Goal: Task Accomplishment & Management: Manage account settings

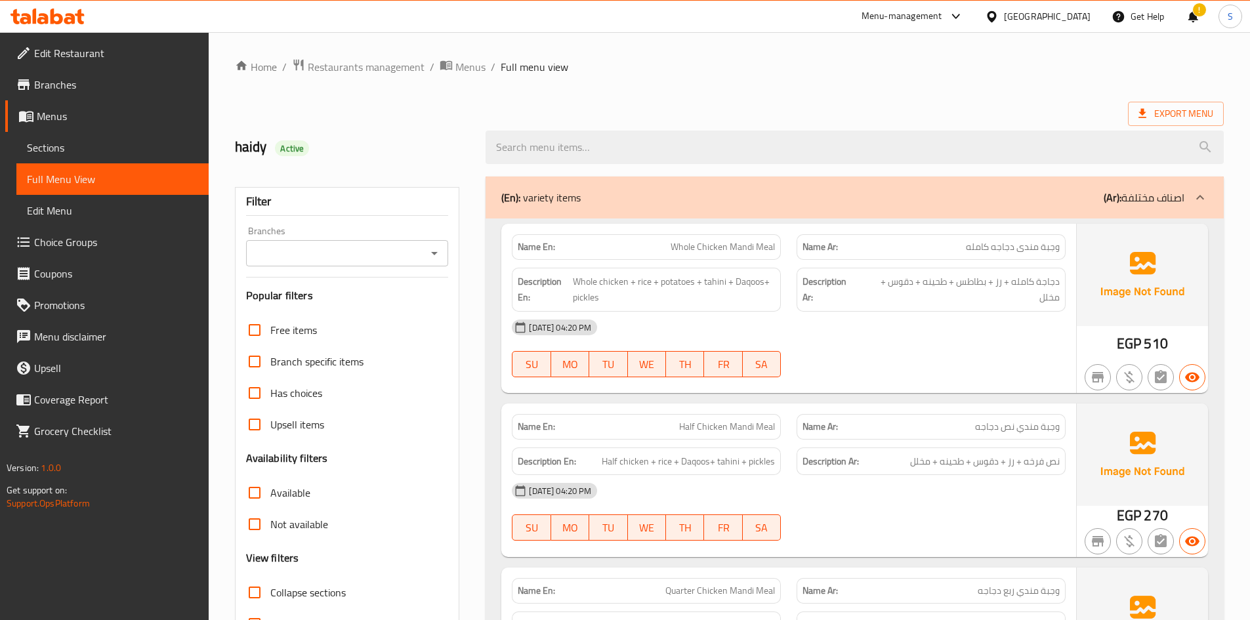
scroll to position [328, 0]
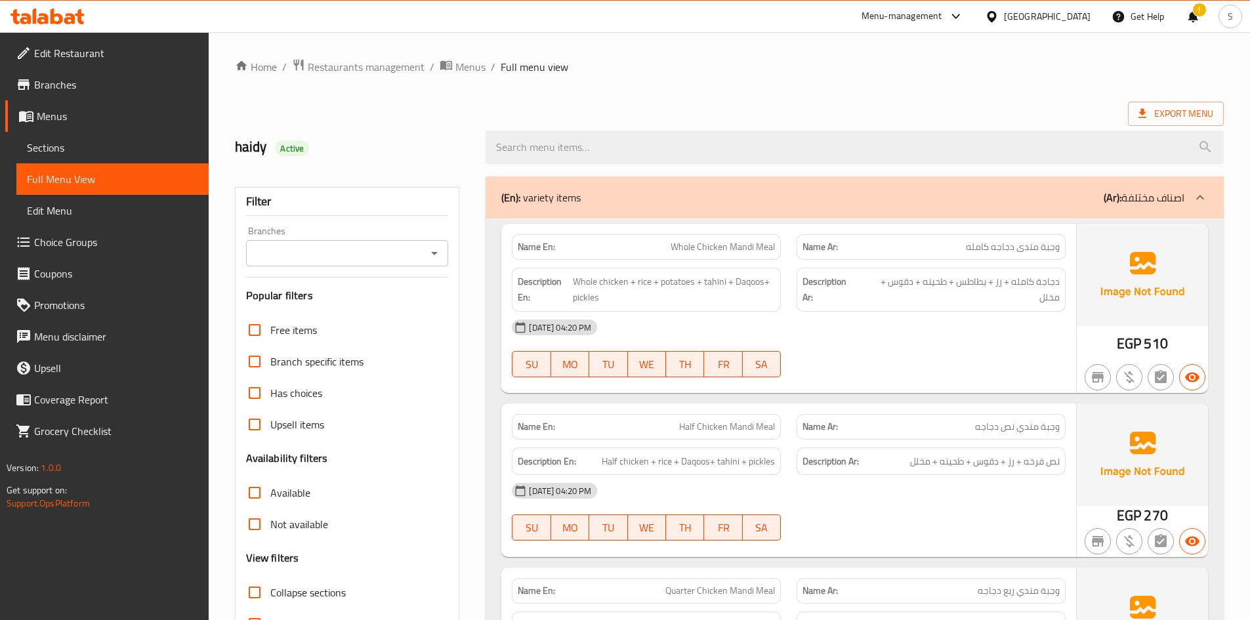
scroll to position [4638, 0]
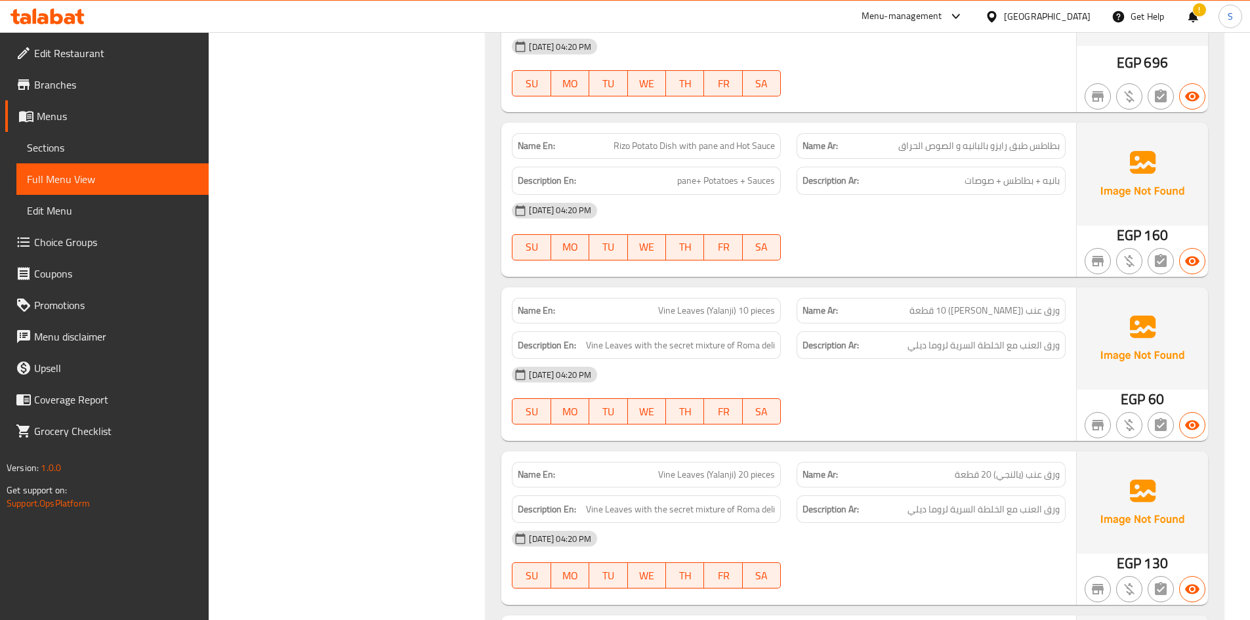
click at [1011, 64] on div "12-10-2025 04:20 PM SU MO TU WE TH FR SA" at bounding box center [789, 67] width 570 height 73
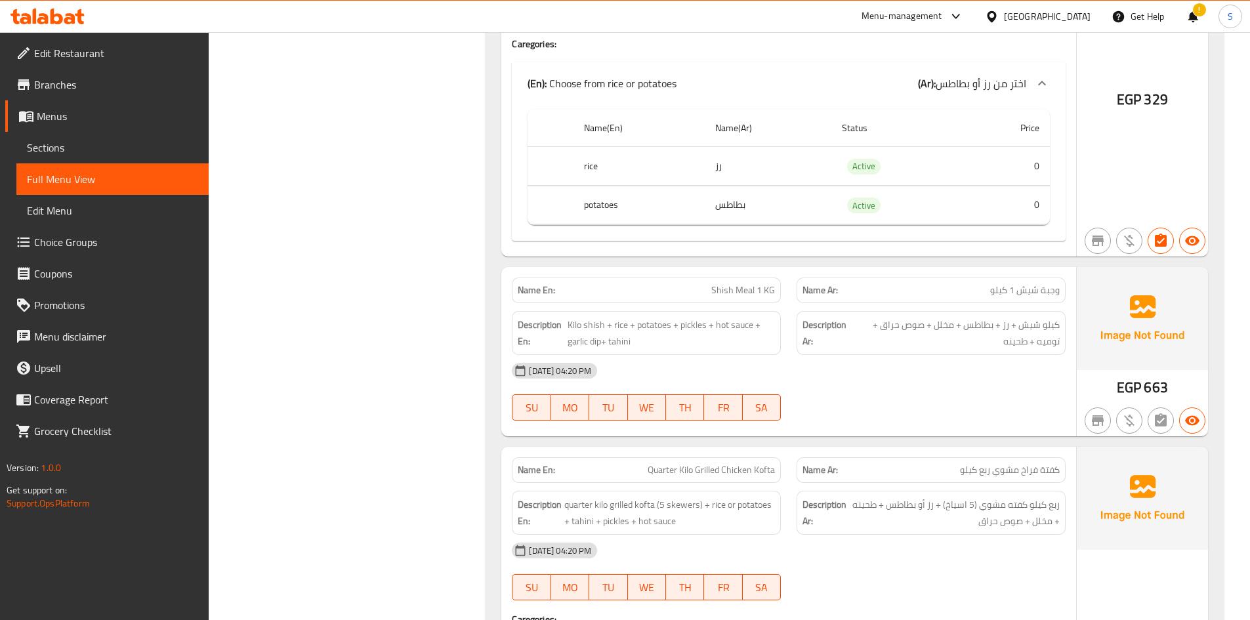
scroll to position [2539, 0]
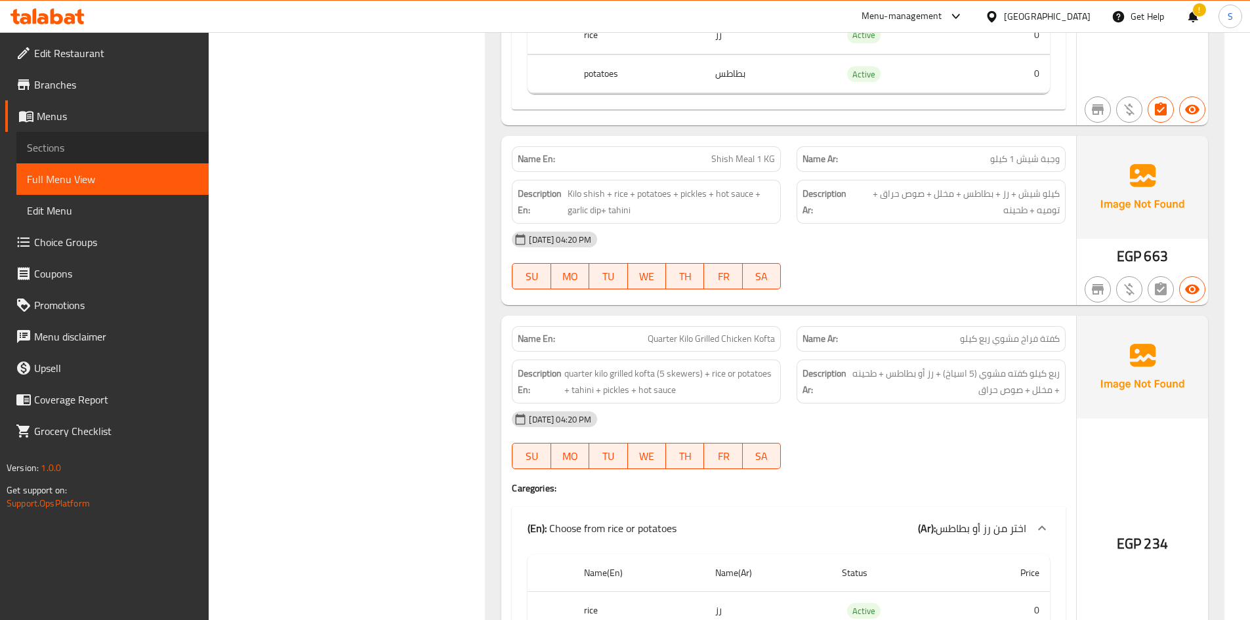
click at [51, 147] on span "Sections" at bounding box center [112, 148] width 171 height 16
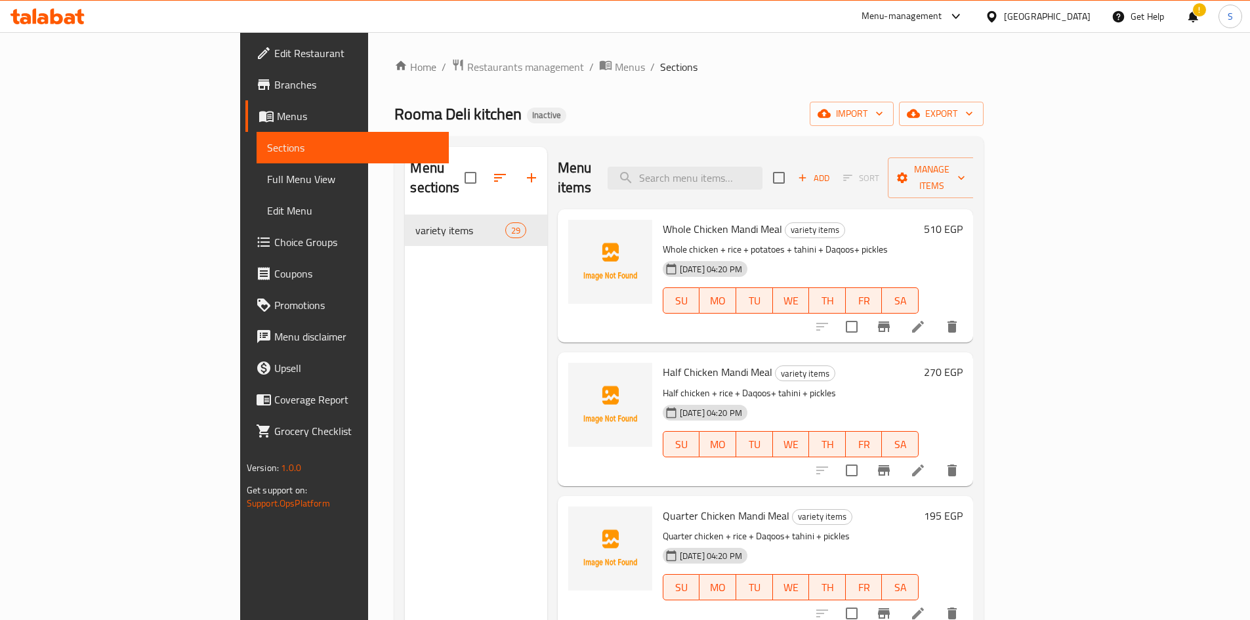
click at [274, 58] on span "Edit Restaurant" at bounding box center [356, 53] width 164 height 16
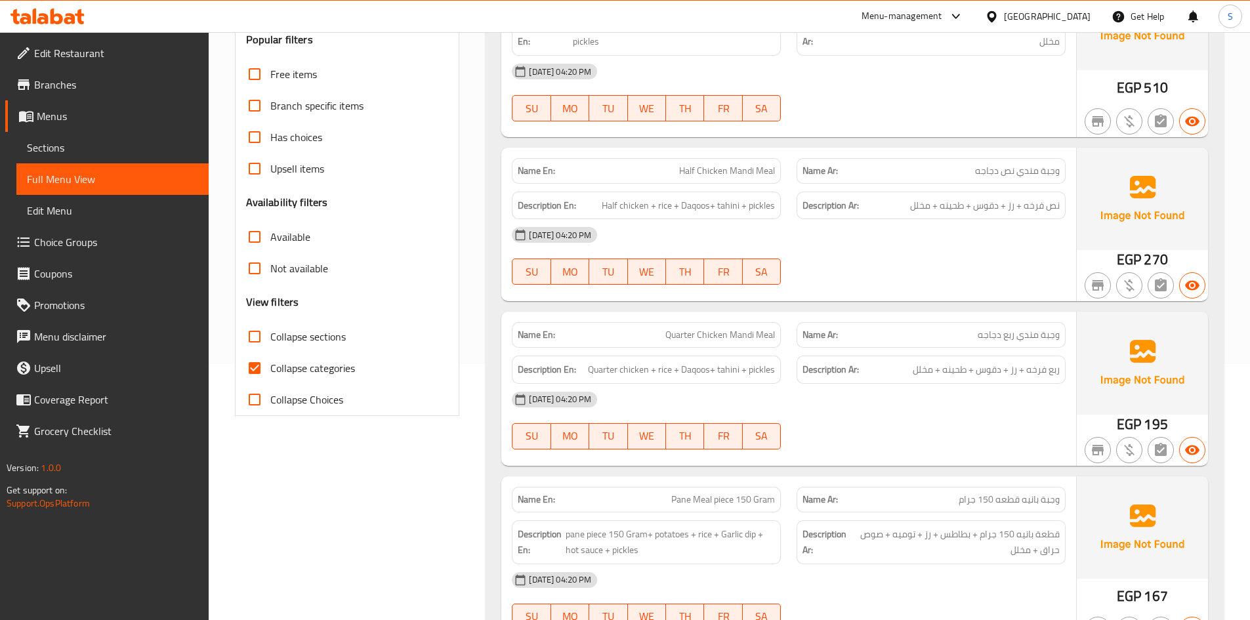
scroll to position [262, 0]
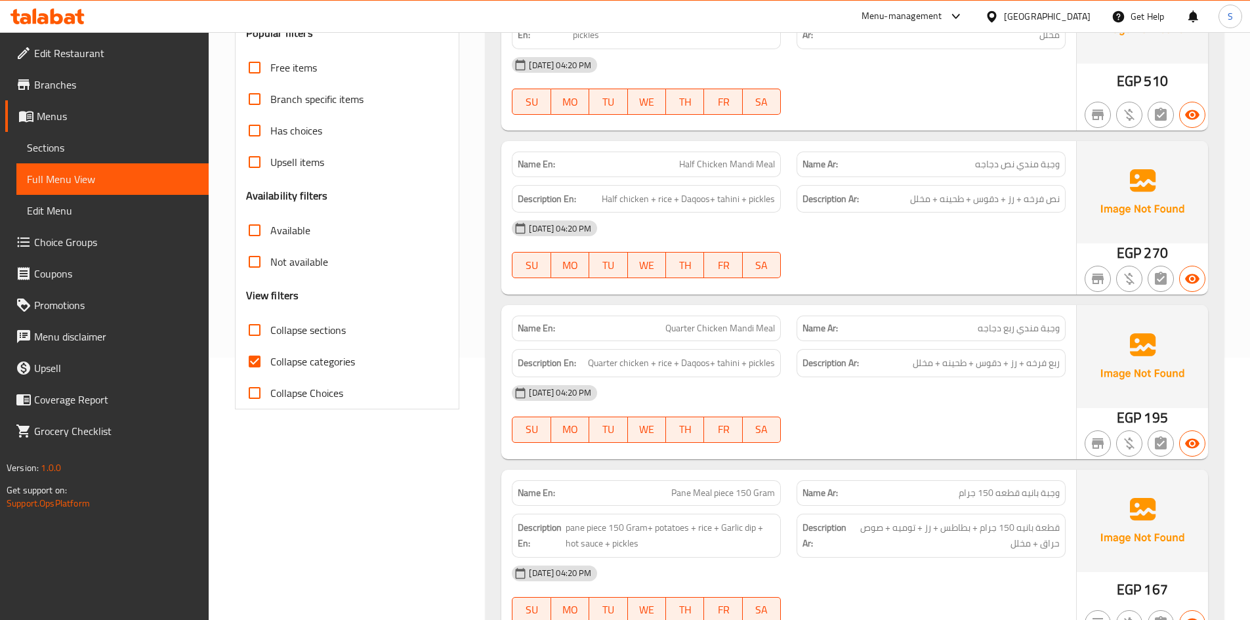
click at [262, 353] on input "Collapse categories" at bounding box center [254, 361] width 31 height 31
checkbox input "false"
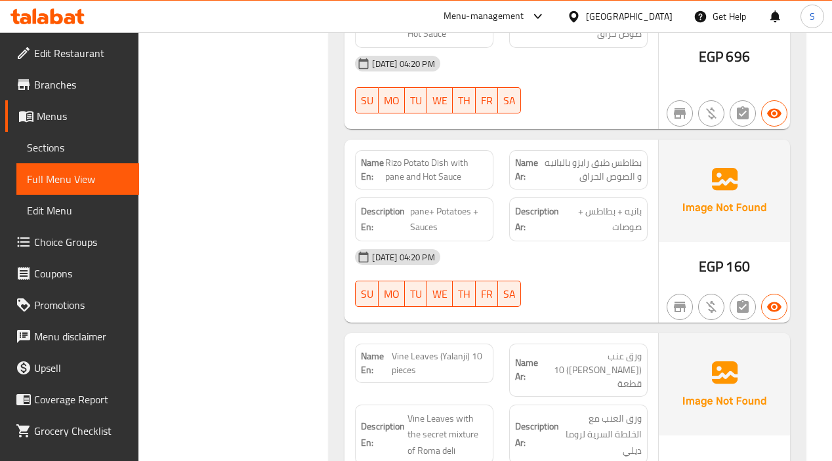
scroll to position [5512, 0]
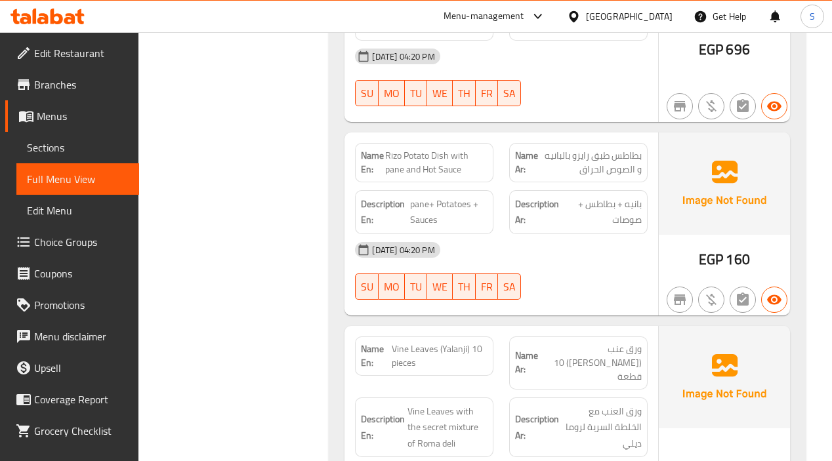
click at [432, 153] on span "Rizo Potato Dish with pane and Hot Sauce" at bounding box center [436, 163] width 102 height 28
copy span "Rizo Potato Dish with pane and Hot Sauce"
click at [459, 171] on span "Rizo Potato Dish with pane and Hot Sauce" at bounding box center [436, 163] width 102 height 28
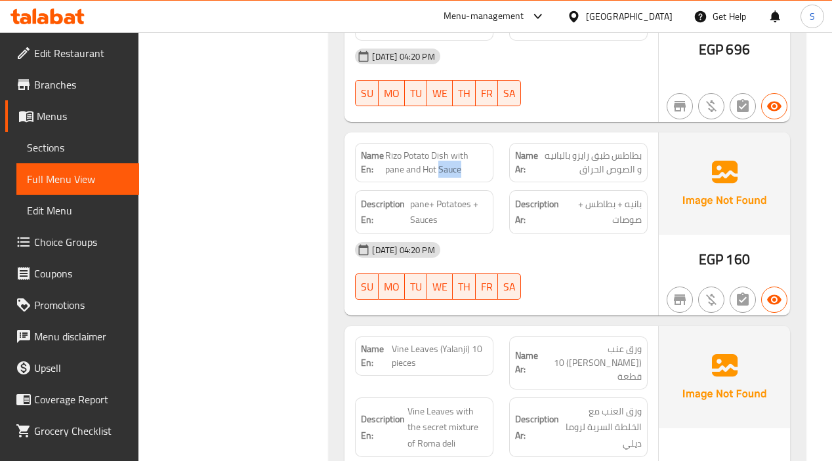
click at [459, 171] on span "Rizo Potato Dish with pane and Hot Sauce" at bounding box center [436, 163] width 102 height 28
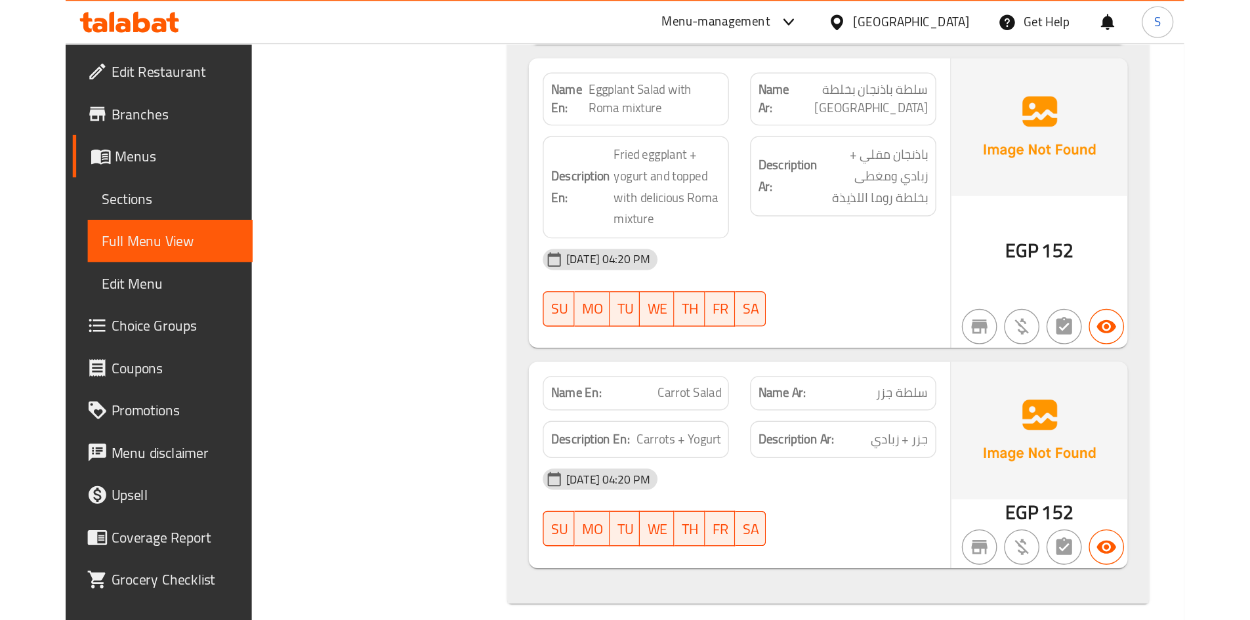
scroll to position [6170, 0]
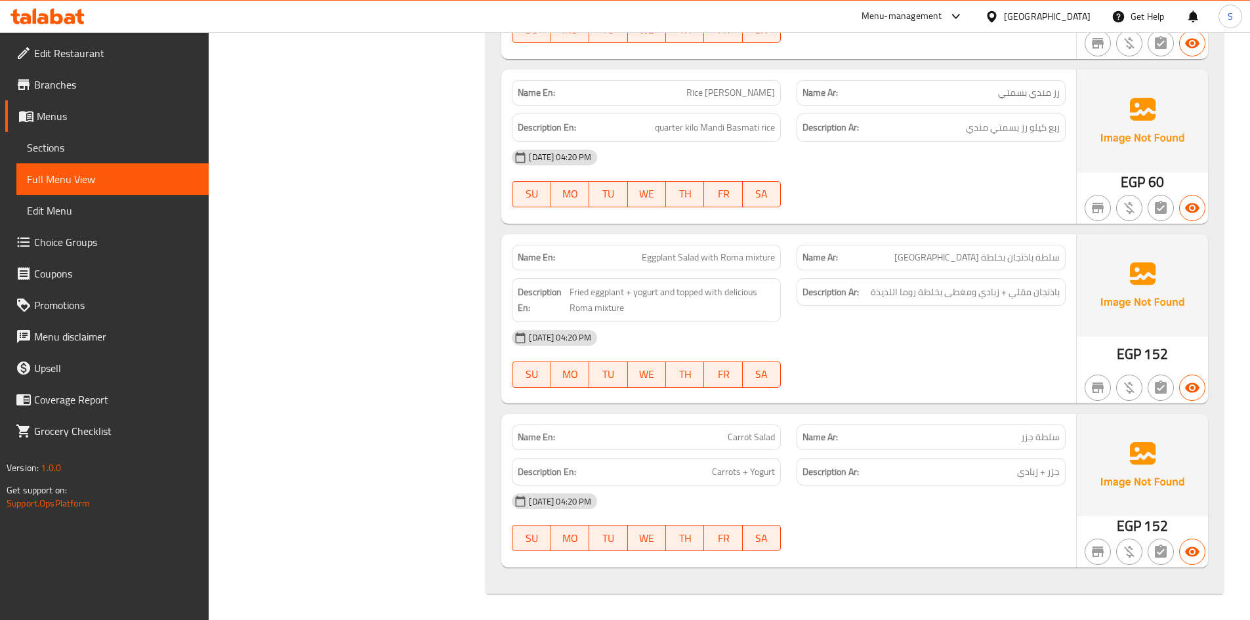
drag, startPoint x: 364, startPoint y: 320, endPoint x: 285, endPoint y: 5, distance: 325.1
click at [973, 392] on div at bounding box center [931, 388] width 285 height 16
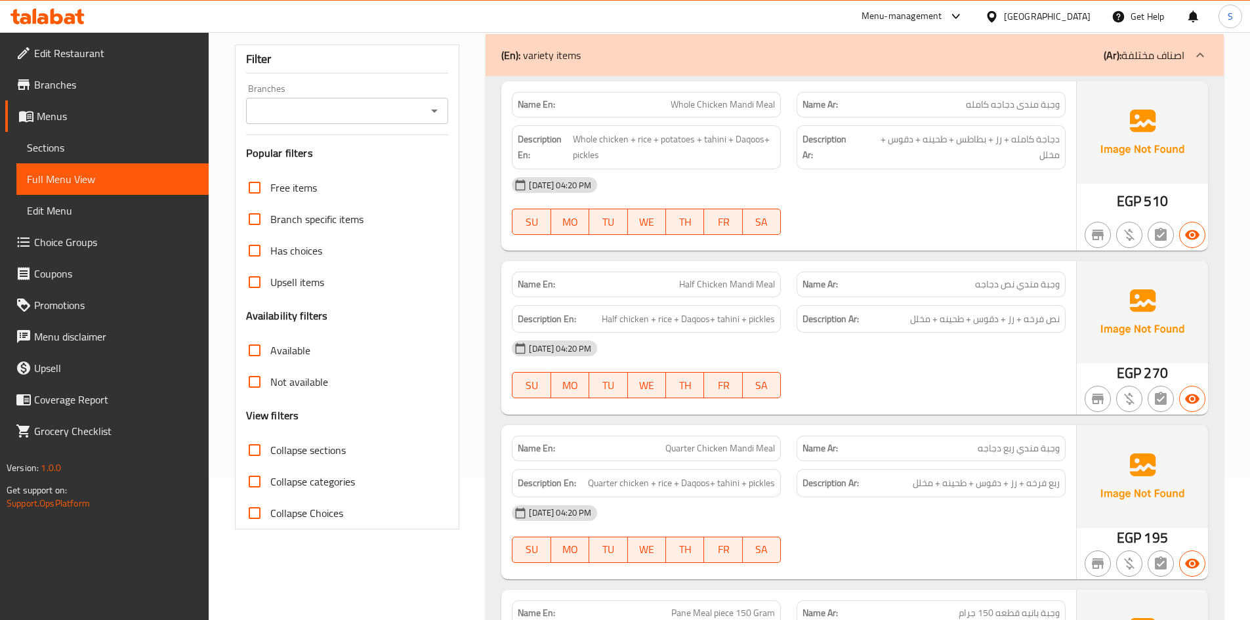
scroll to position [0, 0]
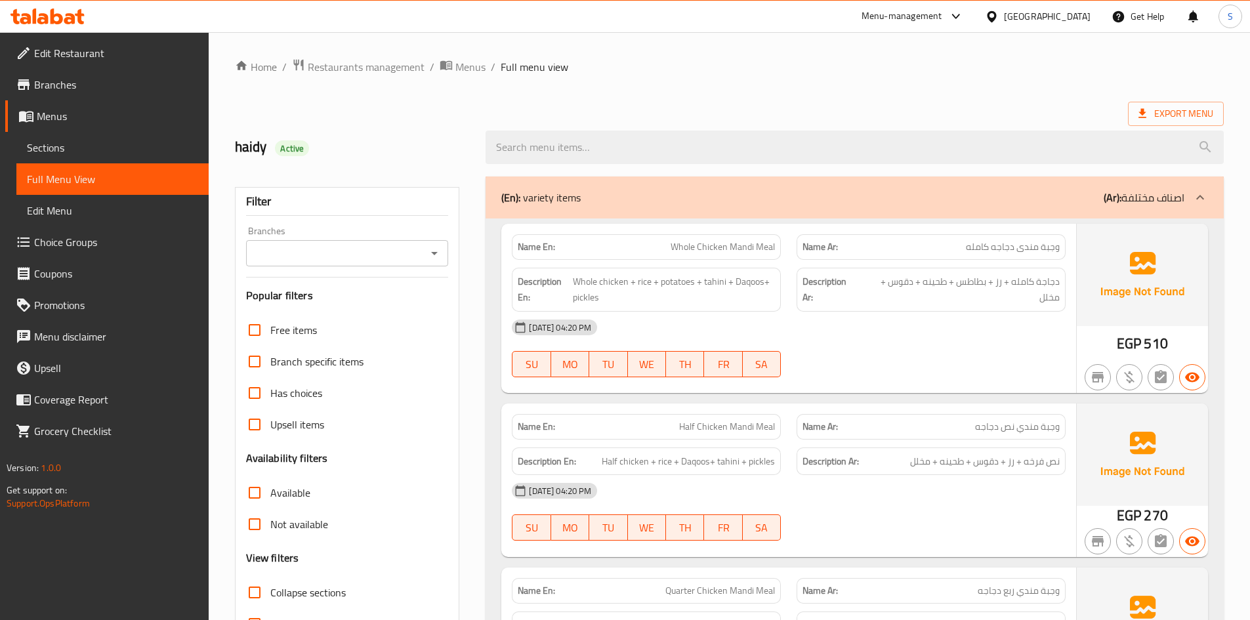
click at [834, 102] on div "Export Menu" at bounding box center [729, 114] width 989 height 24
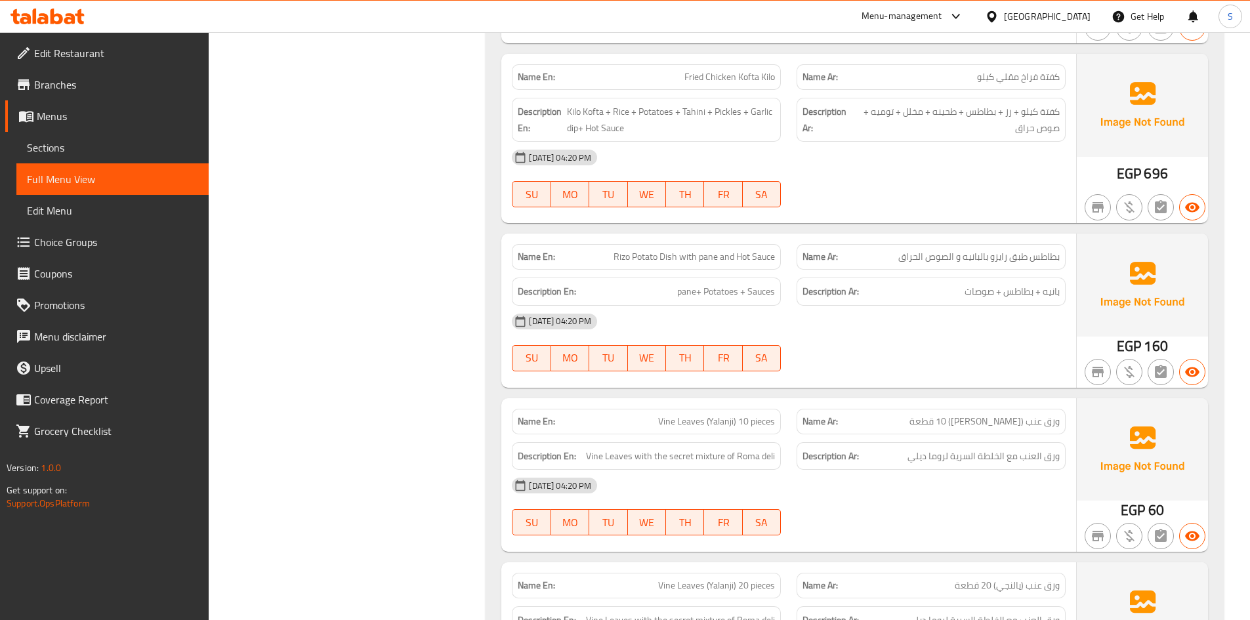
scroll to position [4659, 0]
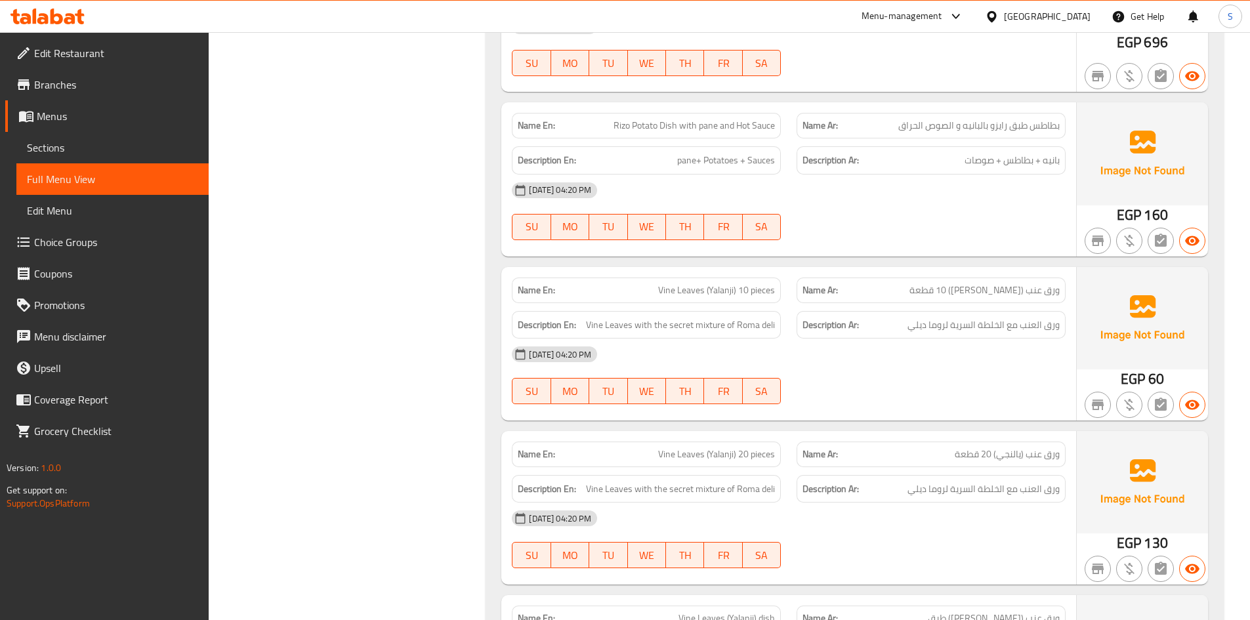
click at [935, 308] on div "Description Ar: ورق العنب مع الخلطة السرية لروما ديلي" at bounding box center [931, 325] width 285 height 44
click at [933, 332] on span "ورق العنب مع الخلطة السرية لروما ديلي" at bounding box center [983, 325] width 152 height 16
copy div "ورق العنب مع الخلطة السرية لروما ديلي"
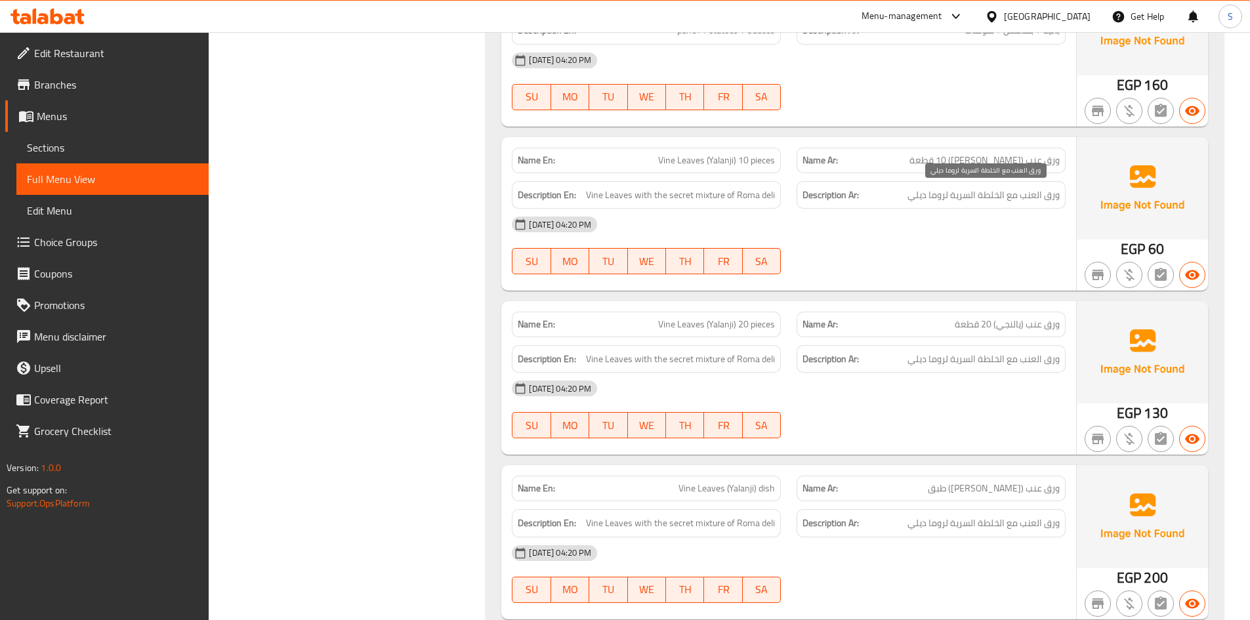
scroll to position [4790, 0]
click at [675, 193] on span "Vine Leaves with the secret mixture of Roma deli" at bounding box center [680, 194] width 189 height 16
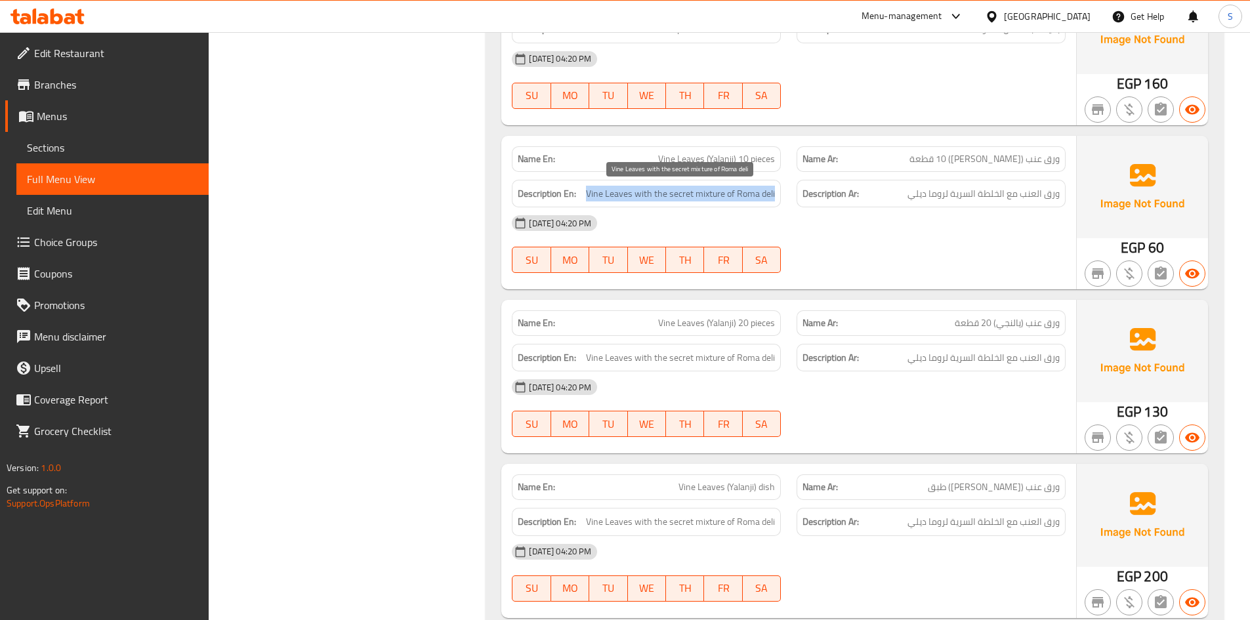
click at [675, 193] on span "Vine Leaves with the secret mixture of Roma deli" at bounding box center [680, 194] width 189 height 16
copy span "Vine Leaves with the secret mixture of Roma deli"
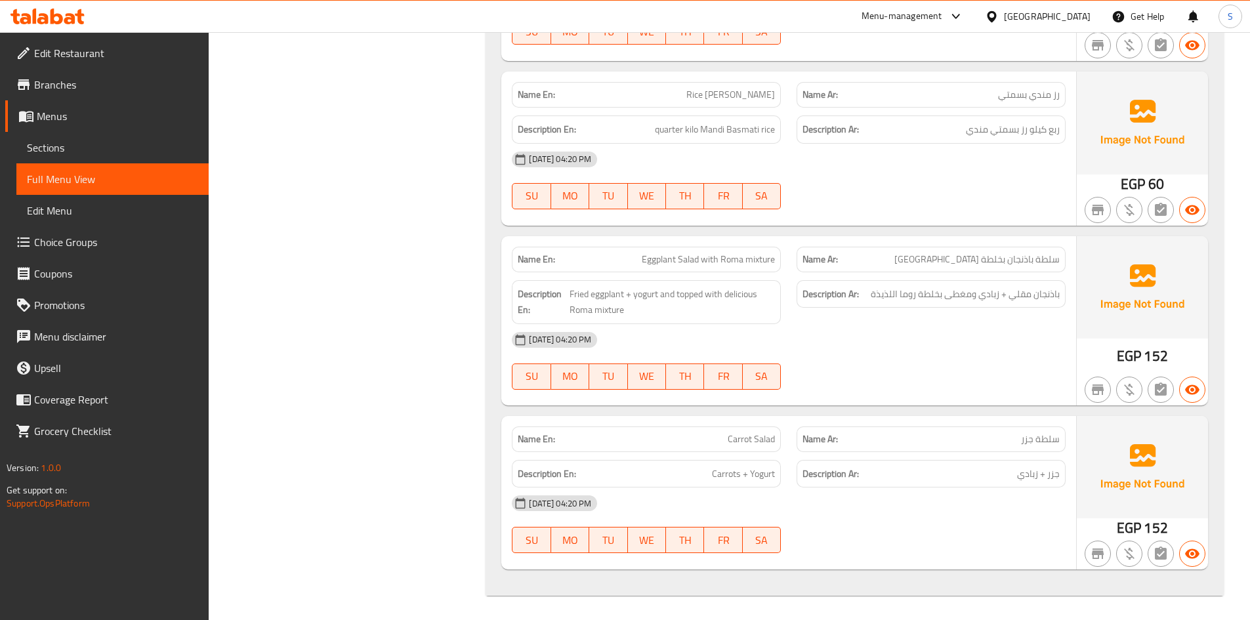
scroll to position [6170, 0]
drag, startPoint x: 359, startPoint y: 319, endPoint x: 400, endPoint y: 280, distance: 57.1
click at [47, 149] on span "Sections" at bounding box center [112, 148] width 171 height 16
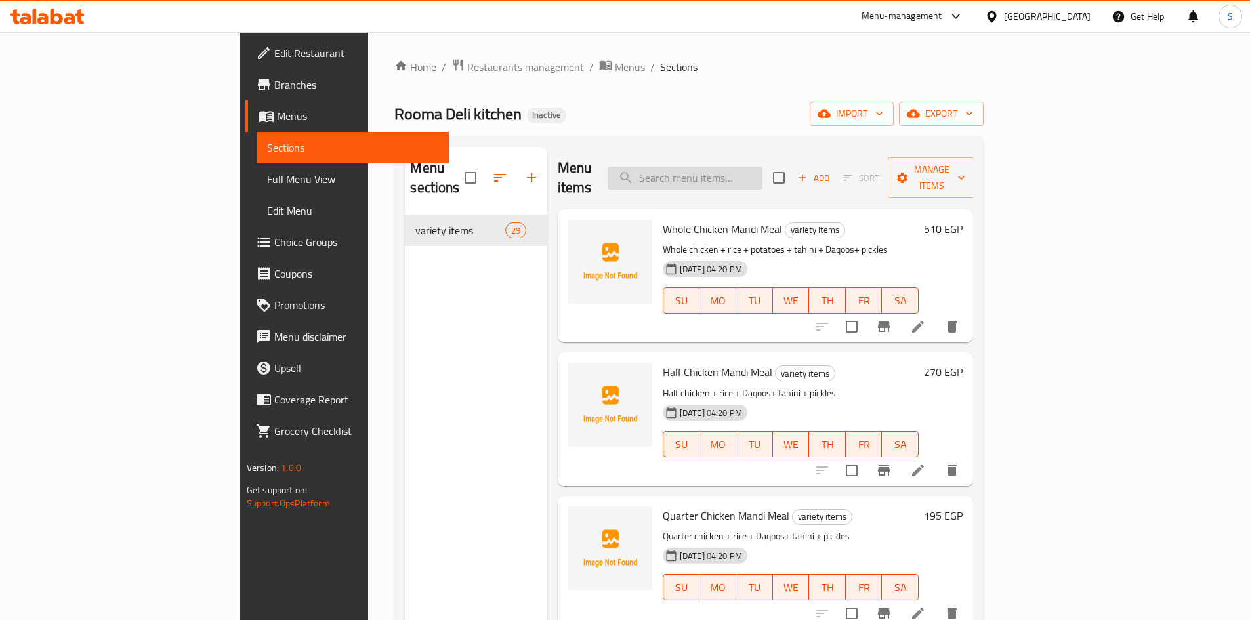
click at [748, 167] on input "search" at bounding box center [685, 178] width 155 height 23
paste input "Rizo Potato Dish with"
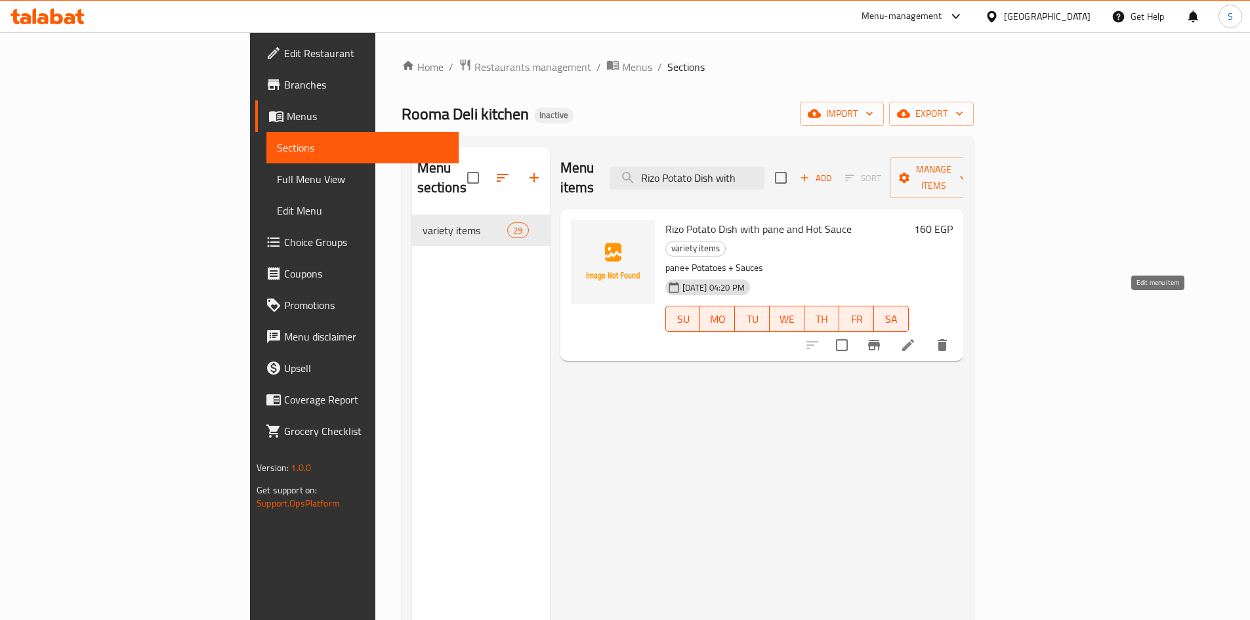
type input "Rizo Potato Dish with"
click at [255, 256] on link "Choice Groups" at bounding box center [356, 241] width 203 height 31
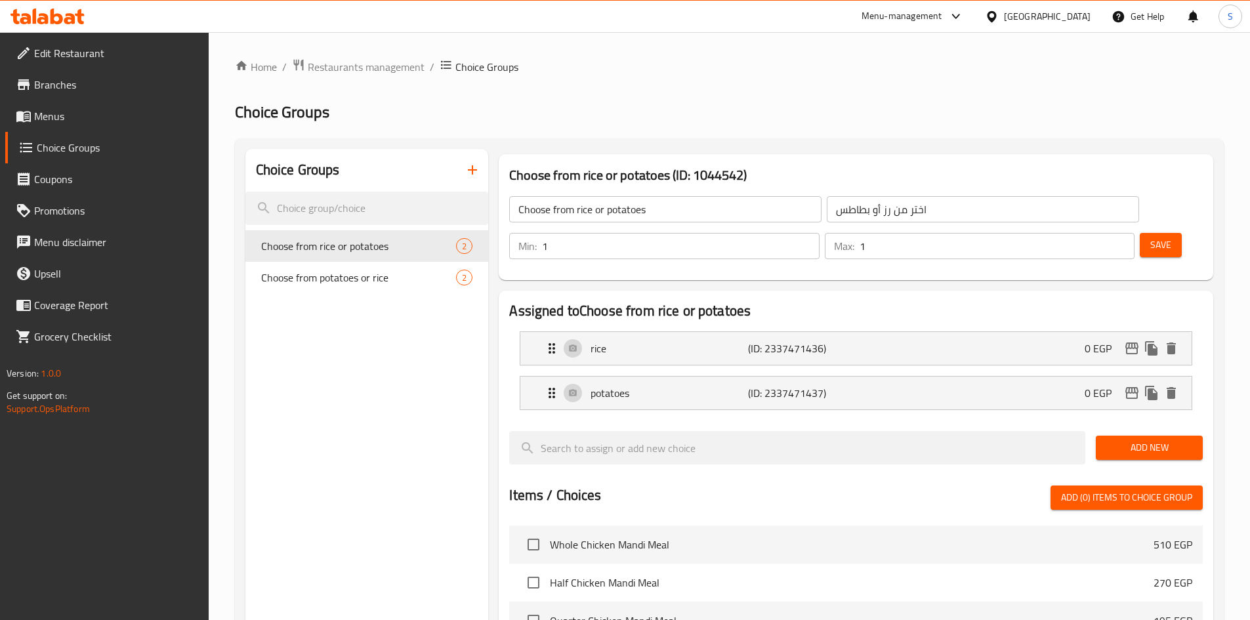
click at [476, 165] on icon "button" at bounding box center [473, 170] width 16 height 16
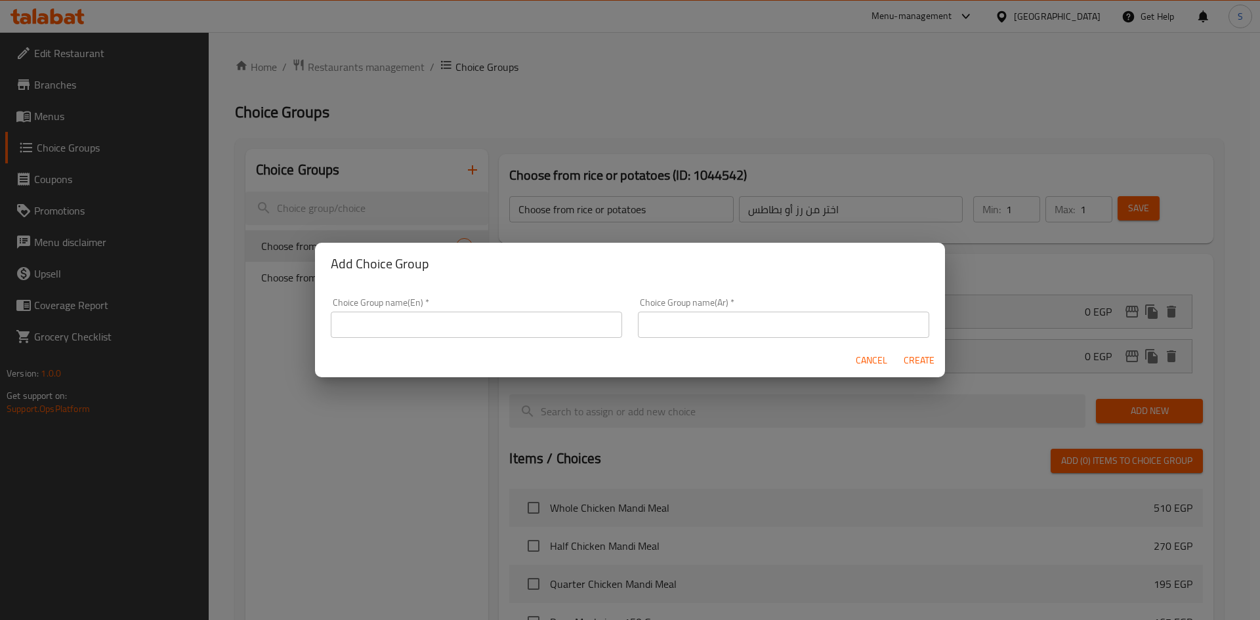
click at [485, 335] on input "text" at bounding box center [476, 325] width 291 height 26
click at [404, 315] on input "غخعق ؤاخهؤث خب:" at bounding box center [476, 325] width 291 height 26
type input "Your choice of:"
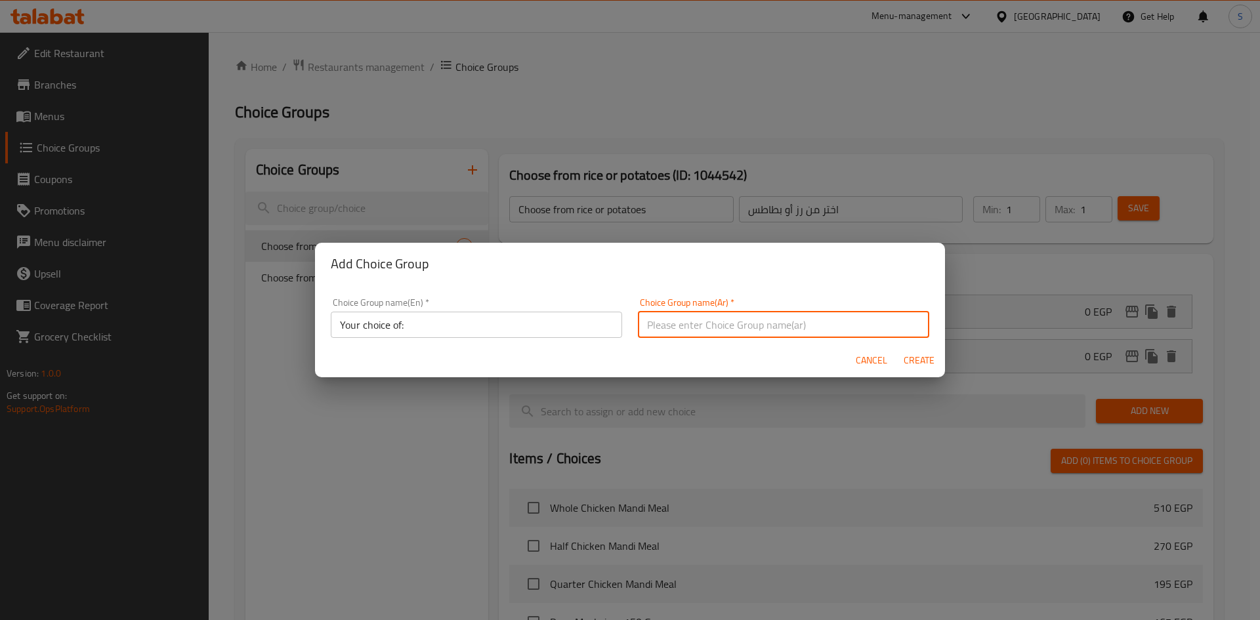
click at [751, 334] on input "text" at bounding box center [783, 325] width 291 height 26
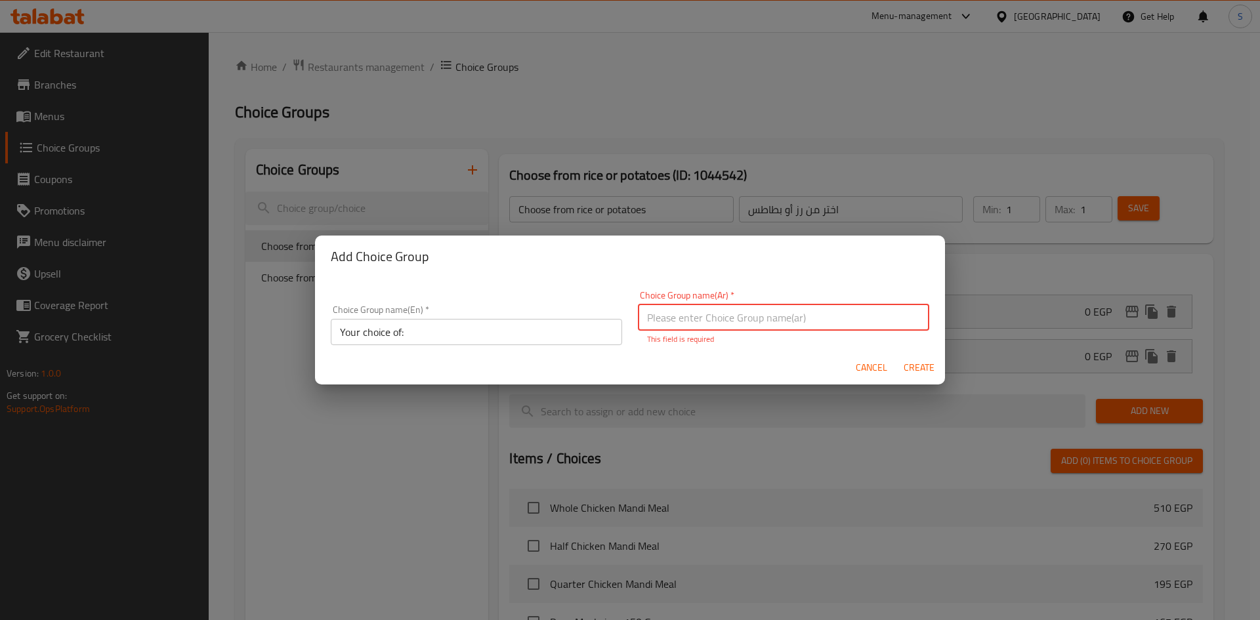
click at [894, 310] on input "text" at bounding box center [783, 317] width 291 height 26
type input "اختيارك من:"
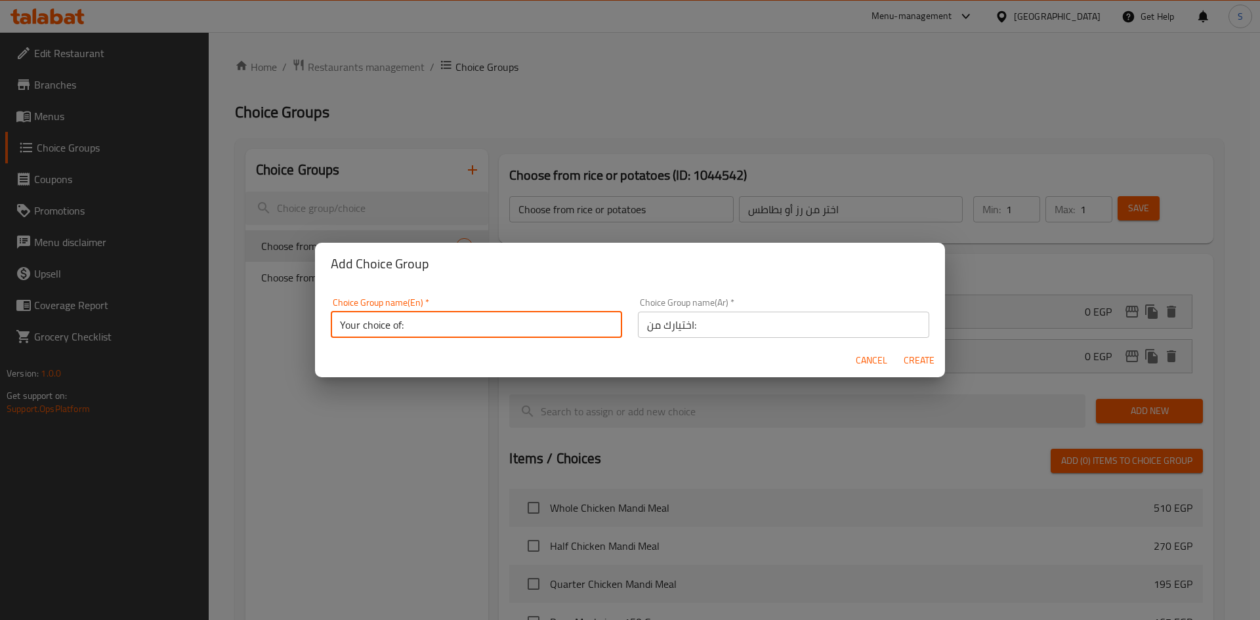
click at [573, 337] on input "Your choice of:" at bounding box center [476, 325] width 291 height 26
click at [923, 361] on span "Create" at bounding box center [918, 360] width 31 height 16
type input "Your choice of:"
type input "اختيارك من:"
type input "0"
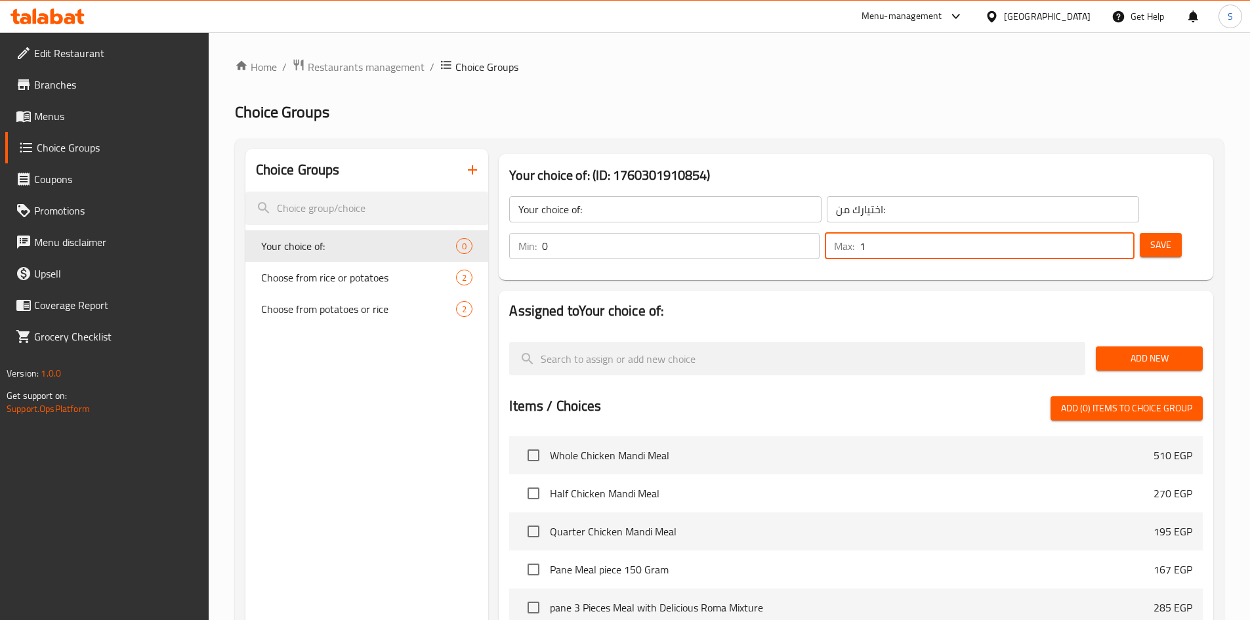
type input "1"
click at [1100, 233] on input "1" at bounding box center [997, 246] width 275 height 26
click at [1161, 337] on div "Add New" at bounding box center [1149, 359] width 117 height 44
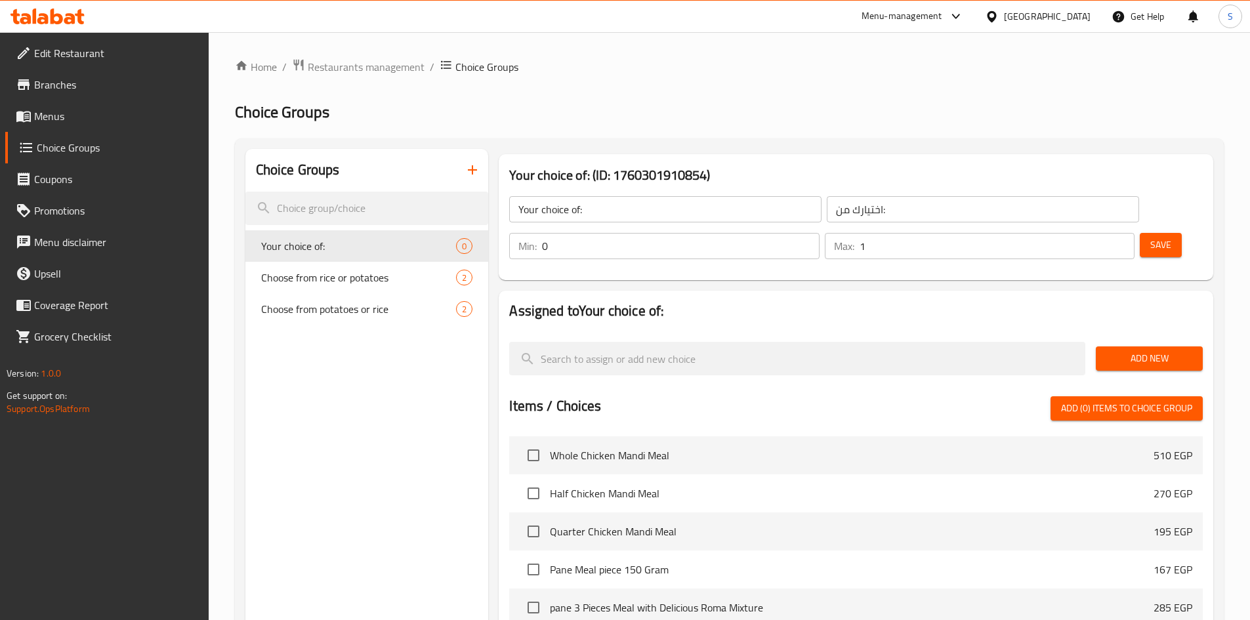
click at [1150, 350] on span "Add New" at bounding box center [1149, 358] width 86 height 16
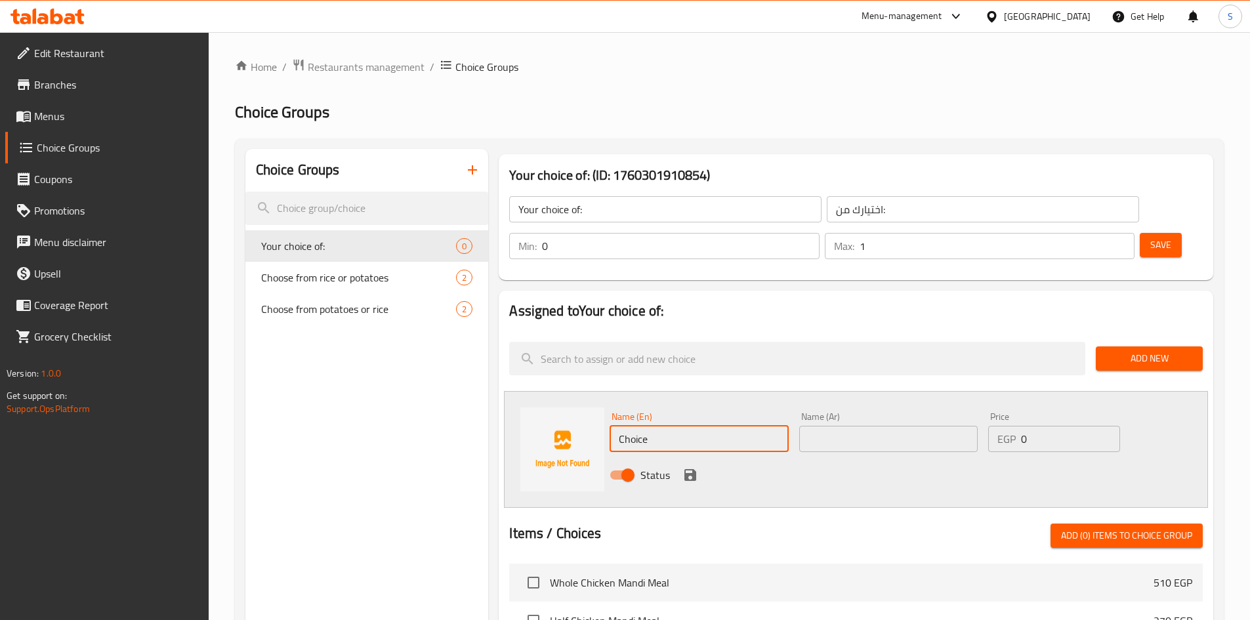
click at [711, 426] on input "Choice" at bounding box center [699, 439] width 178 height 26
paste input "without jalapenos"
type input "without jalapenos"
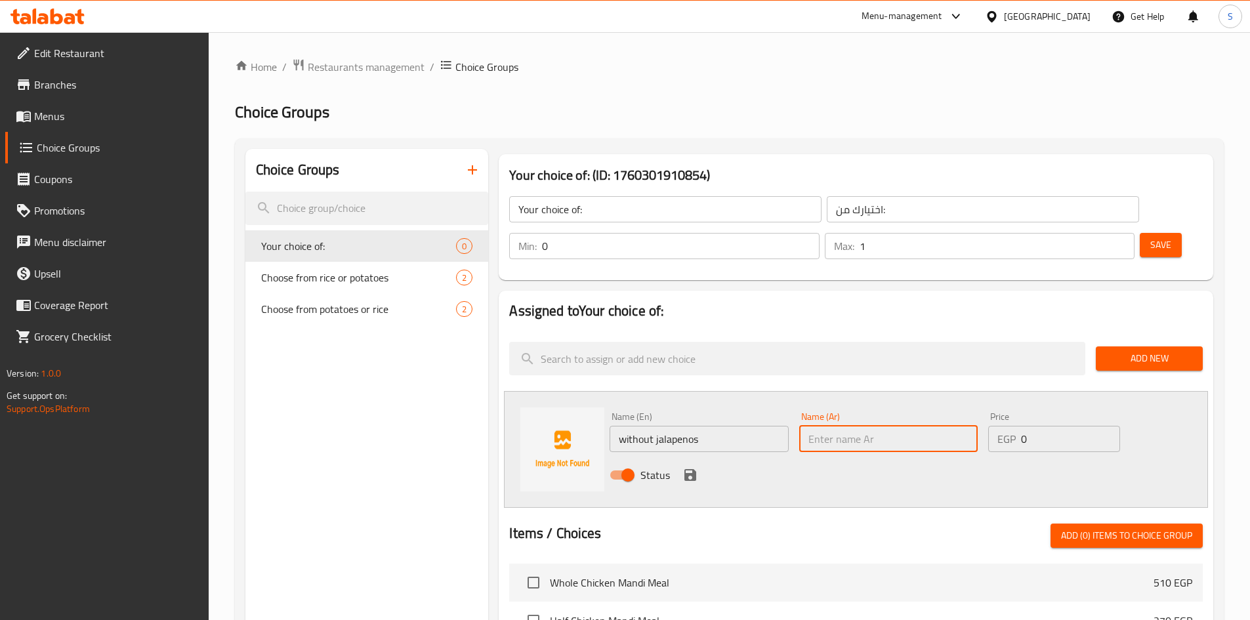
click at [864, 426] on input "text" at bounding box center [888, 439] width 178 height 26
paste input "هالبينو"
type input "بدون هالبينو"
click at [682, 467] on icon "save" at bounding box center [690, 475] width 16 height 16
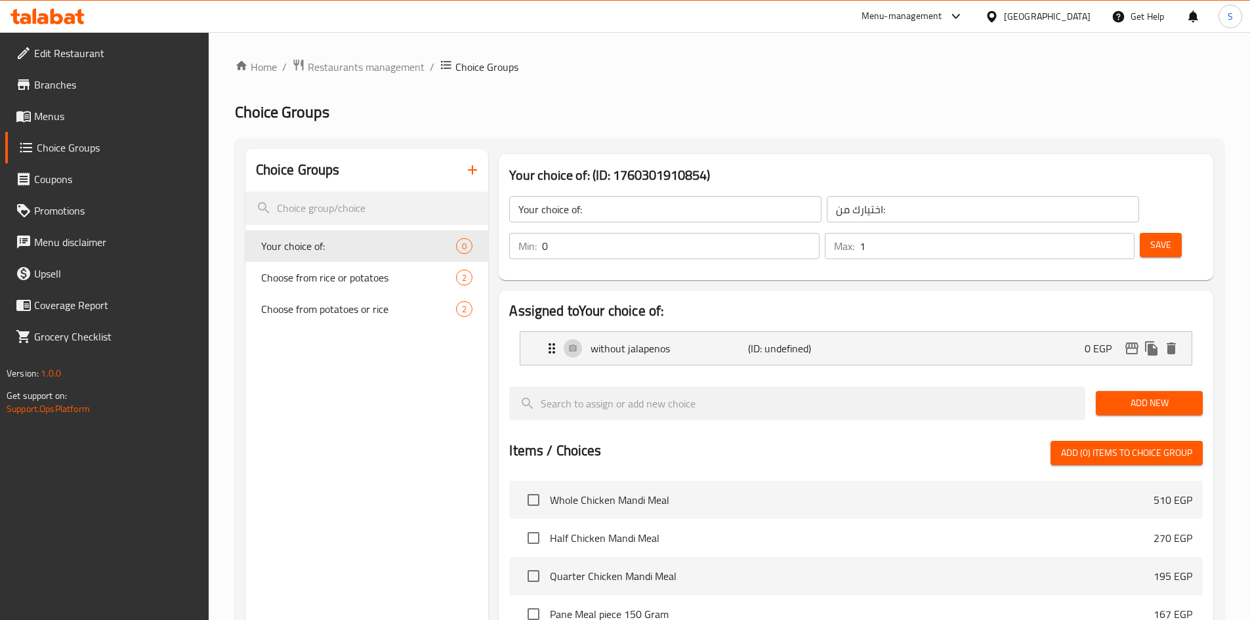
click at [1150, 237] on span "Save" at bounding box center [1160, 245] width 21 height 16
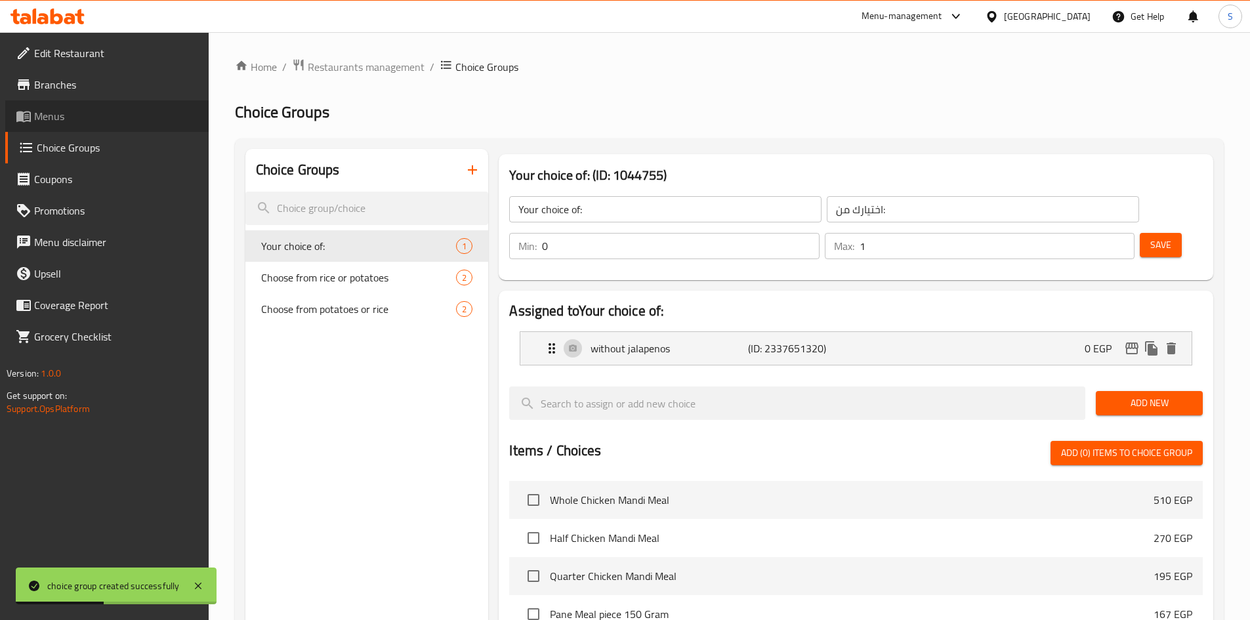
click at [106, 123] on span "Menus" at bounding box center [116, 116] width 164 height 16
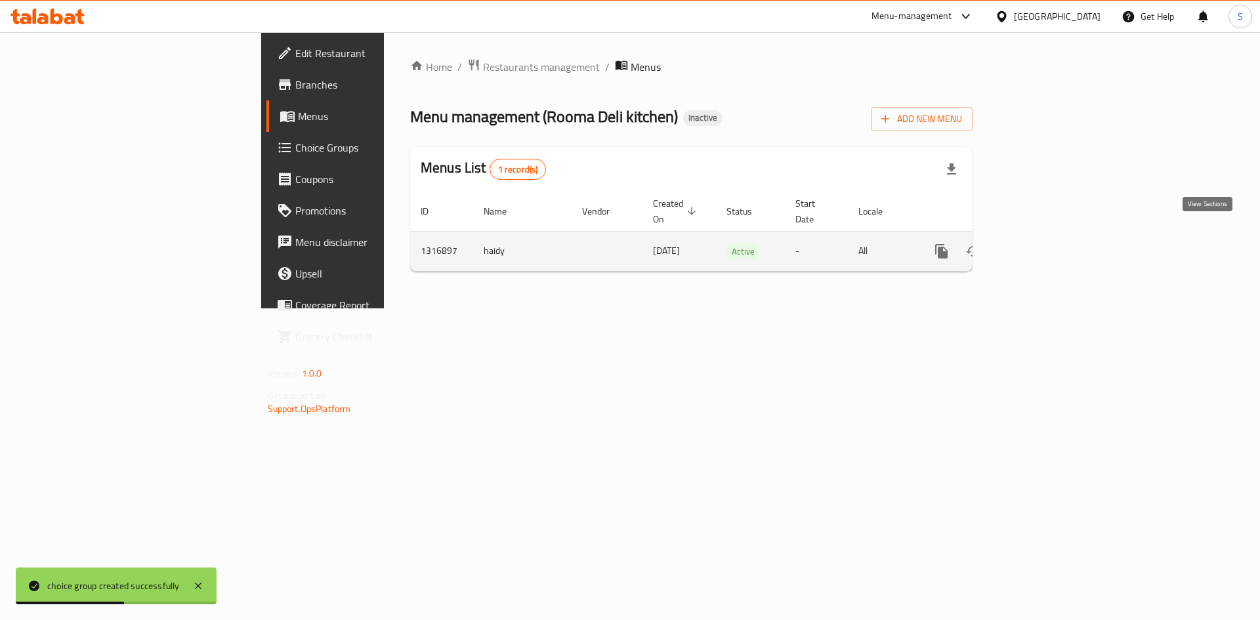
click at [1052, 236] on link "enhanced table" at bounding box center [1035, 251] width 31 height 31
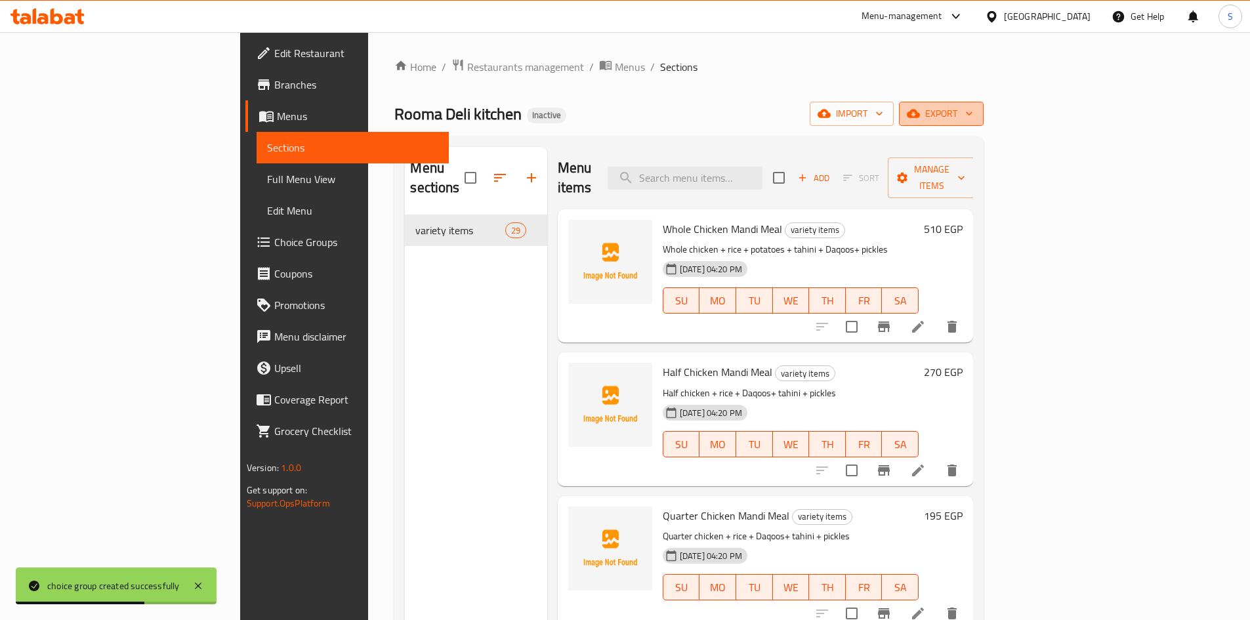
click at [973, 115] on span "export" at bounding box center [941, 114] width 64 height 16
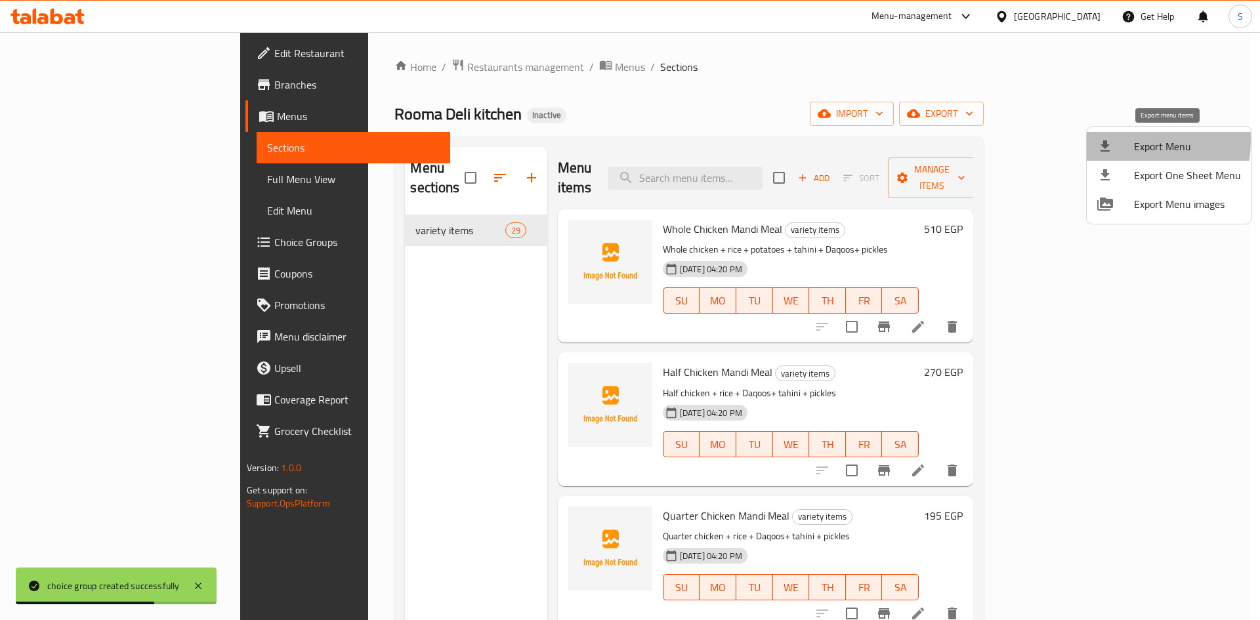
click at [1103, 140] on icon at bounding box center [1105, 146] width 16 height 16
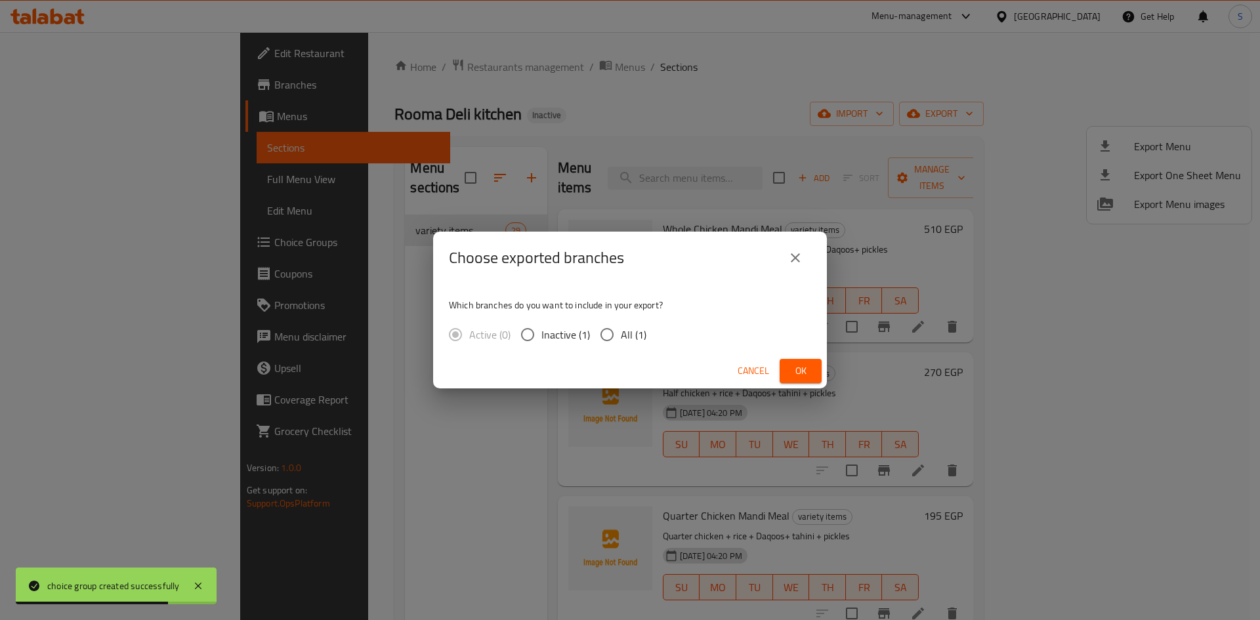
click at [634, 331] on span "All (1)" at bounding box center [634, 335] width 26 height 16
click at [621, 331] on input "All (1)" at bounding box center [607, 335] width 28 height 28
radio input "true"
click at [800, 368] on span "Ok" at bounding box center [800, 371] width 21 height 16
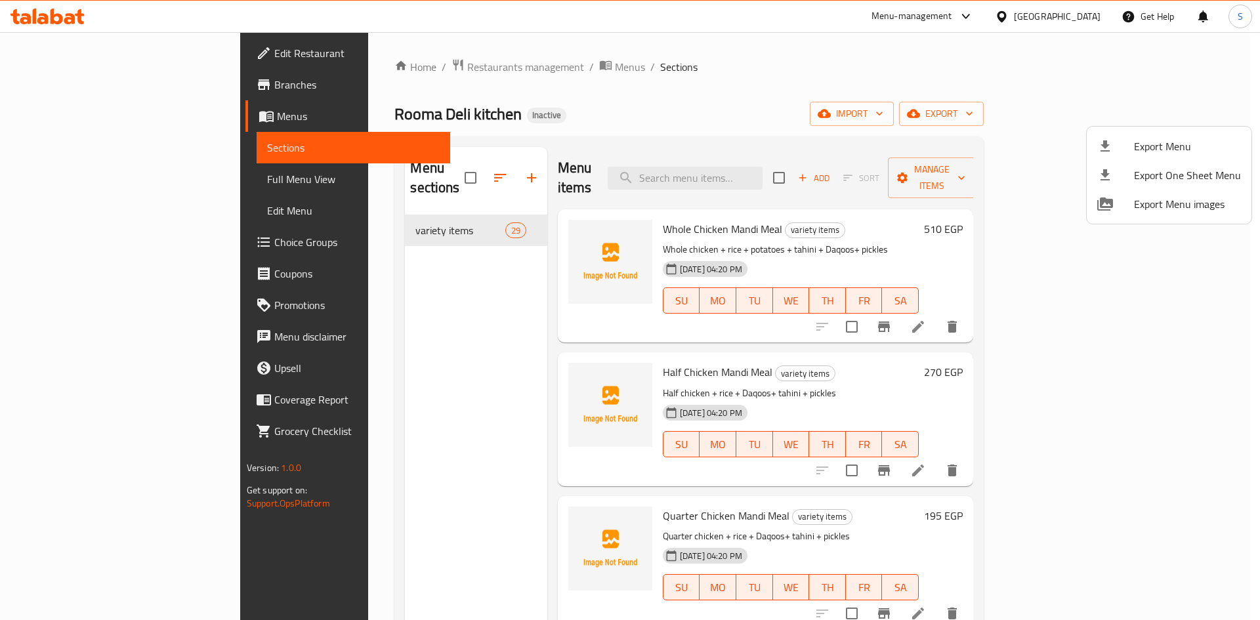
click at [1071, 9] on div at bounding box center [630, 310] width 1260 height 620
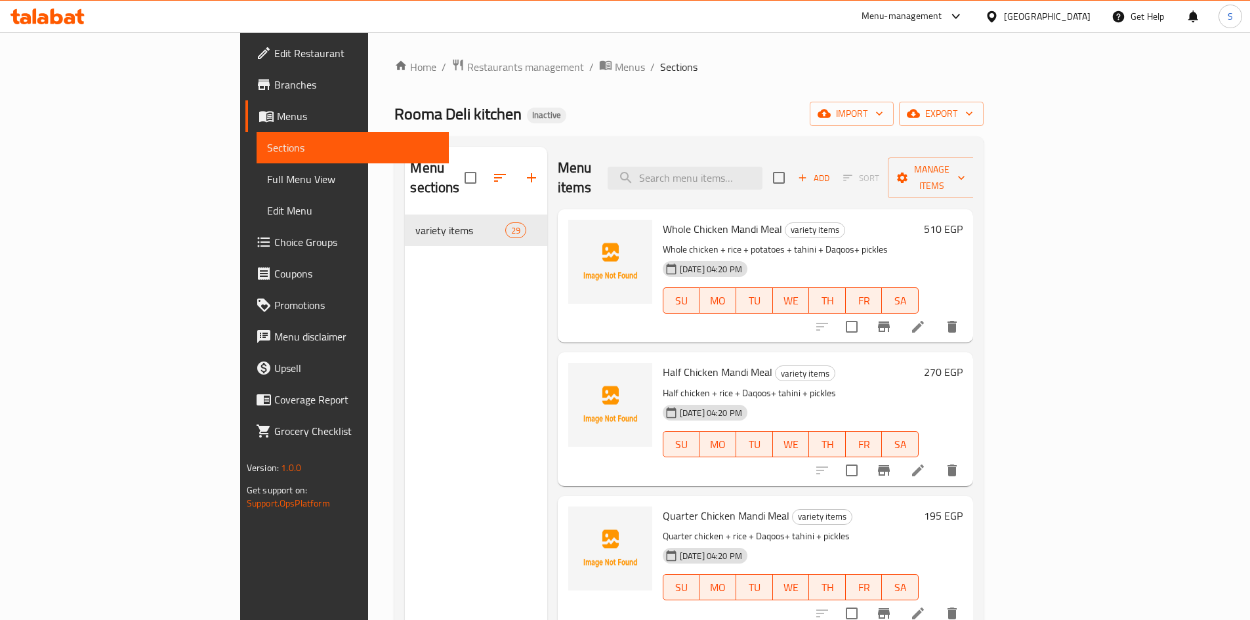
click at [1072, 14] on div "Egypt" at bounding box center [1047, 16] width 87 height 14
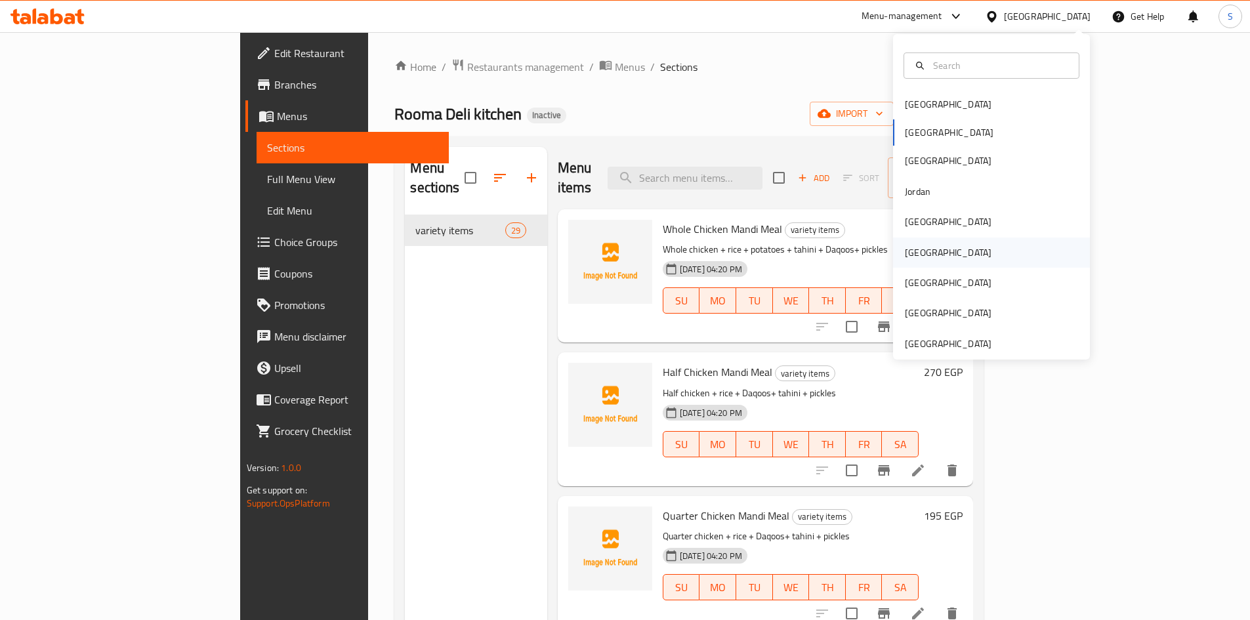
click at [909, 242] on div "Oman" at bounding box center [948, 253] width 108 height 30
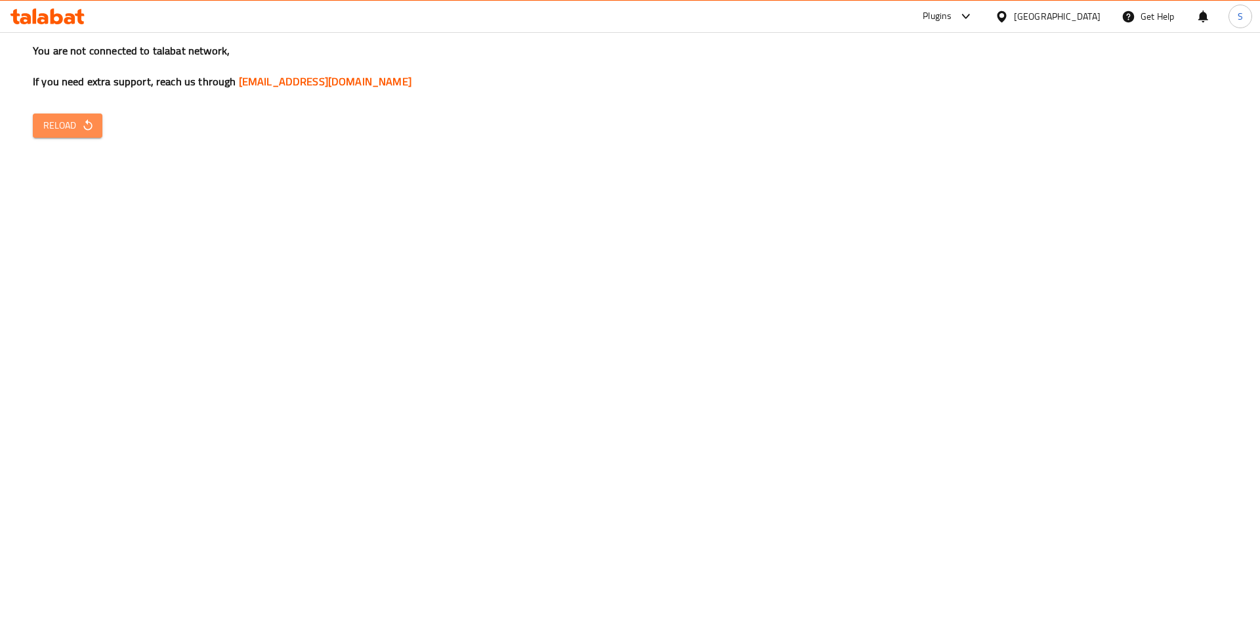
click at [83, 134] on button "Reload" at bounding box center [68, 126] width 70 height 24
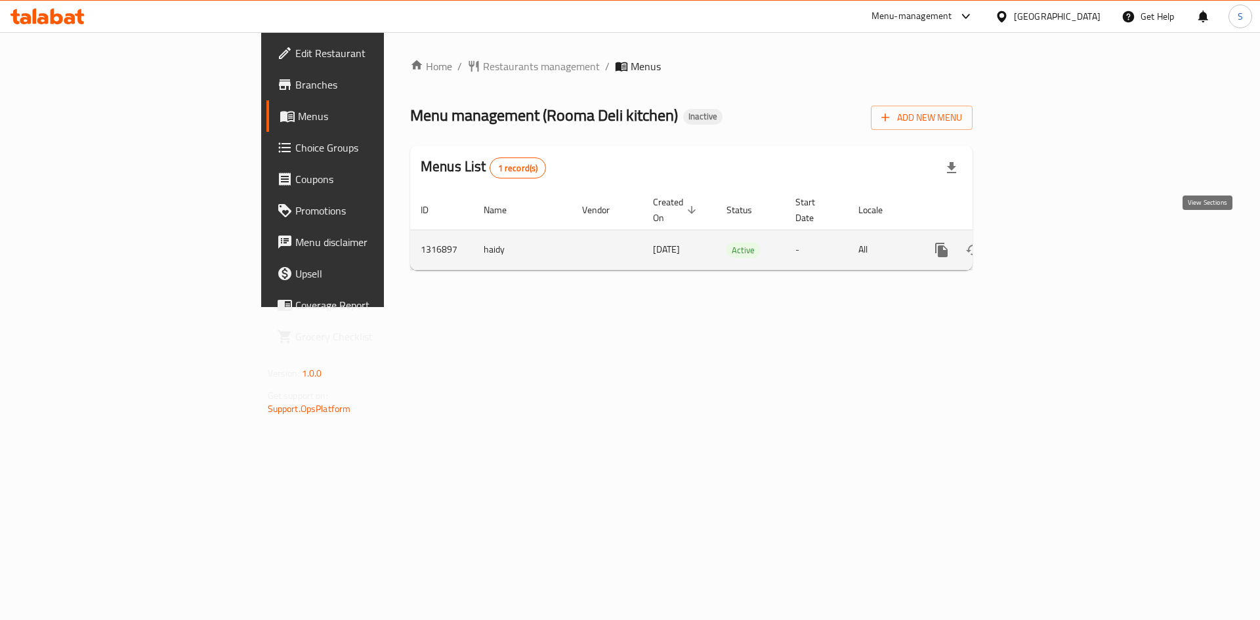
click at [1042, 244] on icon "enhanced table" at bounding box center [1036, 250] width 12 height 12
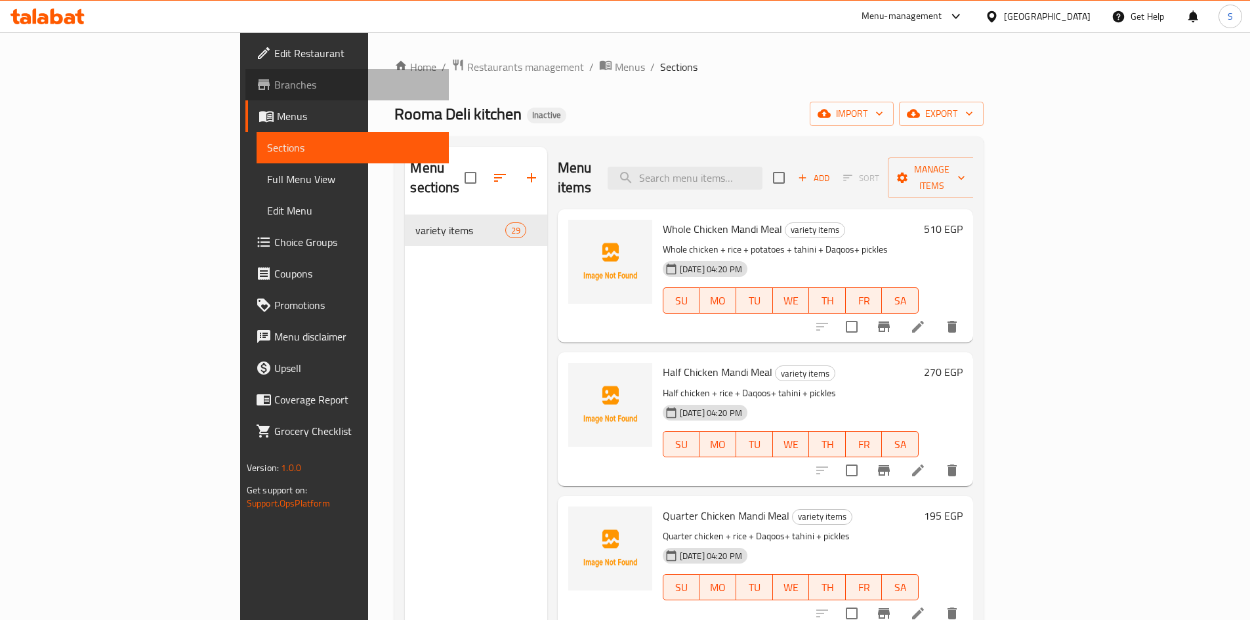
click at [274, 89] on span "Branches" at bounding box center [356, 85] width 164 height 16
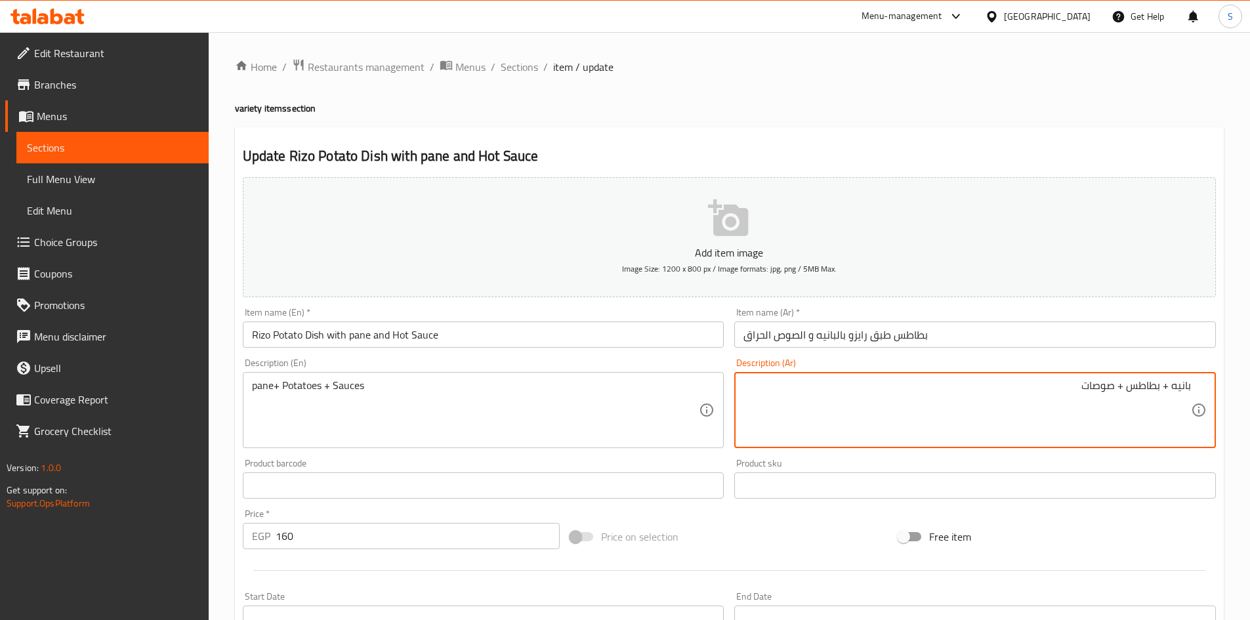
paste textarea "نو أو بدون"
drag, startPoint x: 1069, startPoint y: 411, endPoint x: 1090, endPoint y: 400, distance: 23.5
click at [1072, 411] on textarea "بانيه + بطاطس + صوصات هالبينو أو بدون" at bounding box center [966, 410] width 447 height 62
click at [1081, 386] on textarea "بانيه + بطاطس + صوصات هالبينو أو بدون" at bounding box center [966, 410] width 447 height 62
drag, startPoint x: 1071, startPoint y: 387, endPoint x: 972, endPoint y: 387, distance: 99.7
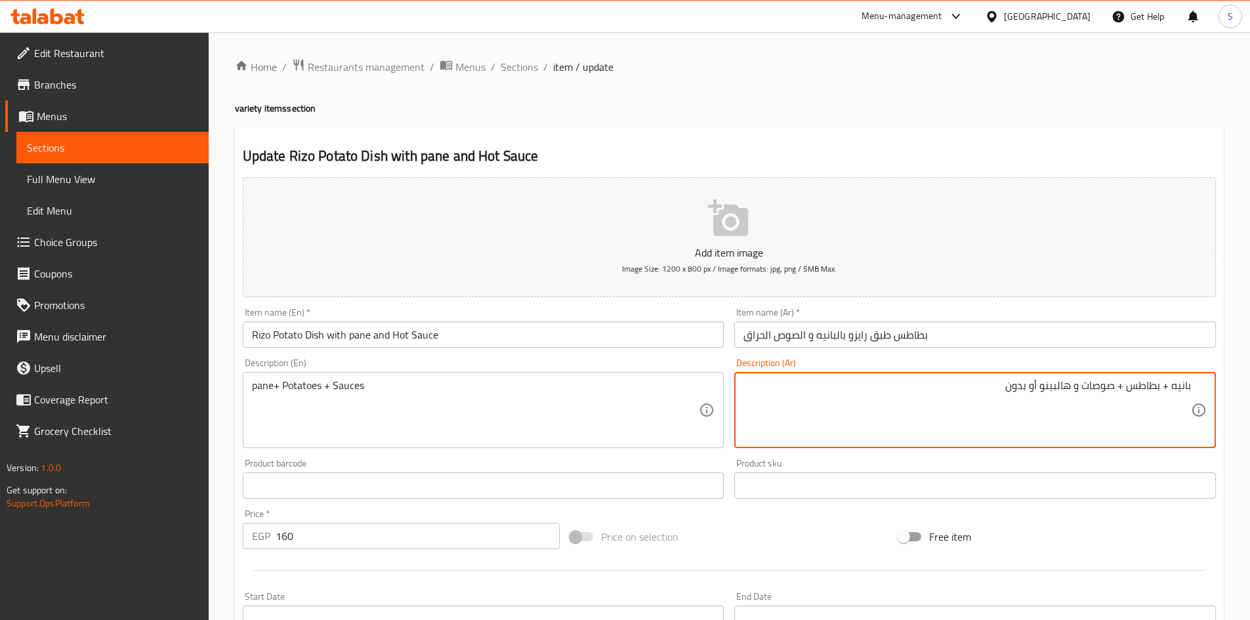
click at [972, 387] on textarea "بانيه + بطاطس + صوصات و هالبينو أو بدون" at bounding box center [966, 410] width 447 height 62
click at [1095, 395] on textarea "بانيه + بطاطس + صوصات و هالبينو أو بدون" at bounding box center [966, 410] width 447 height 62
drag, startPoint x: 1084, startPoint y: 384, endPoint x: 966, endPoint y: 384, distance: 118.1
click at [966, 384] on textarea "بانيه + بطاطس + صوصات و هالبينو أو بدون" at bounding box center [966, 410] width 447 height 62
type textarea "بانيه + بطاطس + صوصات و هالبينو أو بدون"
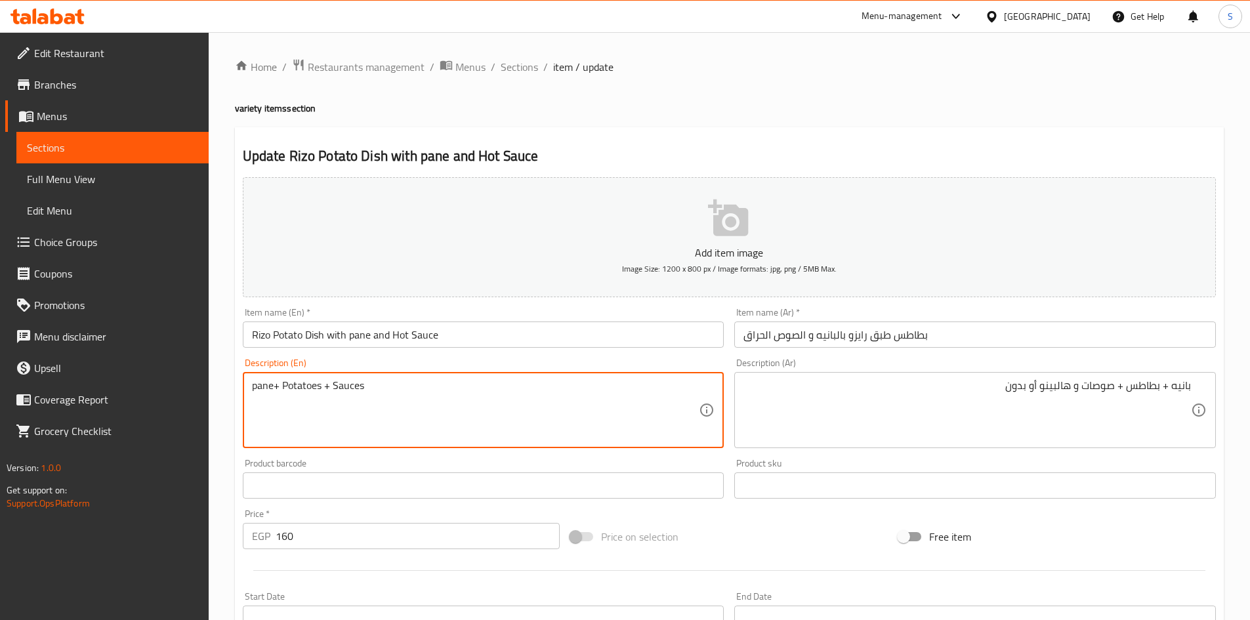
paste textarea "With or without jalapenos"
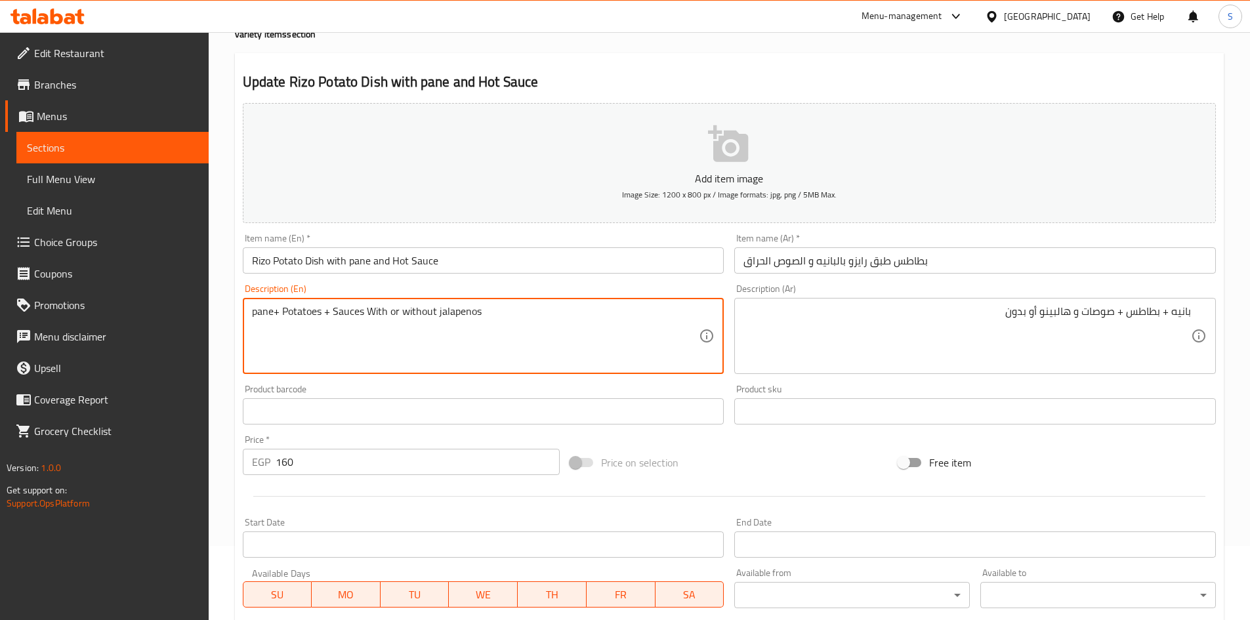
scroll to position [307, 0]
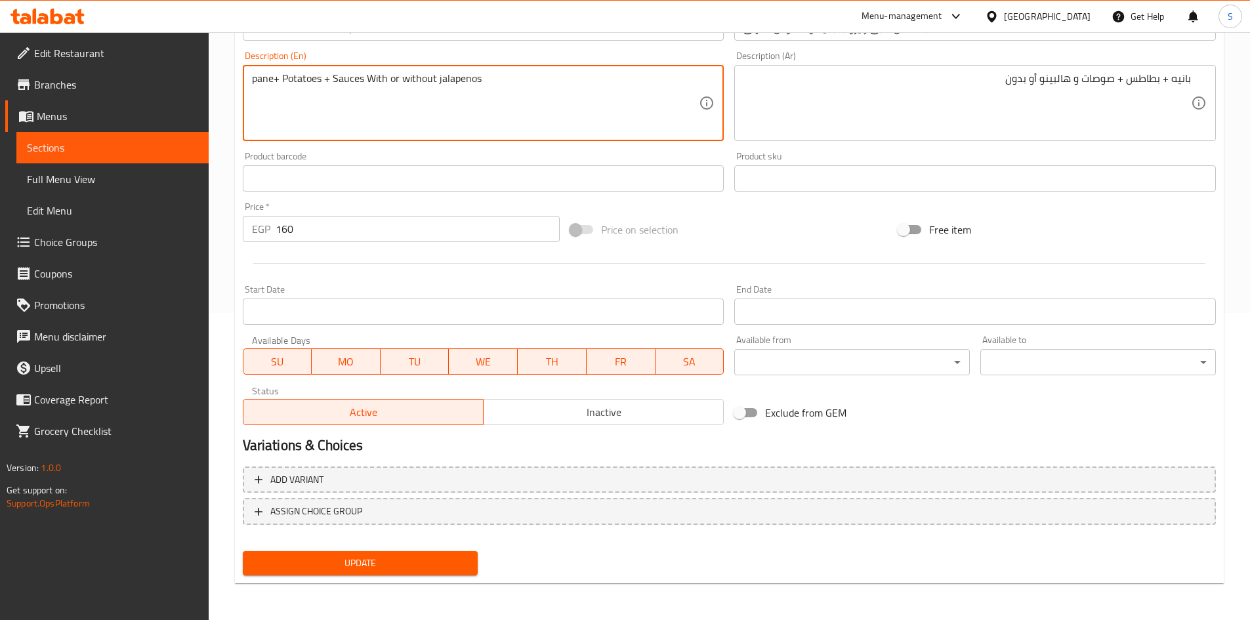
type textarea "pane+ Potatoes + Sauces With or without jalapenos"
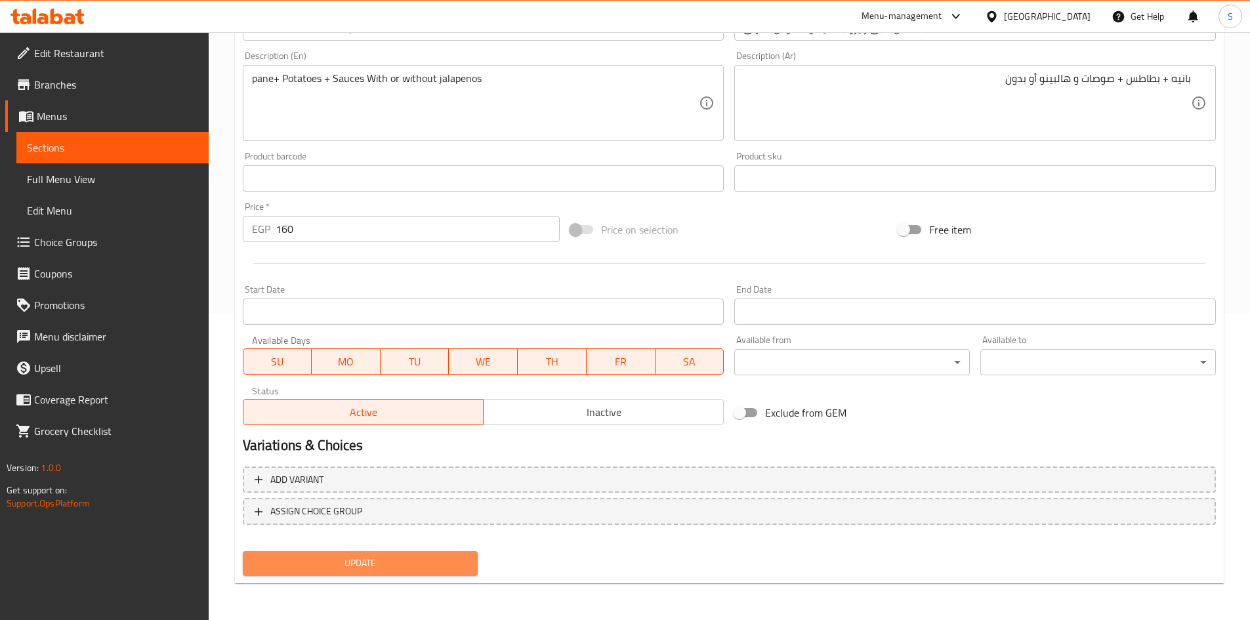
click at [343, 570] on span "Update" at bounding box center [360, 563] width 215 height 16
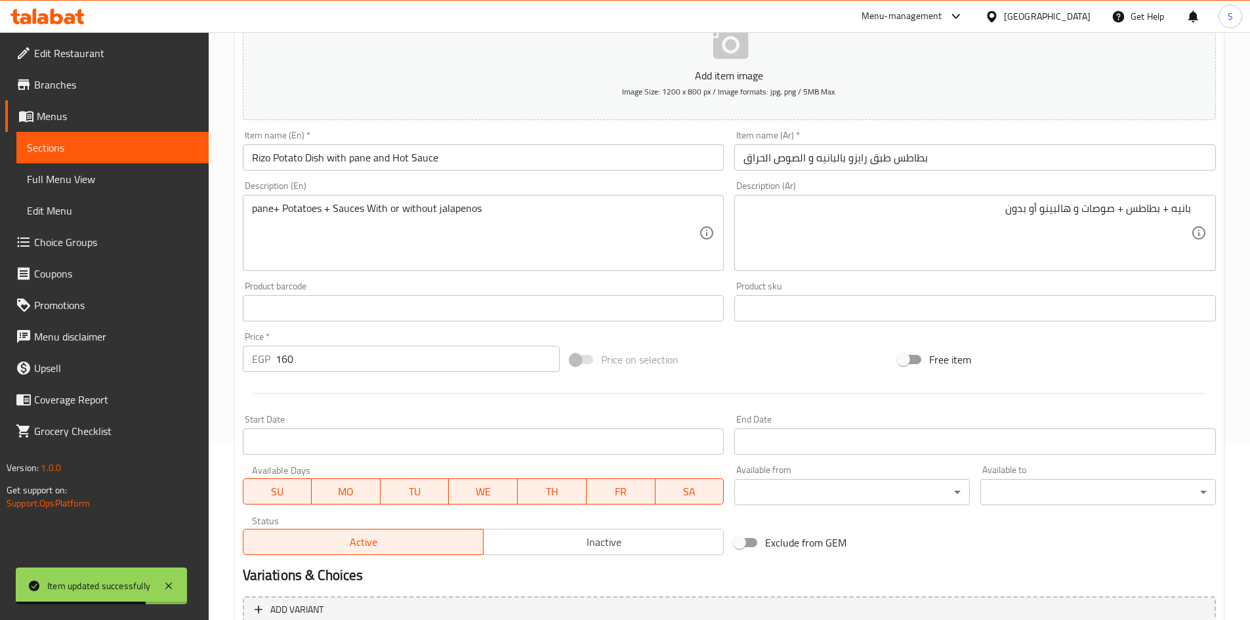
scroll to position [176, 0]
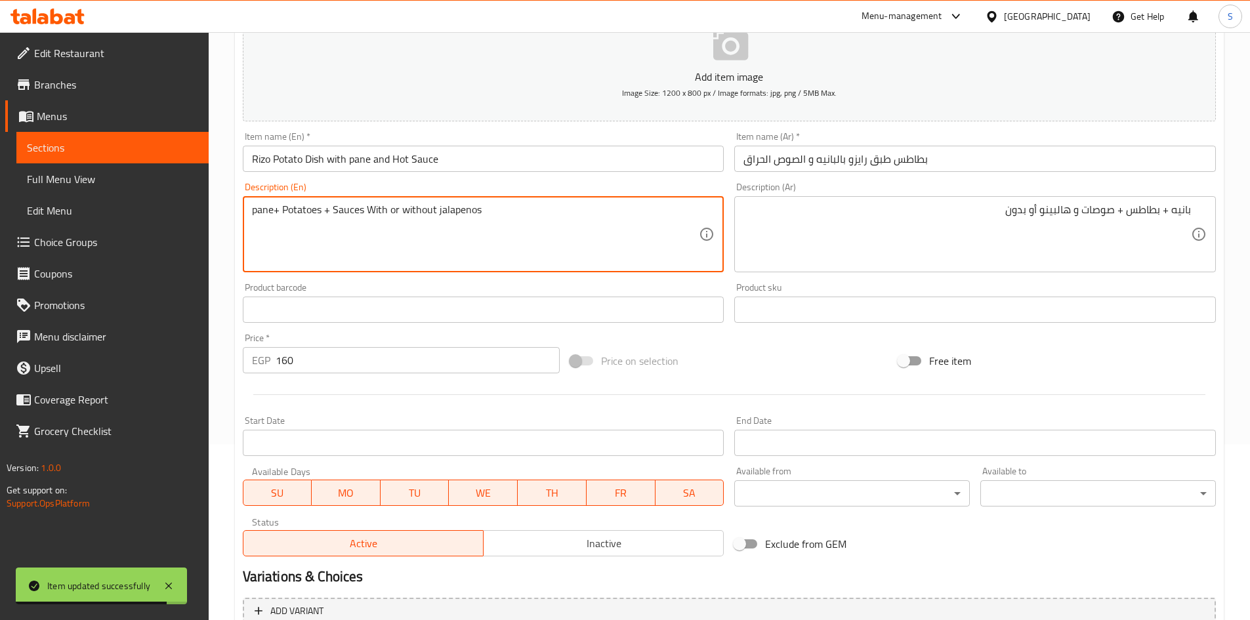
drag, startPoint x: 401, startPoint y: 211, endPoint x: 537, endPoint y: 211, distance: 135.8
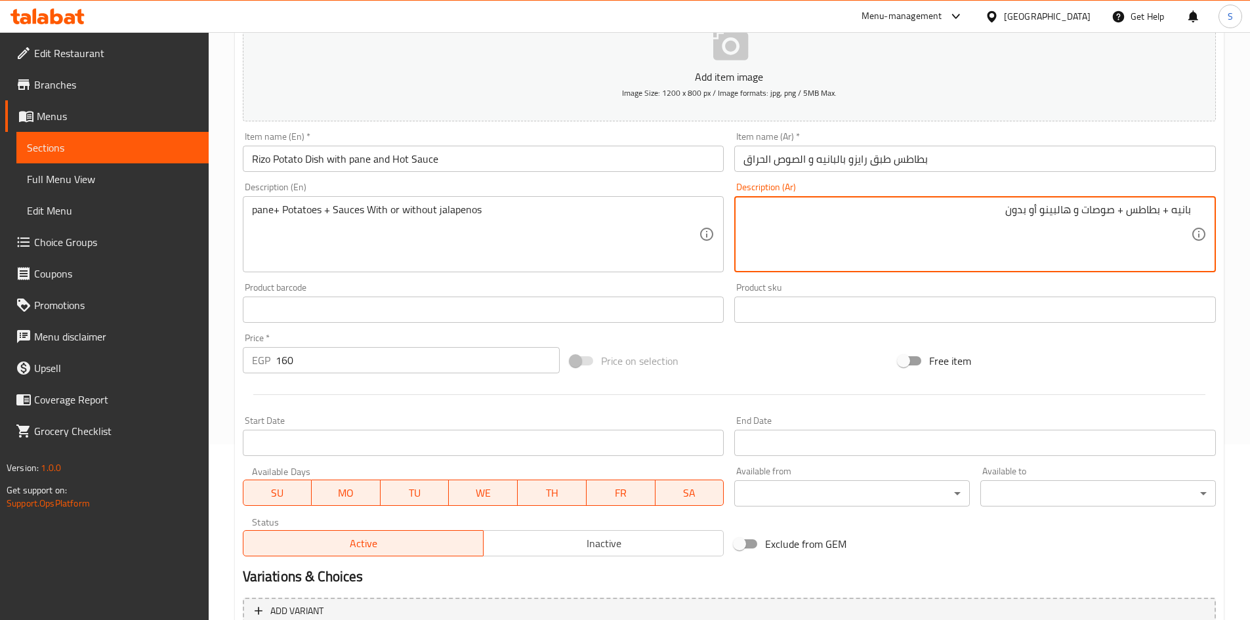
click at [1062, 208] on textarea "بانيه + بطاطس + صوصات و هالبينو أو بدون" at bounding box center [966, 234] width 447 height 62
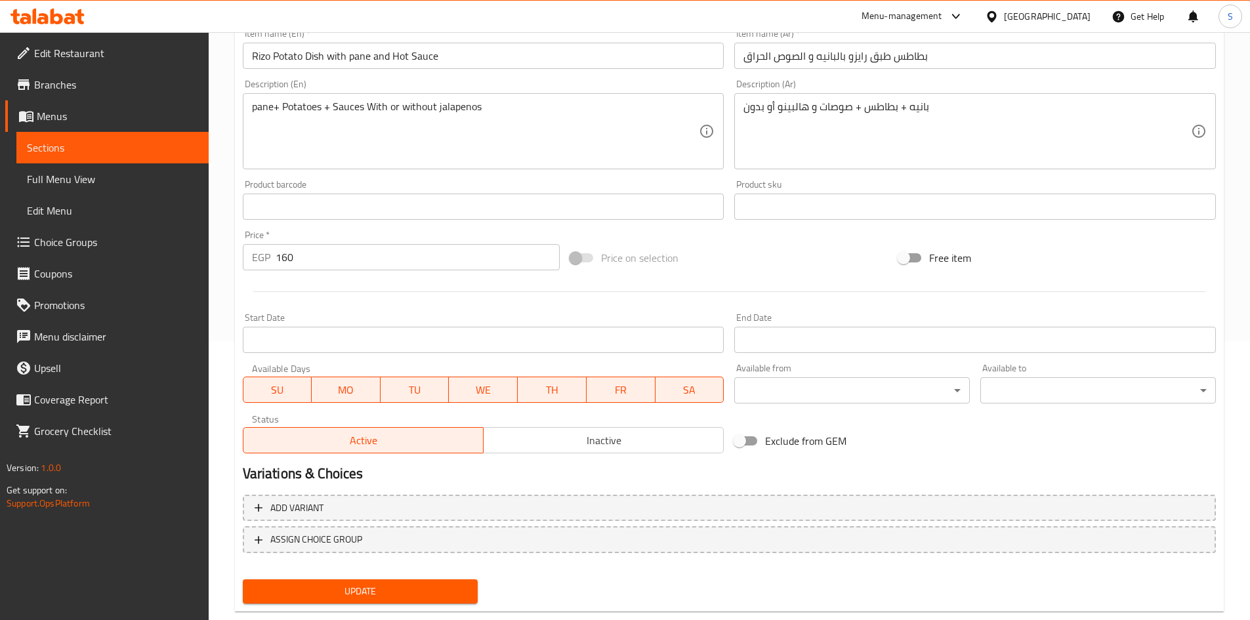
scroll to position [307, 0]
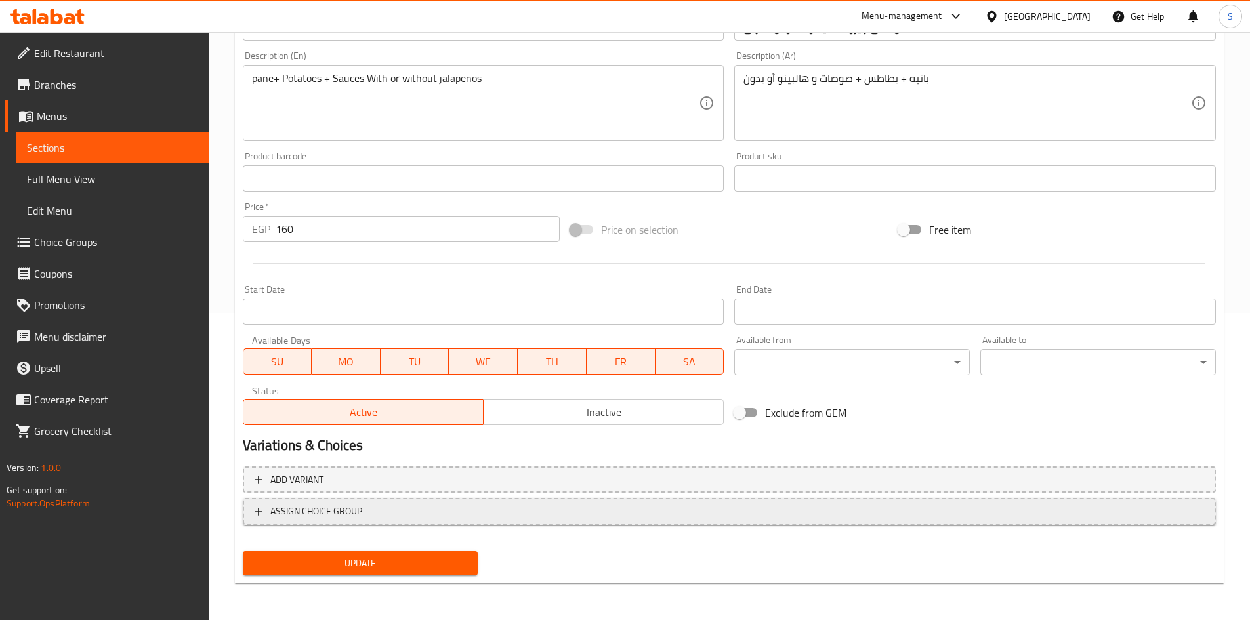
click at [307, 509] on span "ASSIGN CHOICE GROUP" at bounding box center [316, 511] width 92 height 16
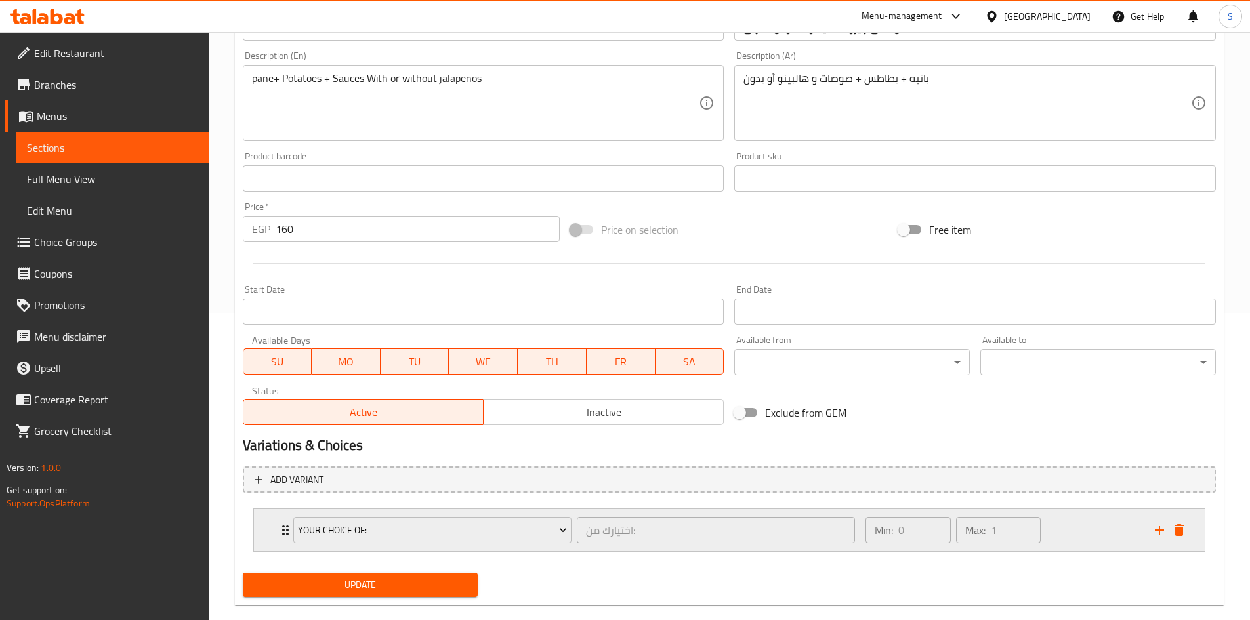
click at [282, 524] on icon "Expand" at bounding box center [286, 530] width 16 height 16
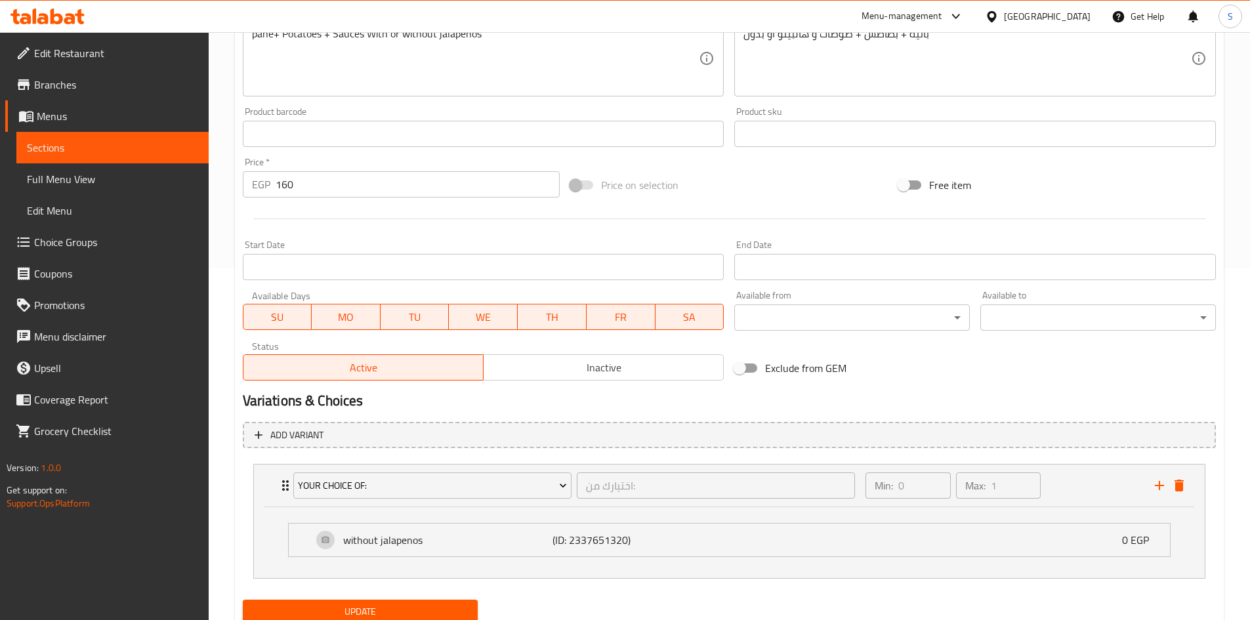
scroll to position [400, 0]
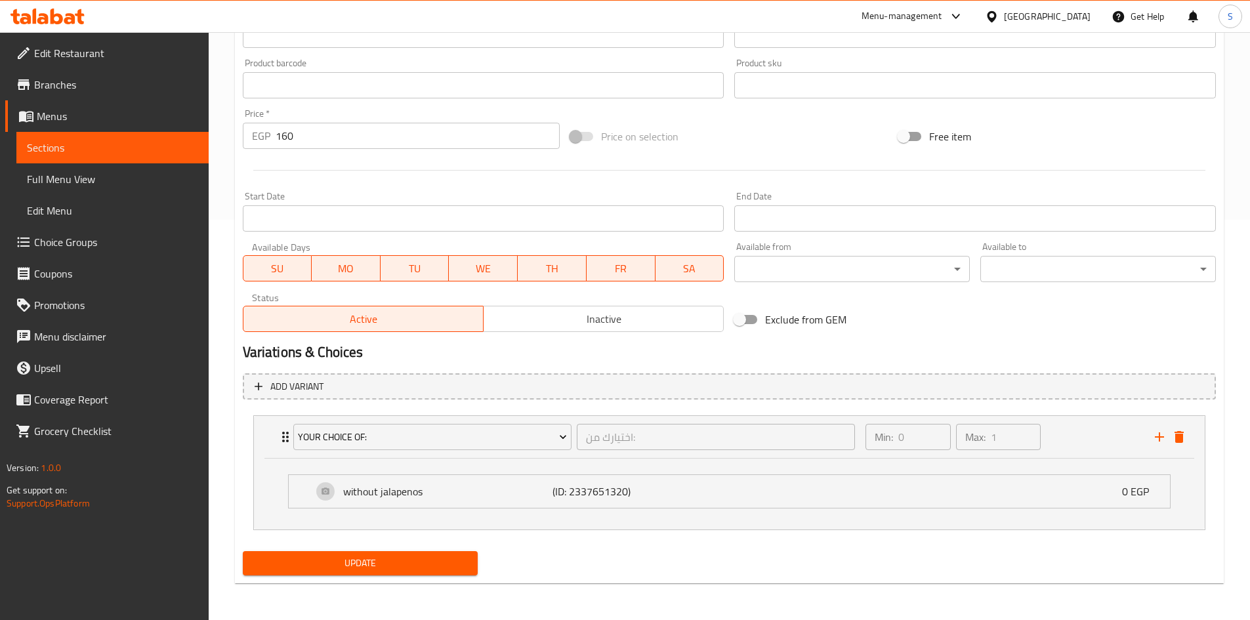
click at [390, 565] on span "Update" at bounding box center [360, 563] width 215 height 16
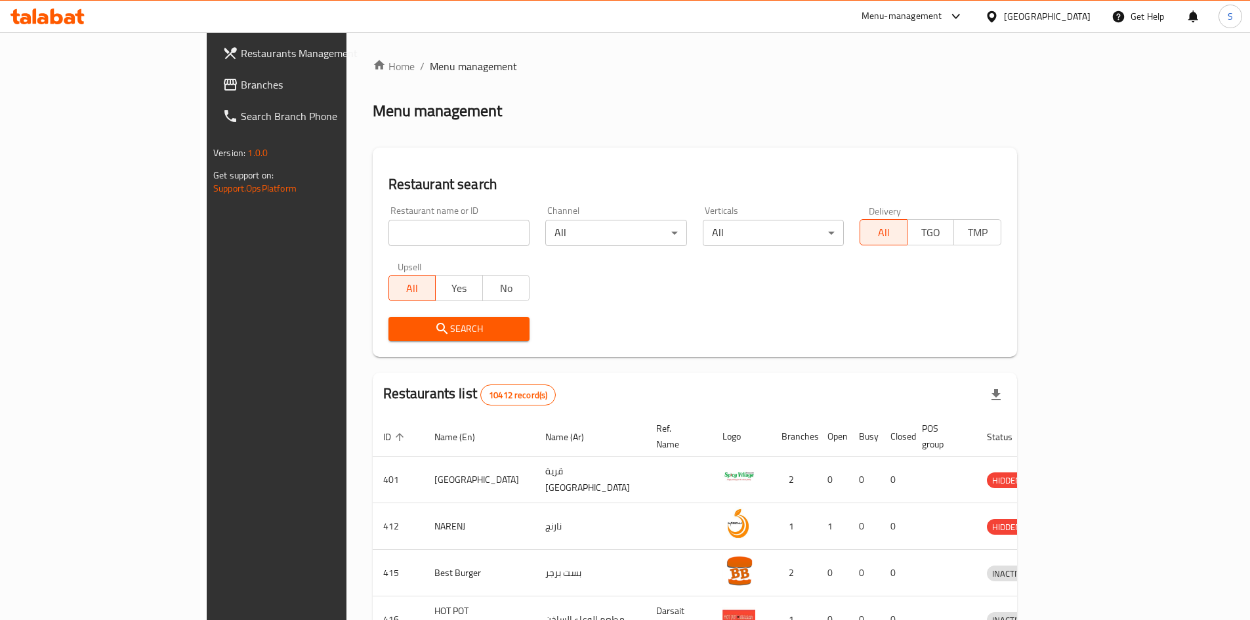
click at [241, 81] on span "Branches" at bounding box center [323, 85] width 164 height 16
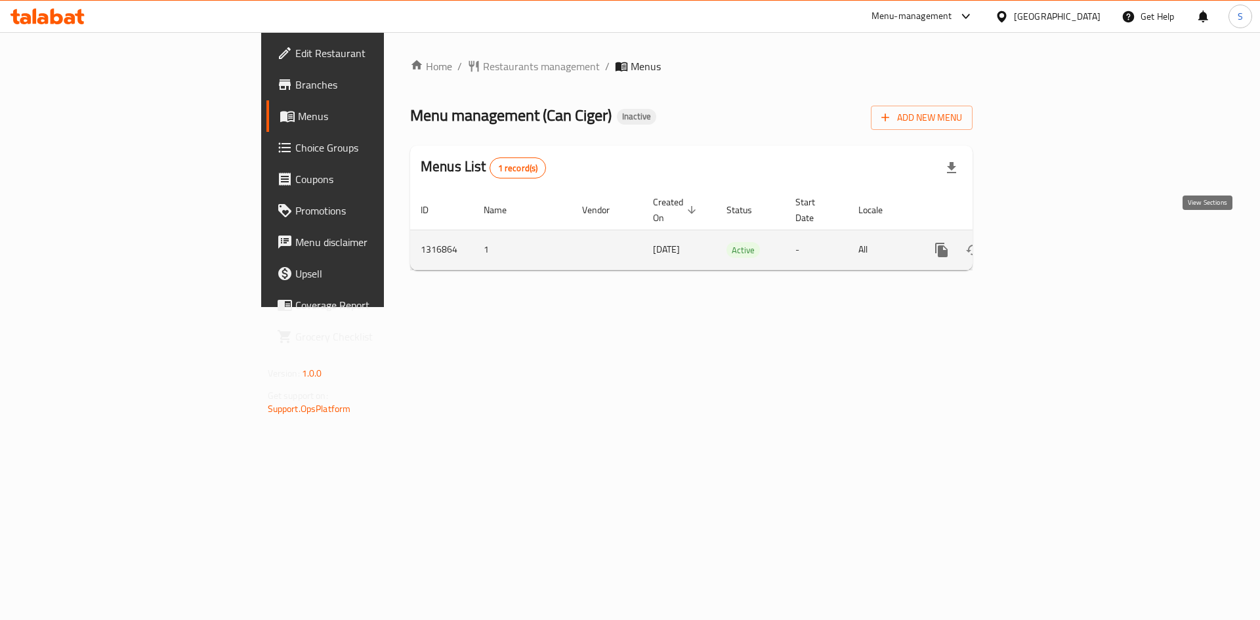
click at [1044, 242] on icon "enhanced table" at bounding box center [1036, 250] width 16 height 16
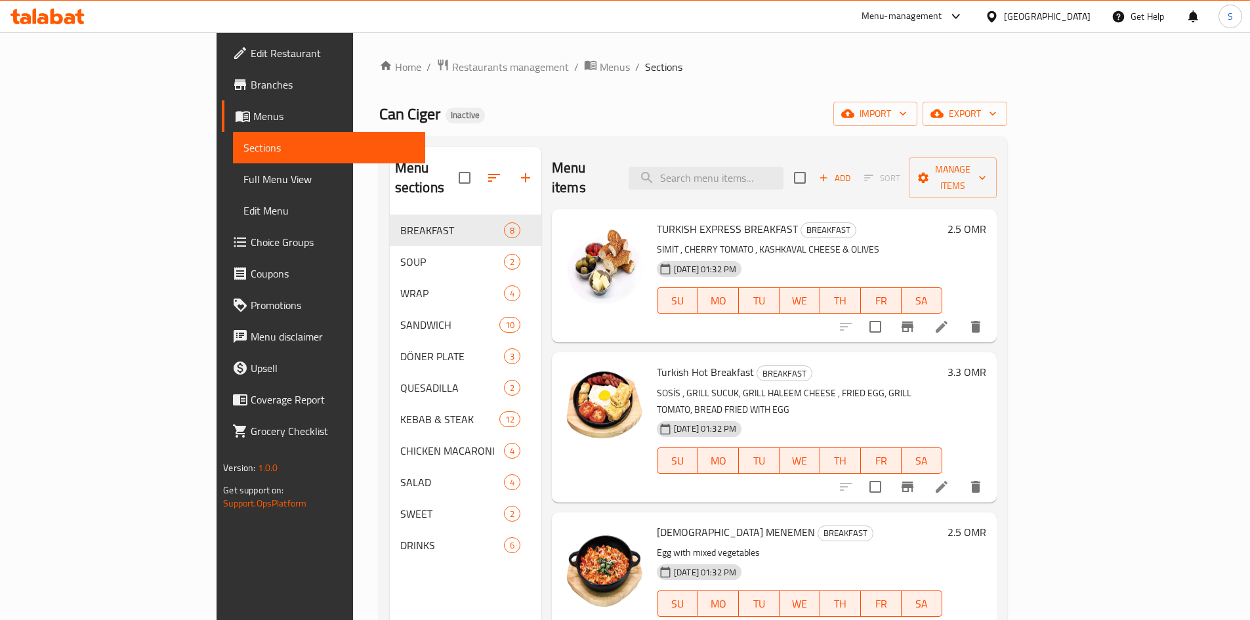
click at [251, 45] on span "Edit Restaurant" at bounding box center [333, 53] width 164 height 16
click at [243, 178] on span "Full Menu View" at bounding box center [328, 179] width 171 height 16
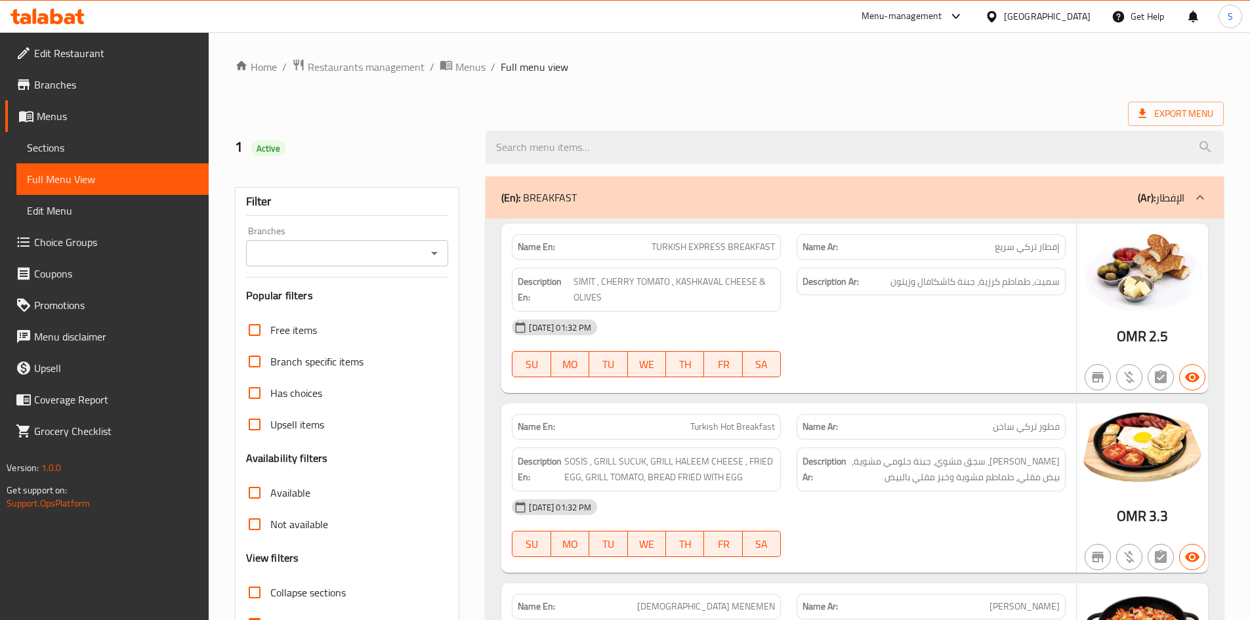
scroll to position [328, 0]
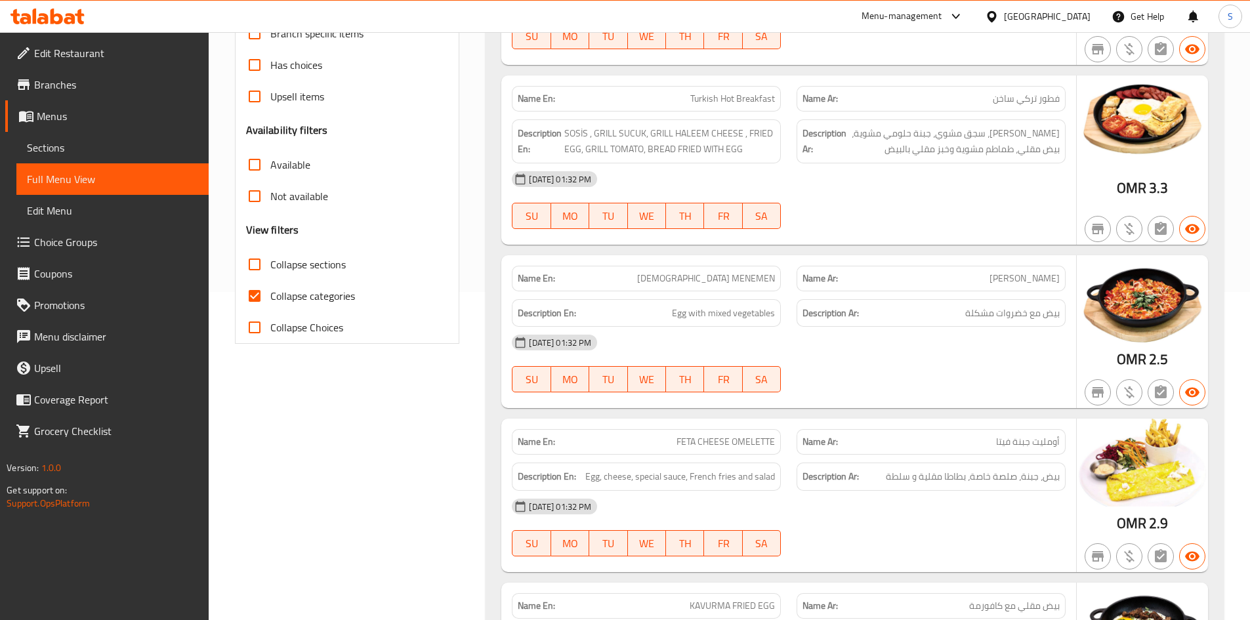
drag, startPoint x: 276, startPoint y: 299, endPoint x: 263, endPoint y: 271, distance: 30.5
click at [276, 299] on span "Collapse categories" at bounding box center [312, 296] width 85 height 16
click at [270, 299] on input "Collapse categories" at bounding box center [254, 295] width 31 height 31
checkbox input "false"
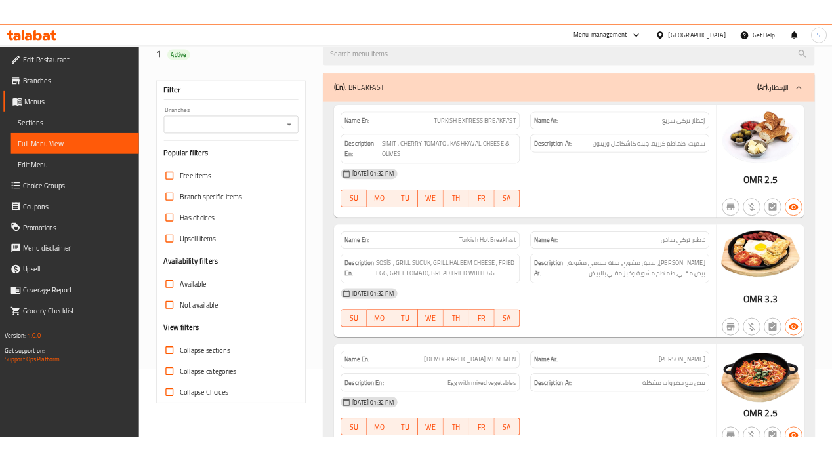
scroll to position [0, 0]
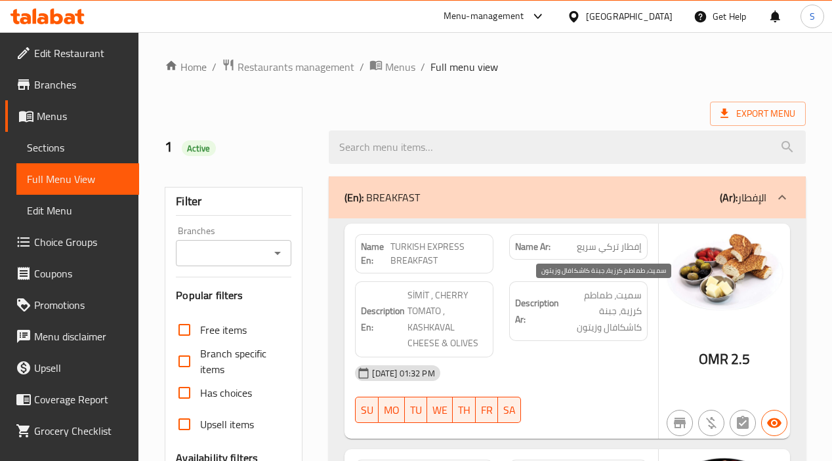
click at [564, 293] on span "سميت، طماطم كرزية، جبنة كاشكافال وزيتون" at bounding box center [602, 311] width 80 height 49
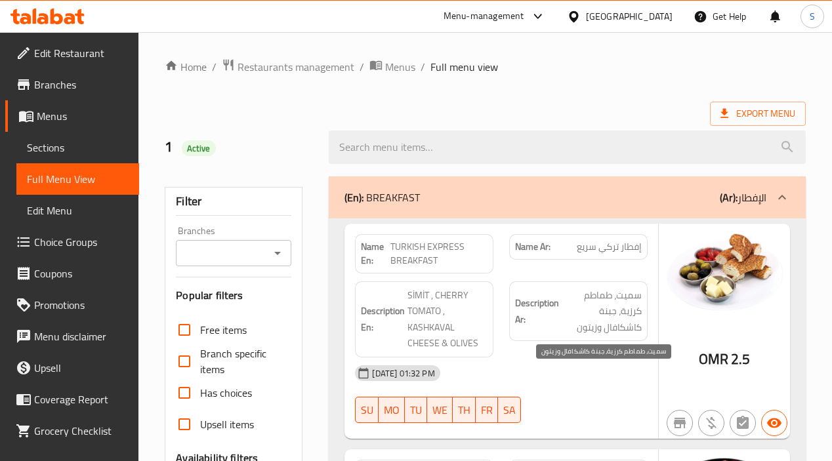
scroll to position [2508, 0]
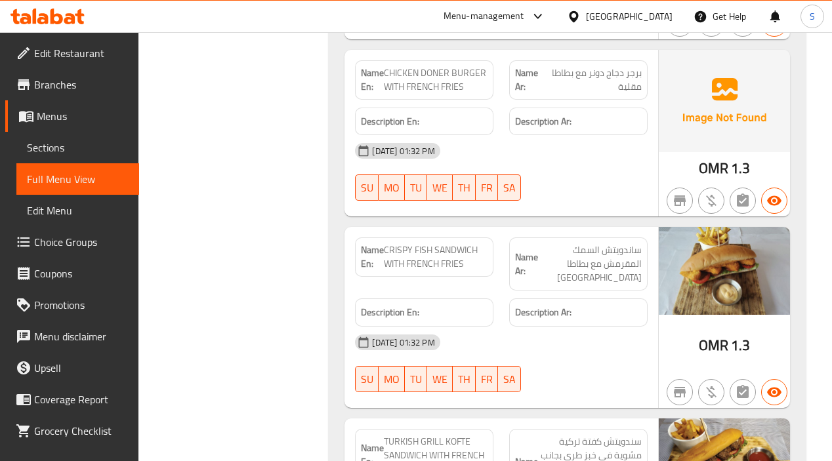
scroll to position [4075, 0]
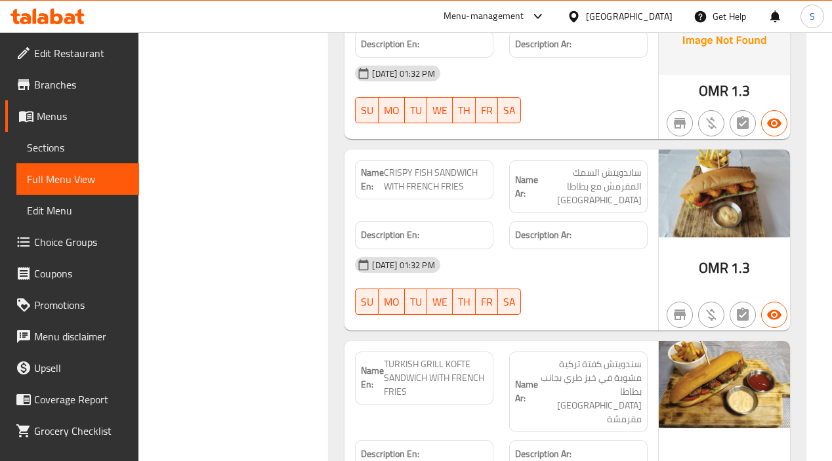
click at [527, 344] on div "Name Ar: سندويتش كفتة تركية مشوية في خبز طري بجانب بطاطا مقلية مقرمشة" at bounding box center [578, 392] width 154 height 96
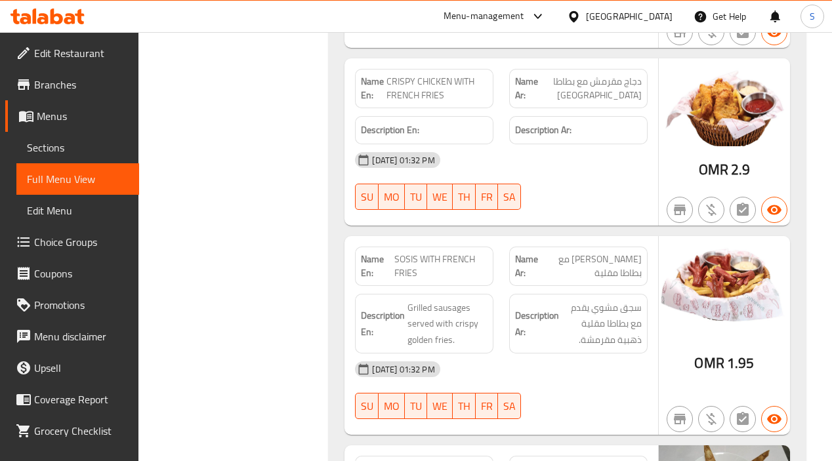
scroll to position [4709, 0]
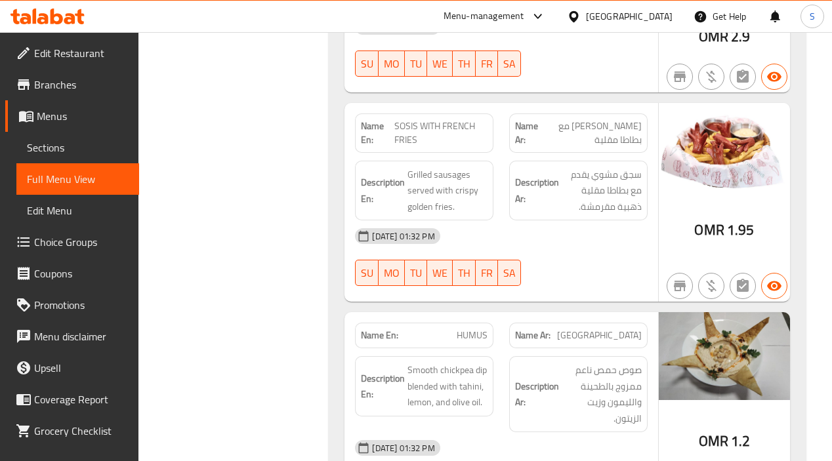
click at [437, 362] on span "Smooth chickpea dip blended with tahini, lemon, and olive oil." at bounding box center [447, 386] width 80 height 49
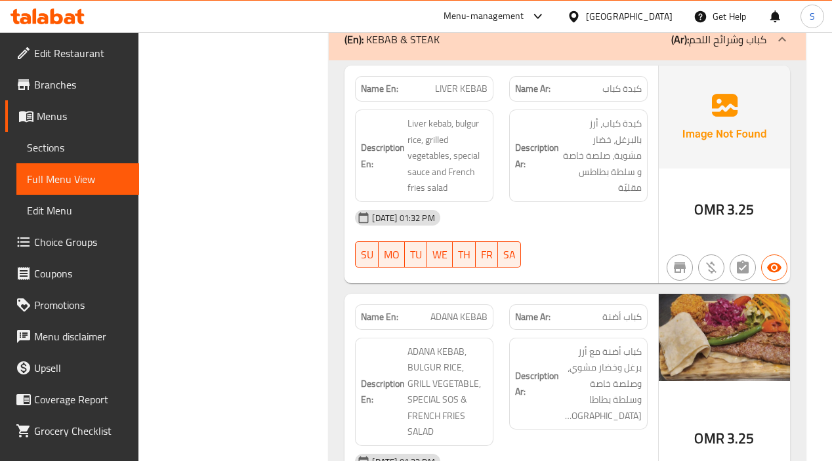
scroll to position [6554, 0]
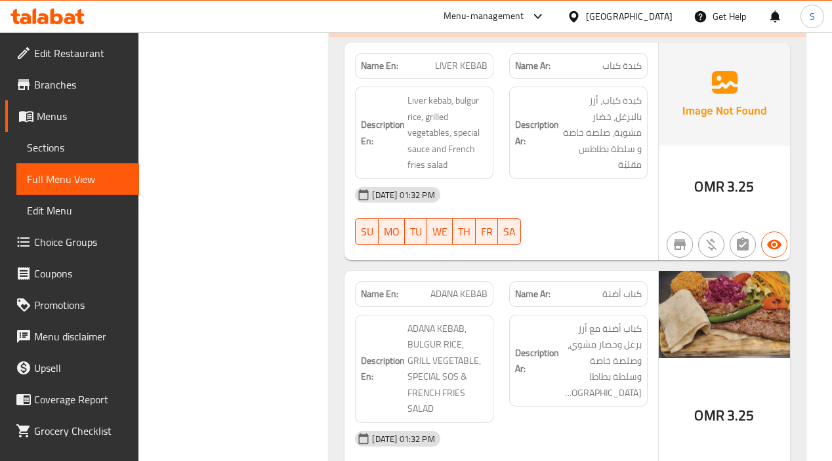
click at [545, 307] on div "Description Ar: كباب أضنة مع أرز برغل وخضار مشوي، وصلصة خاصة وسلطة بطاطا مقلية" at bounding box center [578, 369] width 154 height 124
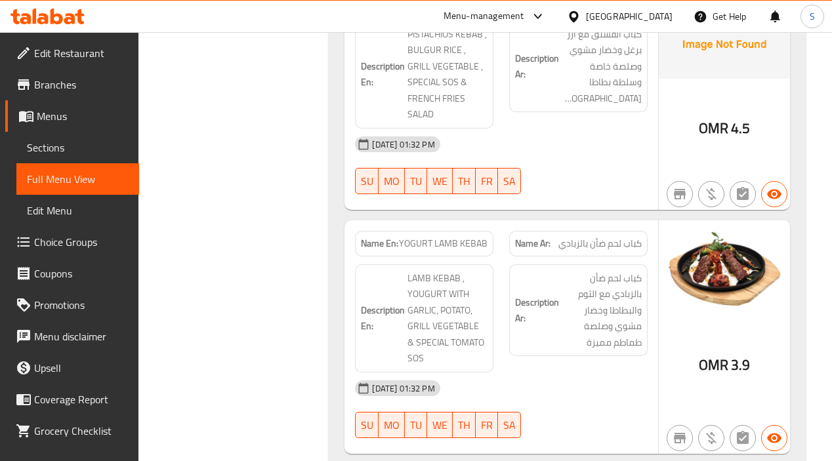
scroll to position [7352, 0]
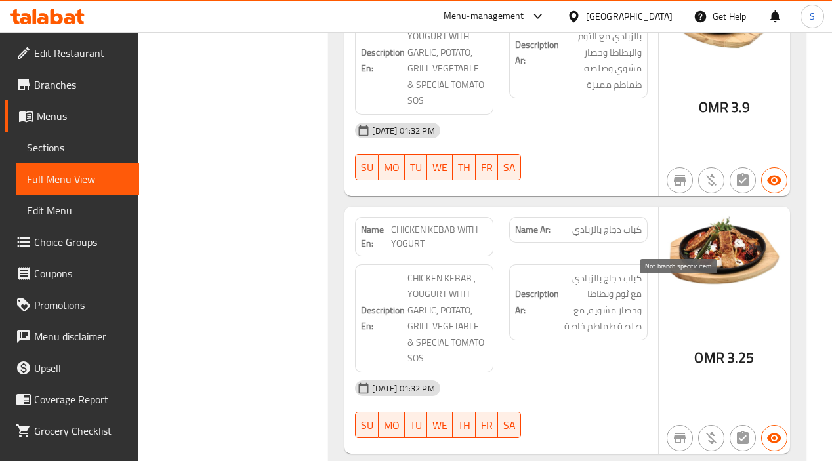
scroll to position [7614, 0]
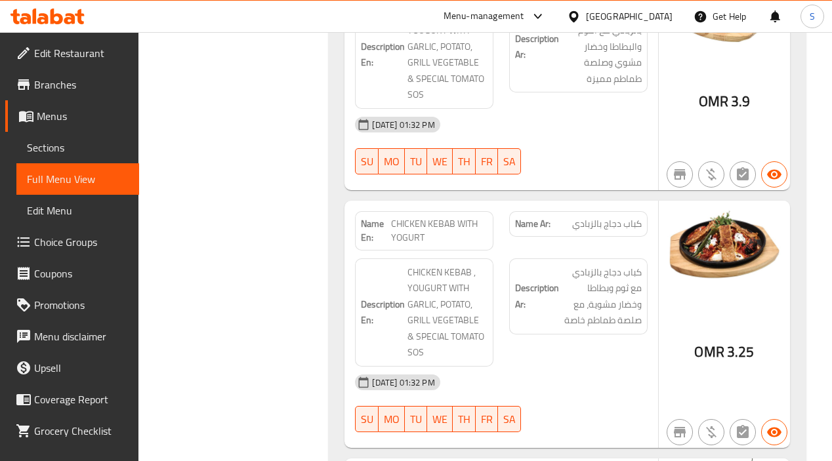
click at [593, 251] on div "Description Ar: كباب دجاج بالزبادي مع ثوم وبطاطا وخضار مشوية، مع صلصة طماطم خاصة" at bounding box center [578, 313] width 154 height 124
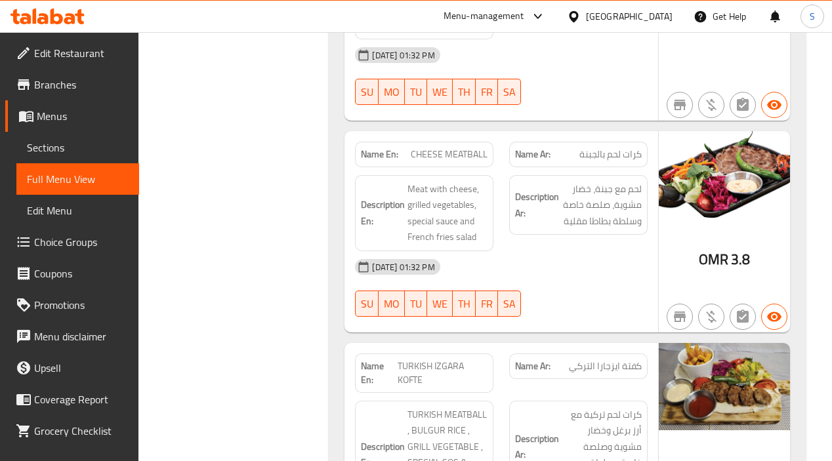
click at [505, 346] on div "Name Ar: كفتة ايزجارا التركي" at bounding box center [578, 373] width 154 height 55
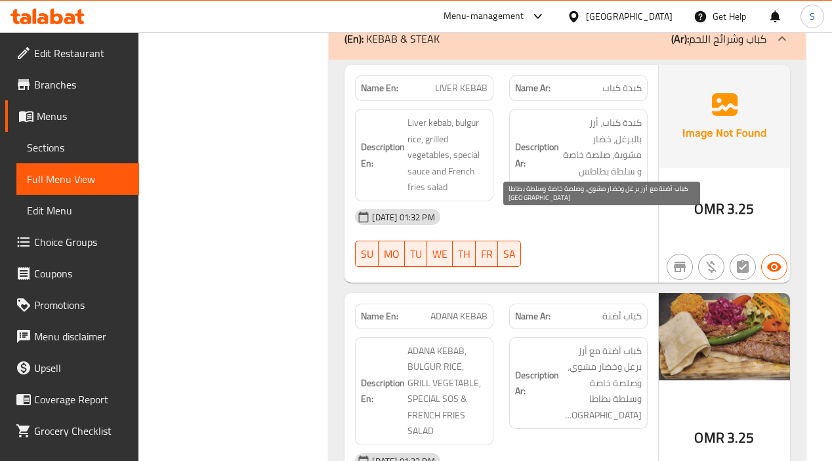
click at [605, 343] on span "كباب أضنة مع أرز برغل وخضار مشوي، وصلصة خاصة وسلطة بطاطا مقلية" at bounding box center [602, 383] width 80 height 81
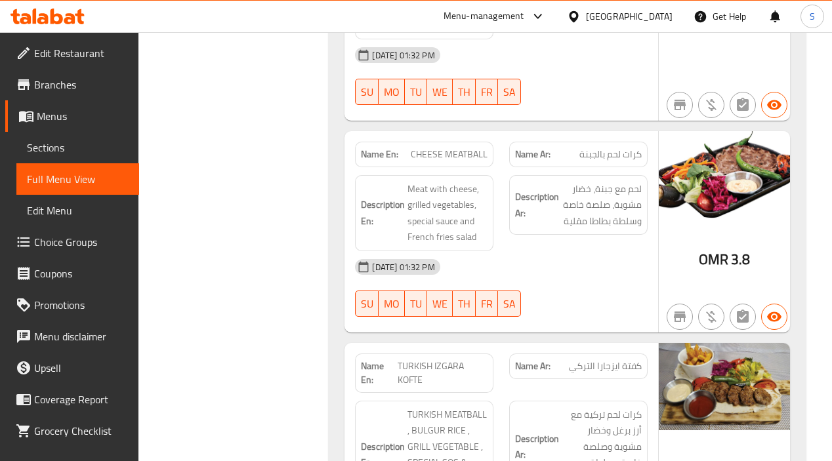
click at [482, 393] on div "Description En: TURKISH MEATBALL , BULGUR RICE , GRILL VEGETABLE , SPECIAL SOS …" at bounding box center [424, 455] width 154 height 124
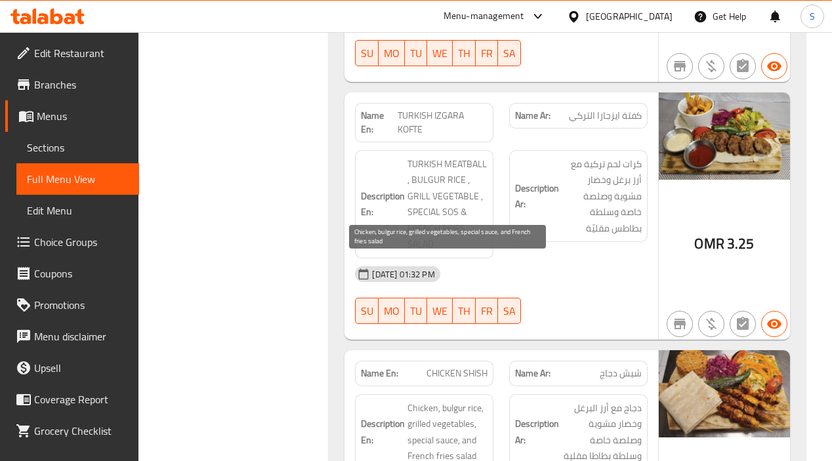
click at [466, 400] on span "Chicken, bulgur rice, grilled vegetables, special sauce, and French fries salad" at bounding box center [447, 432] width 80 height 64
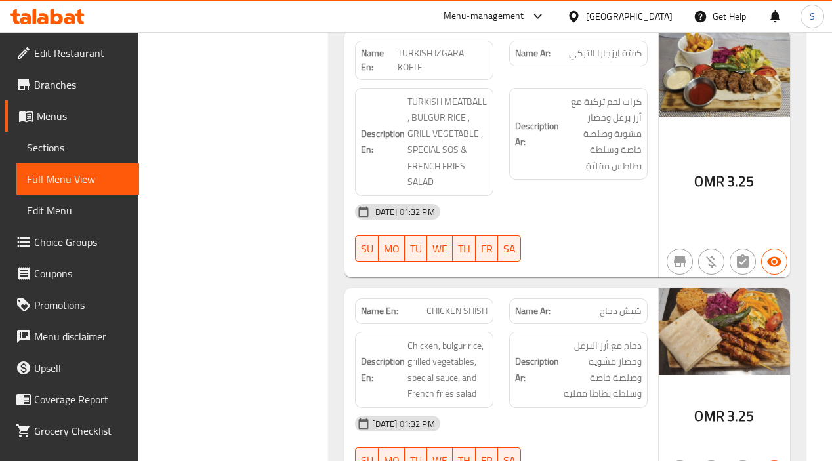
scroll to position [8389, 0]
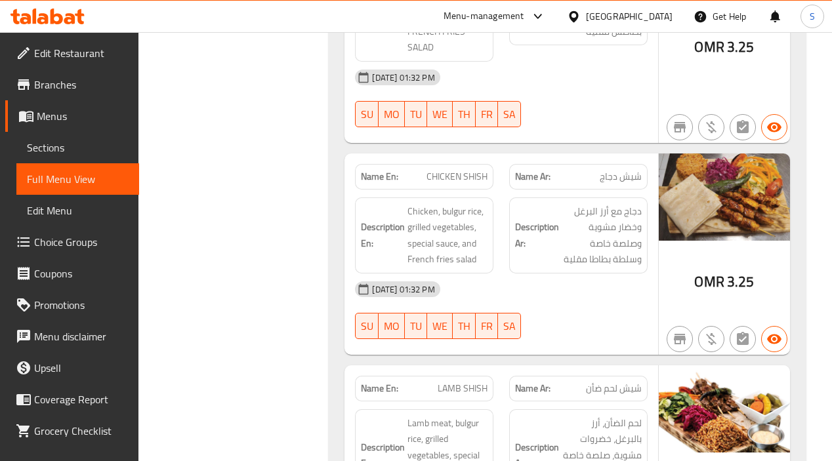
click at [539, 208] on div "Name En: CHICKEN SHISH Name Ar: شيش دجاج Description En: Chicken, bulgur rice, …" at bounding box center [500, 254] width 313 height 201
click at [459, 376] on div "Name En: LAMB SHISH" at bounding box center [424, 389] width 138 height 26
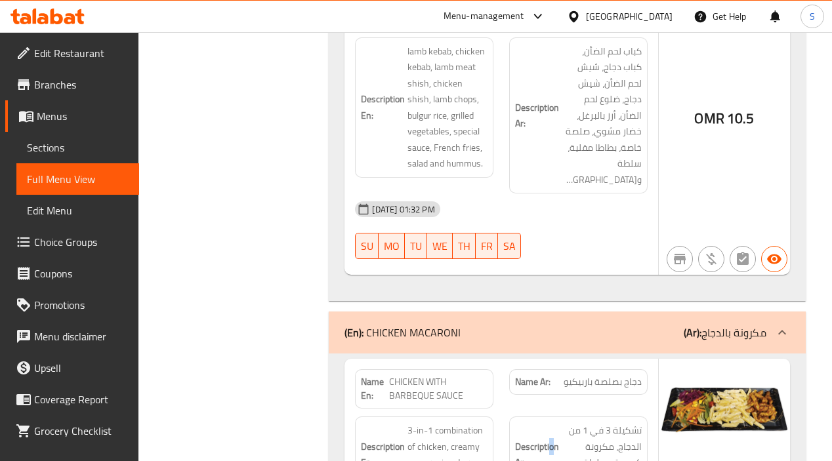
click at [551, 423] on h6 "Description Ar: تشكيلة 3 في 1 من الدجاج، مكرونة كريمية وسلطة خضراء." at bounding box center [578, 455] width 127 height 64
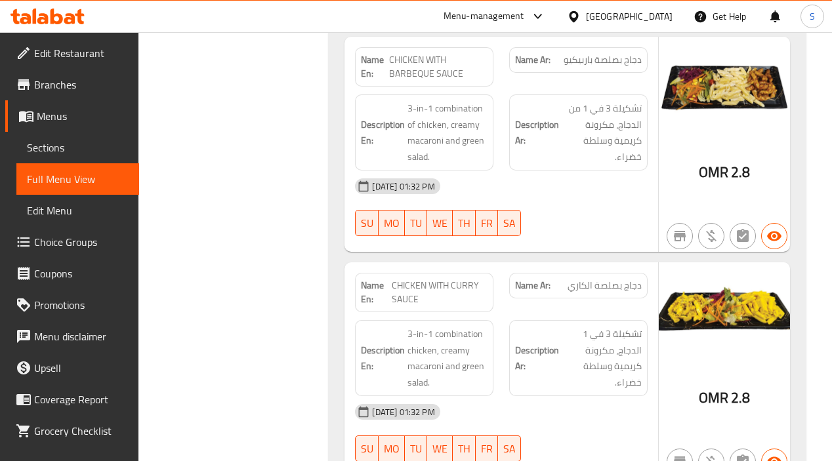
scroll to position [9556, 0]
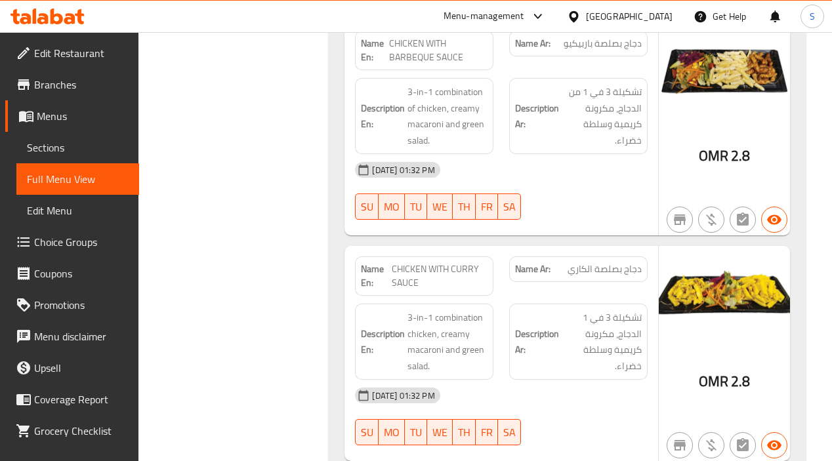
click at [537, 380] on div "12-10-2025 01:32 PM" at bounding box center [501, 395] width 308 height 31
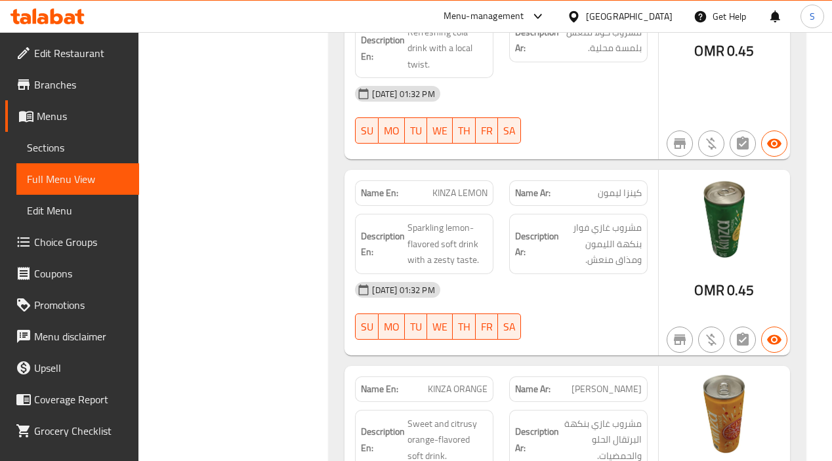
click at [543, 424] on strong "Description Ar:" at bounding box center [537, 440] width 44 height 32
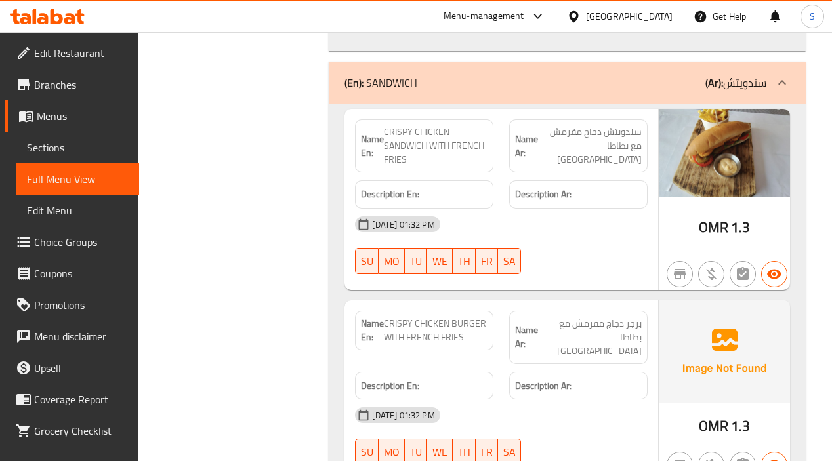
scroll to position [3365, 0]
click at [601, 310] on div "Name Ar: برجر دجاج مقرمش مع بطاطا مقلية" at bounding box center [578, 336] width 138 height 53
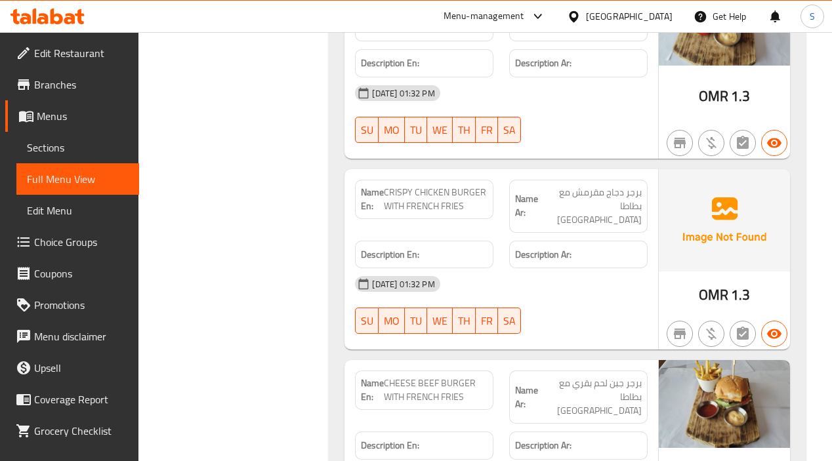
scroll to position [3496, 0]
click at [590, 360] on div "Name En: CHEESE BEEF BURGER WITH FRENCH FRIES Name Ar: برجر جبن لحم بقري مع بطا…" at bounding box center [500, 450] width 313 height 181
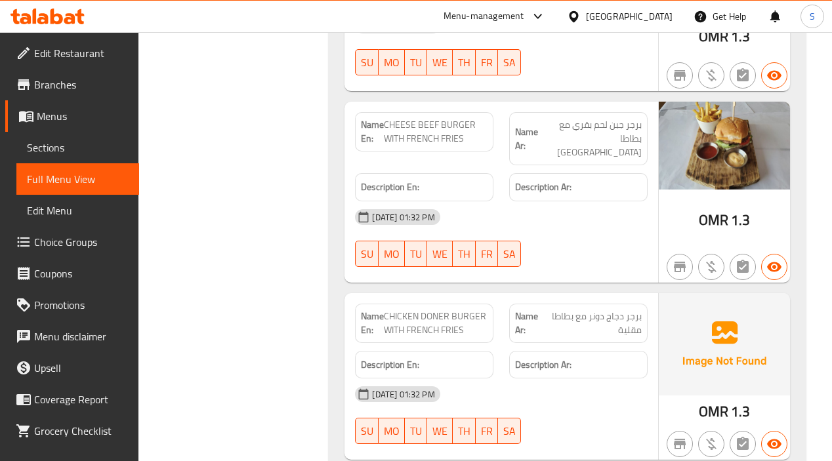
scroll to position [3758, 0]
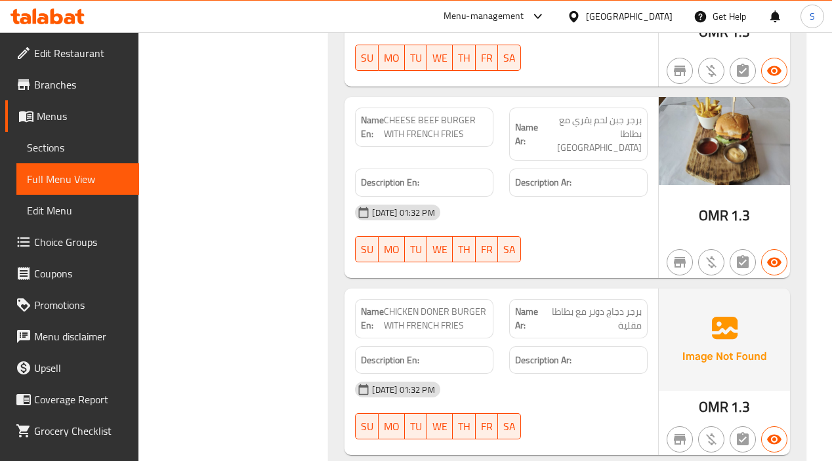
click at [564, 339] on div "Description Ar:" at bounding box center [578, 361] width 154 height 44
click at [560, 374] on div "12-10-2025 01:32 PM" at bounding box center [501, 389] width 308 height 31
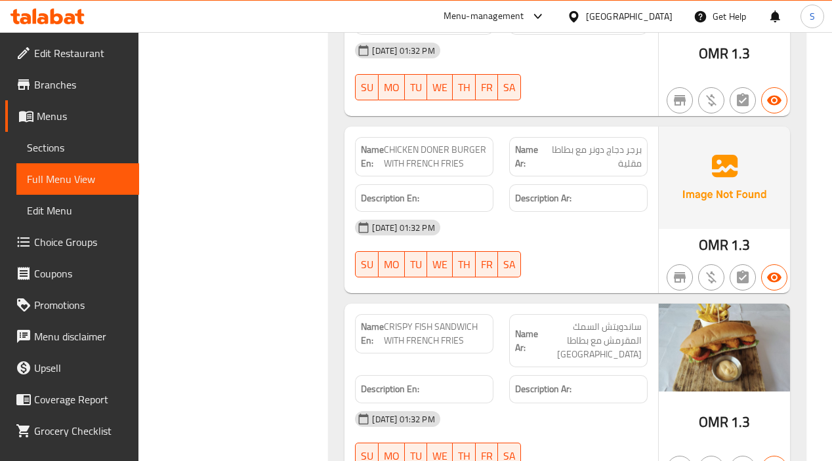
scroll to position [3955, 0]
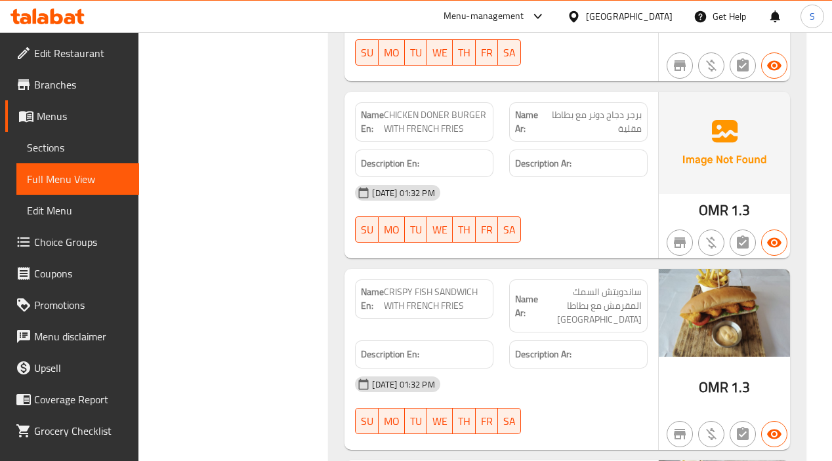
click at [576, 369] on div "12-10-2025 01:32 PM" at bounding box center [501, 384] width 308 height 31
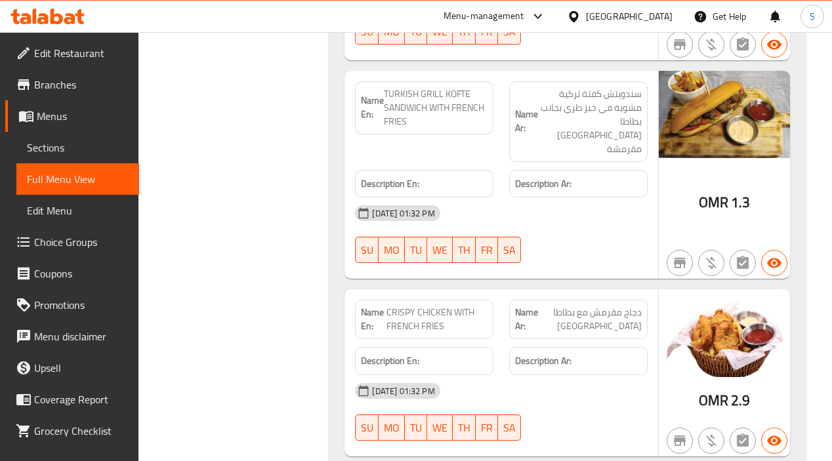
scroll to position [4349, 0]
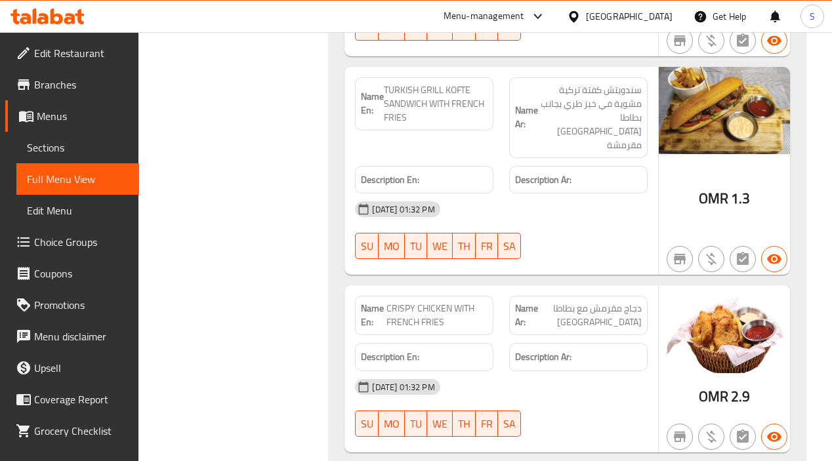
click at [526, 371] on div "12-10-2025 01:32 PM" at bounding box center [501, 386] width 308 height 31
click at [561, 371] on div "12-10-2025 01:32 PM SU MO TU WE TH FR SA" at bounding box center [501, 407] width 308 height 73
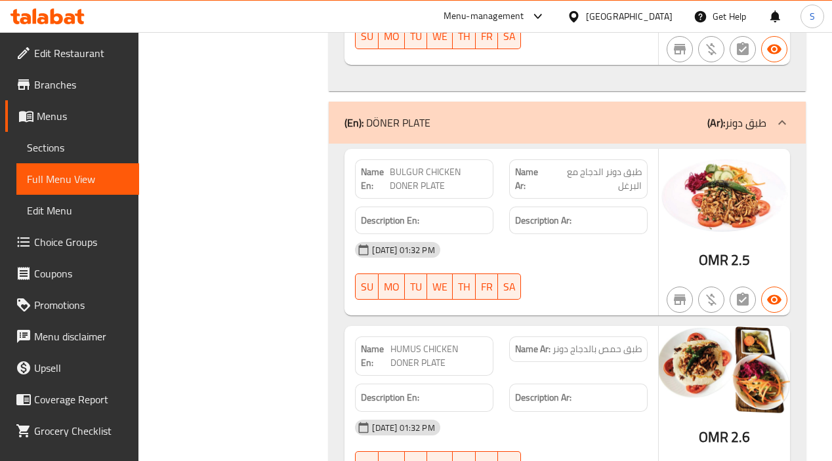
scroll to position [5416, 0]
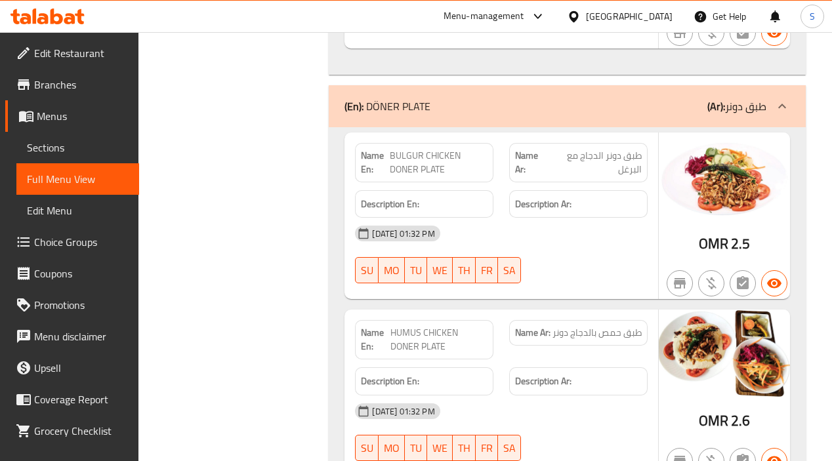
click at [554, 396] on div "12-10-2025 01:32 PM" at bounding box center [501, 411] width 308 height 31
click at [633, 396] on div "12-10-2025 01:32 PM SU MO TU WE TH FR SA" at bounding box center [501, 432] width 308 height 73
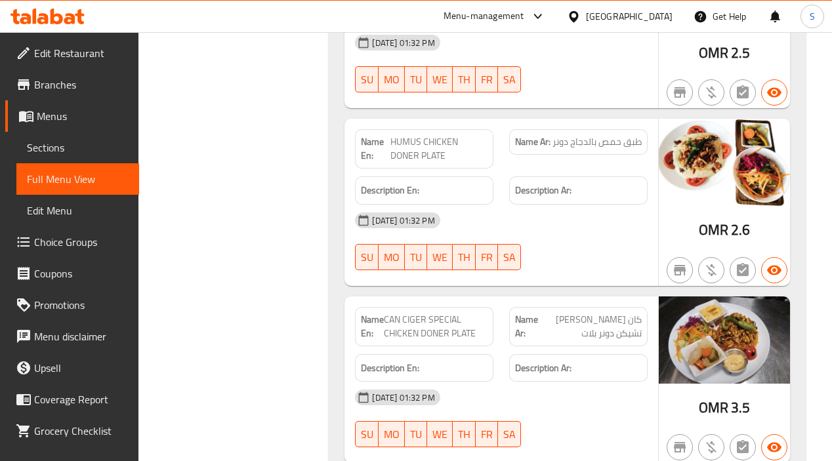
scroll to position [5613, 0]
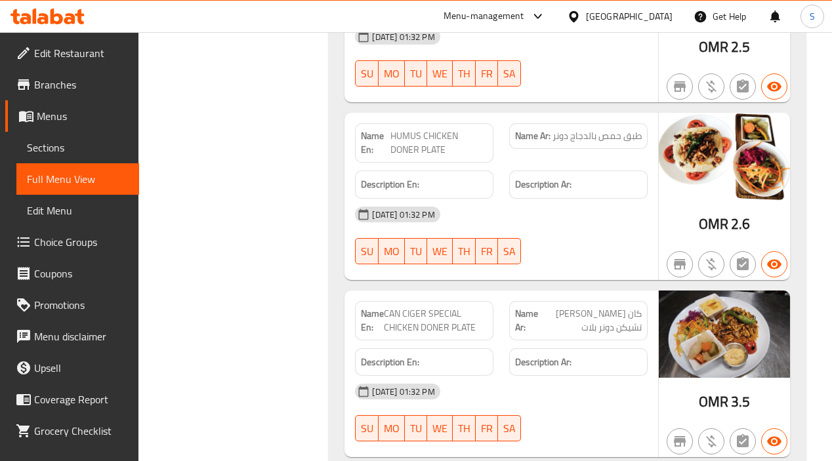
click at [557, 376] on div "12-10-2025 01:32 PM SU MO TU WE TH FR SA" at bounding box center [501, 412] width 308 height 73
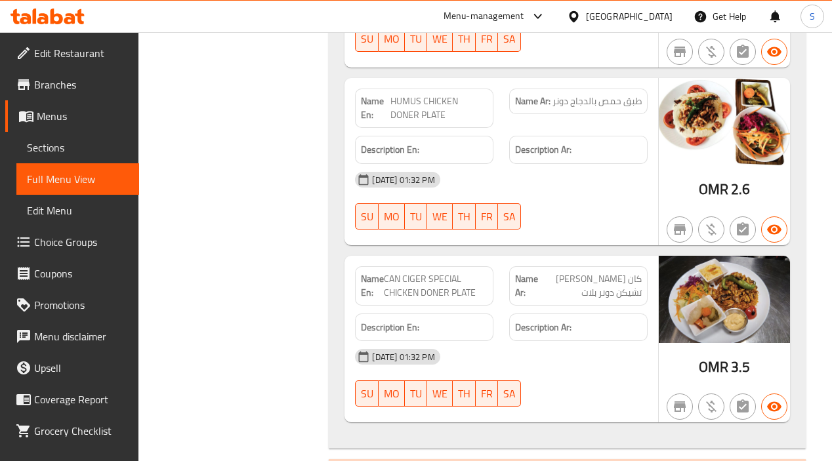
scroll to position [5876, 0]
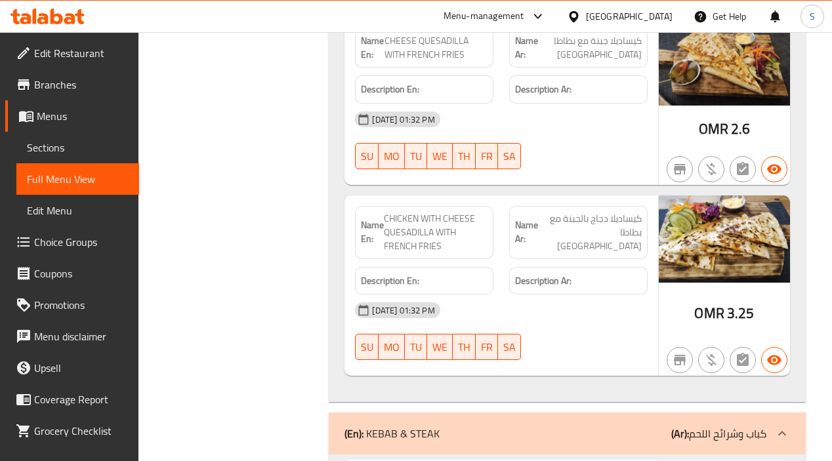
scroll to position [6138, 0]
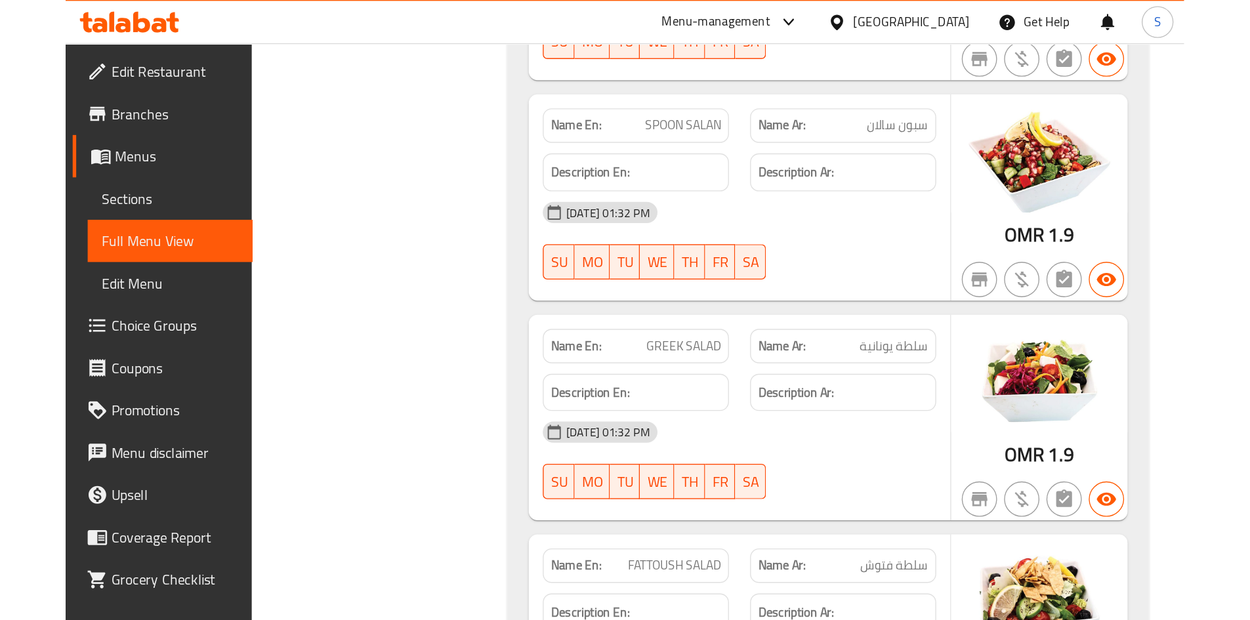
scroll to position [10239, 0]
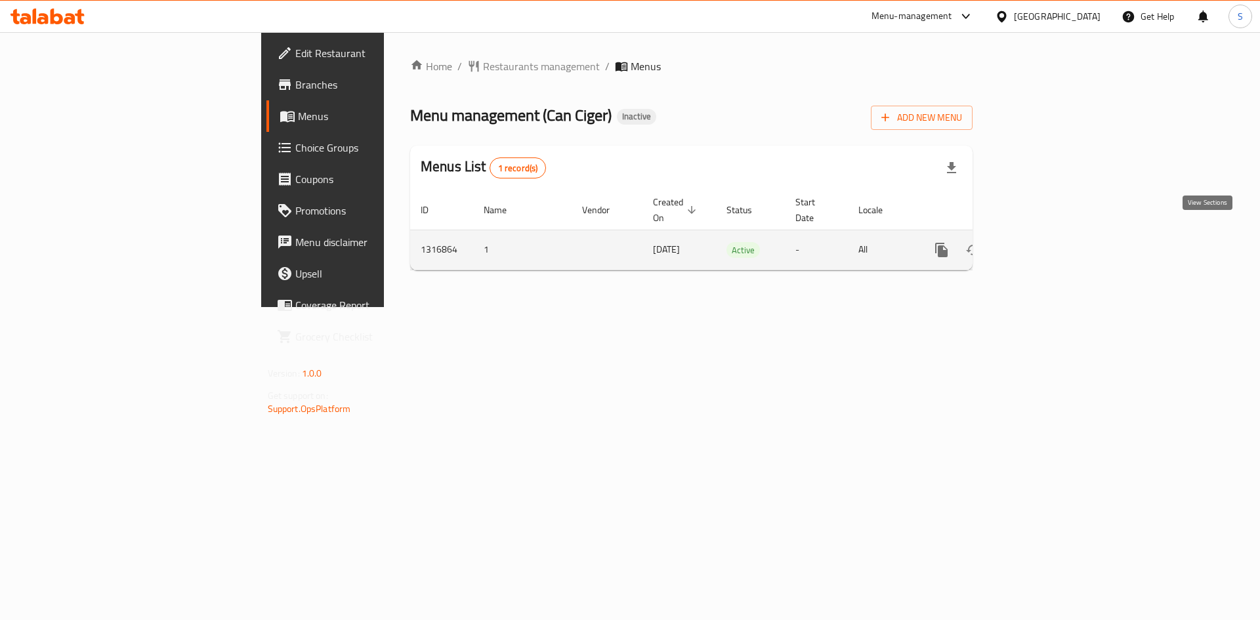
click at [1044, 242] on icon "enhanced table" at bounding box center [1036, 250] width 16 height 16
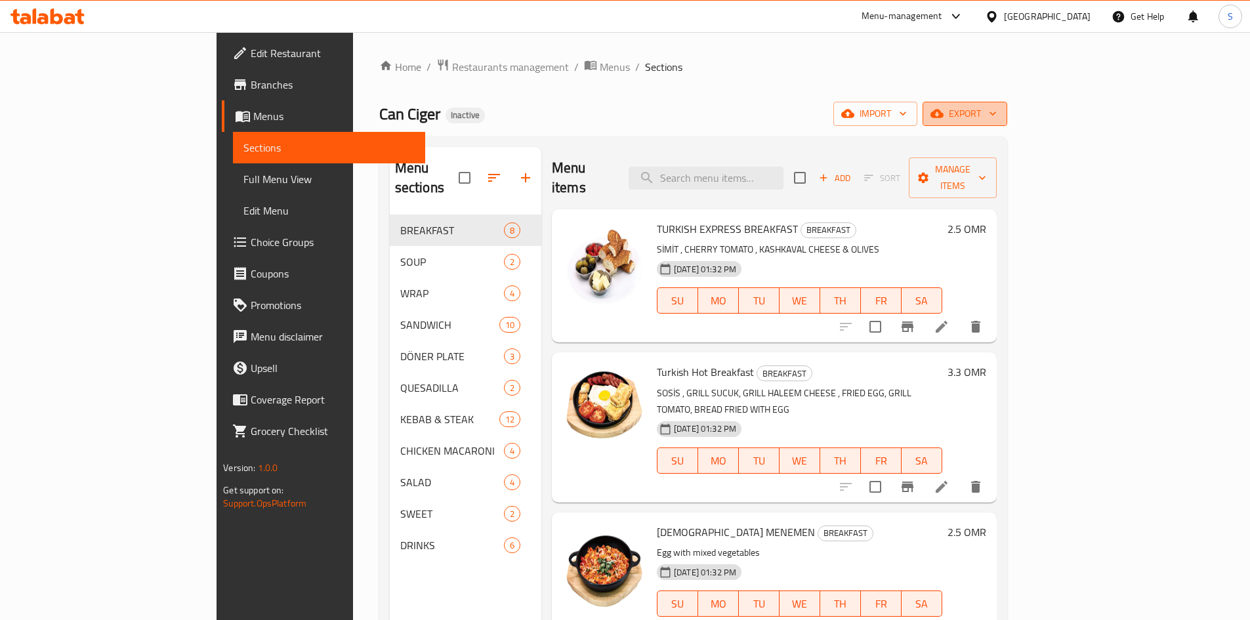
click at [997, 110] on span "export" at bounding box center [965, 114] width 64 height 16
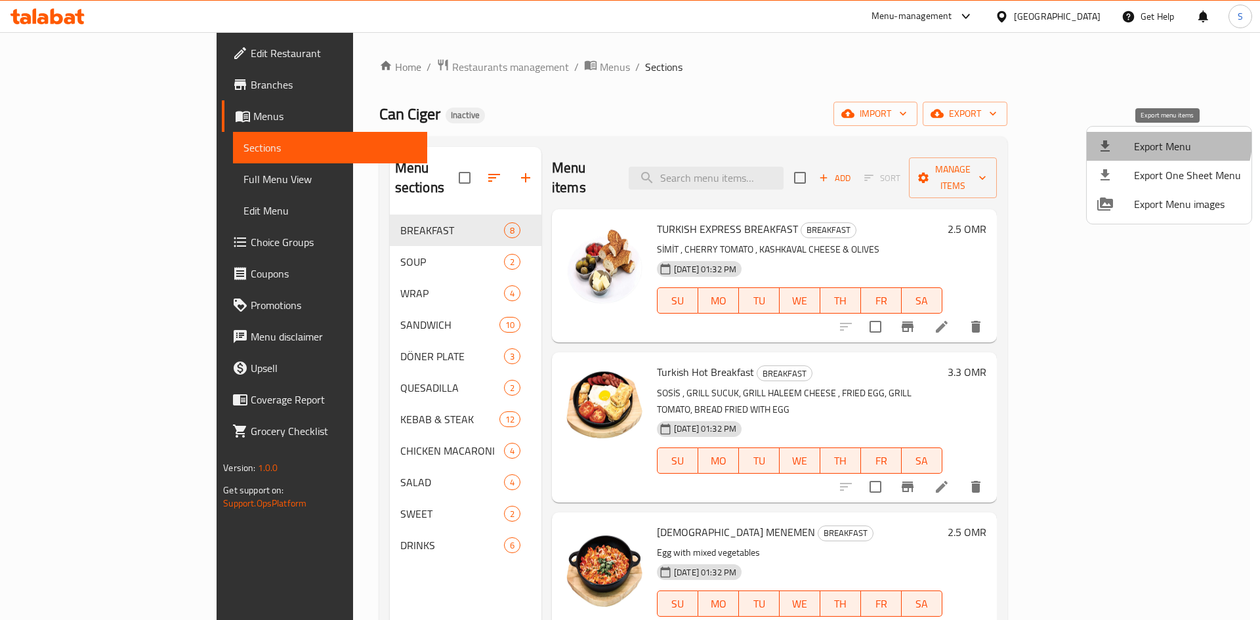
click at [1131, 134] on li "Export Menu" at bounding box center [1169, 146] width 165 height 29
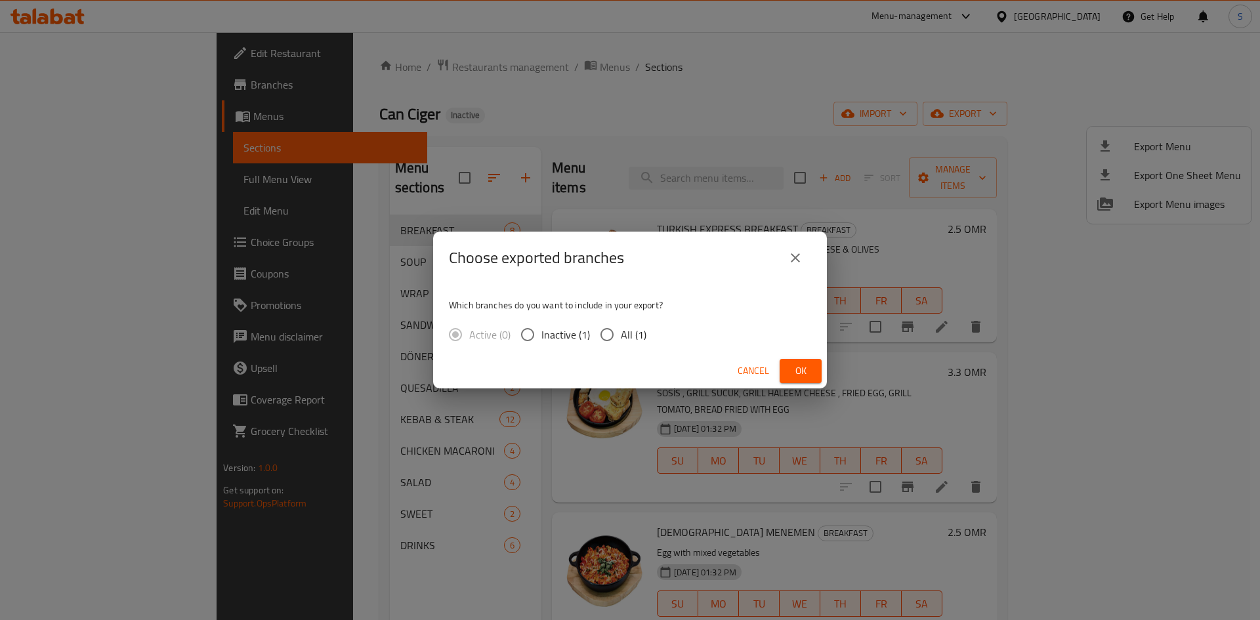
click at [636, 337] on span "All (1)" at bounding box center [634, 335] width 26 height 16
click at [621, 337] on input "All (1)" at bounding box center [607, 335] width 28 height 28
radio input "true"
drag, startPoint x: 820, startPoint y: 364, endPoint x: 812, endPoint y: 364, distance: 7.9
click at [819, 364] on button "Ok" at bounding box center [800, 371] width 42 height 24
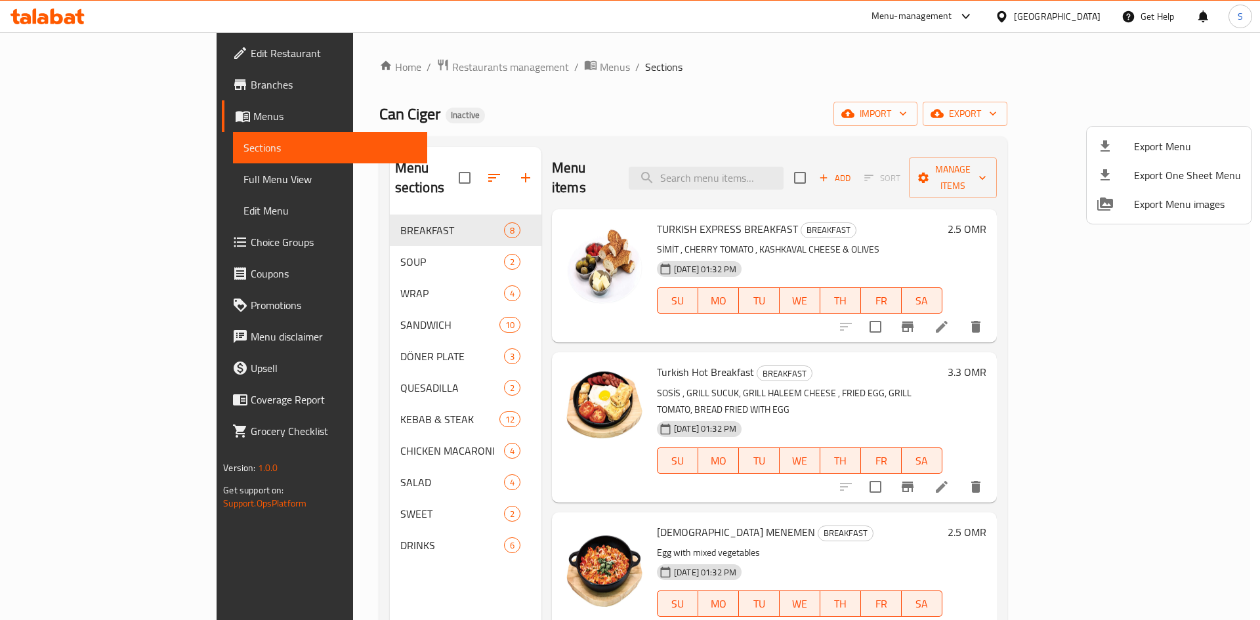
click at [1070, 3] on div at bounding box center [630, 310] width 1260 height 620
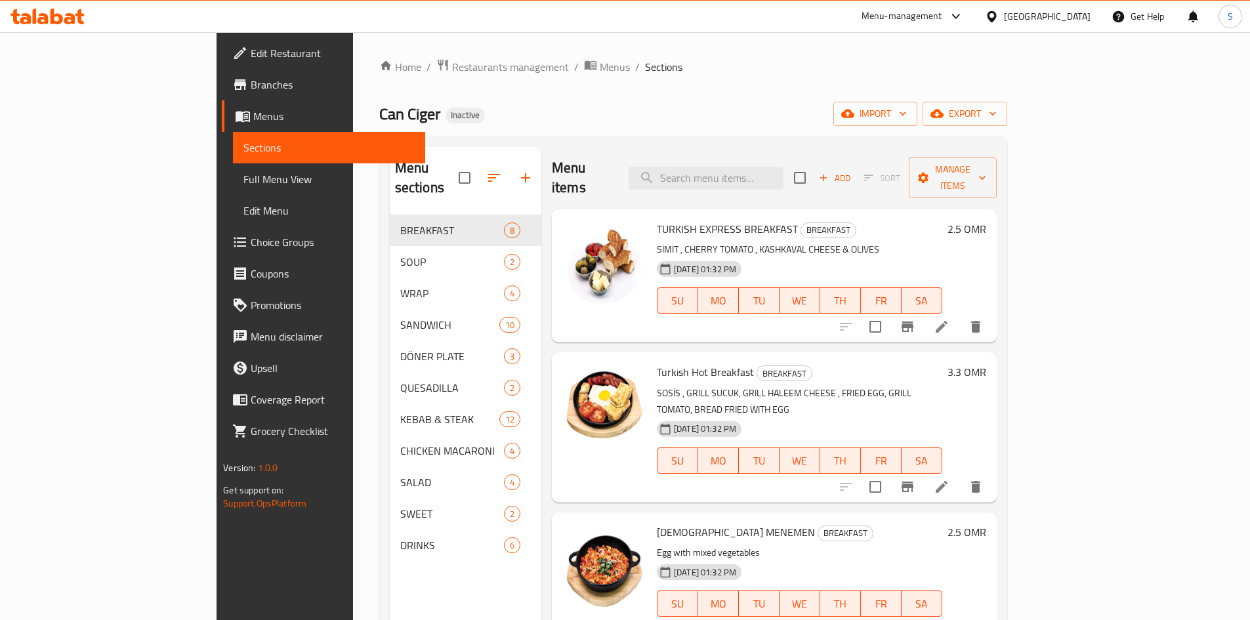
click at [1071, 13] on div "Oman" at bounding box center [1047, 16] width 87 height 14
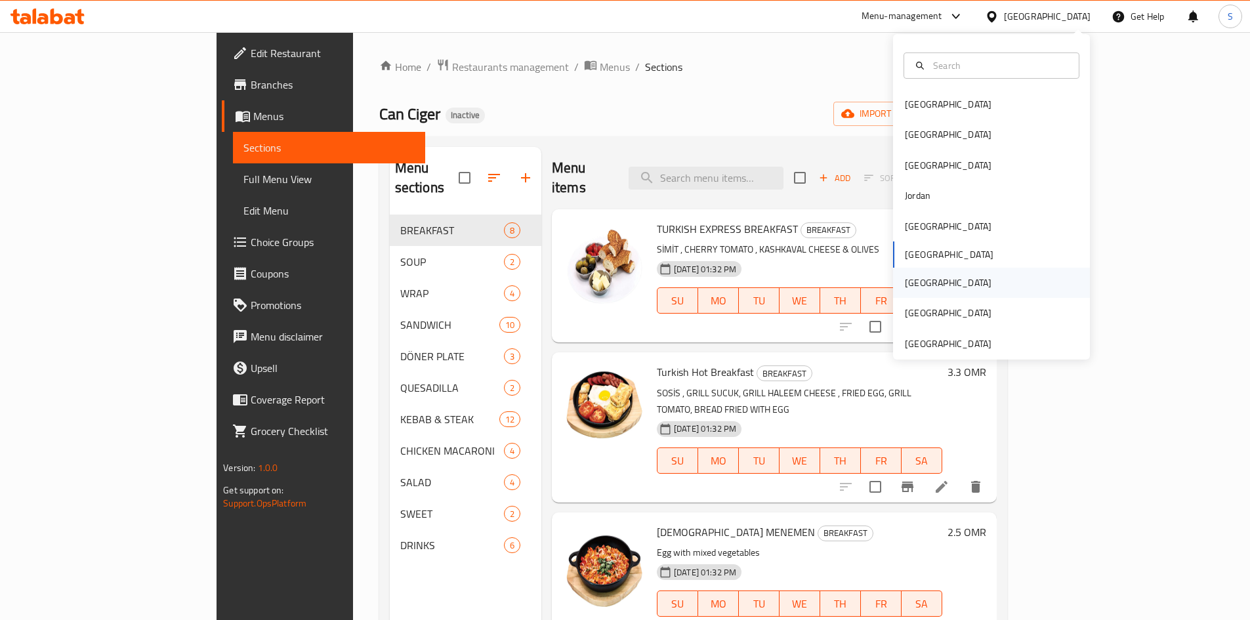
click at [905, 280] on div "[GEOGRAPHIC_DATA]" at bounding box center [948, 283] width 87 height 14
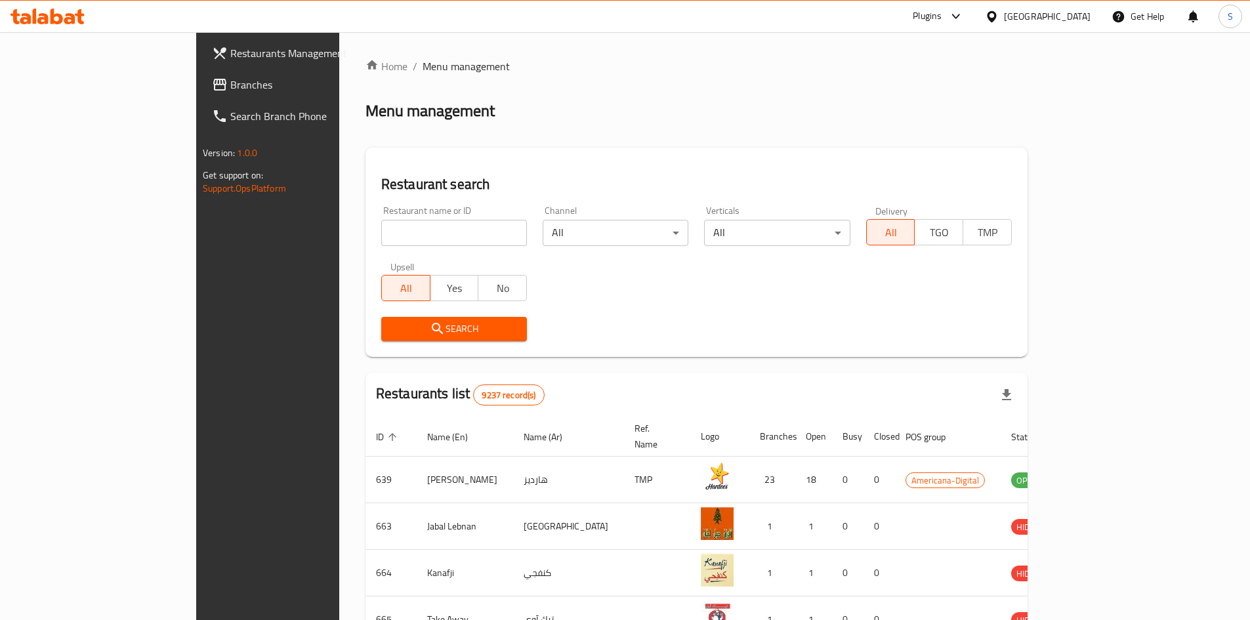
click at [230, 89] on span "Branches" at bounding box center [312, 85] width 164 height 16
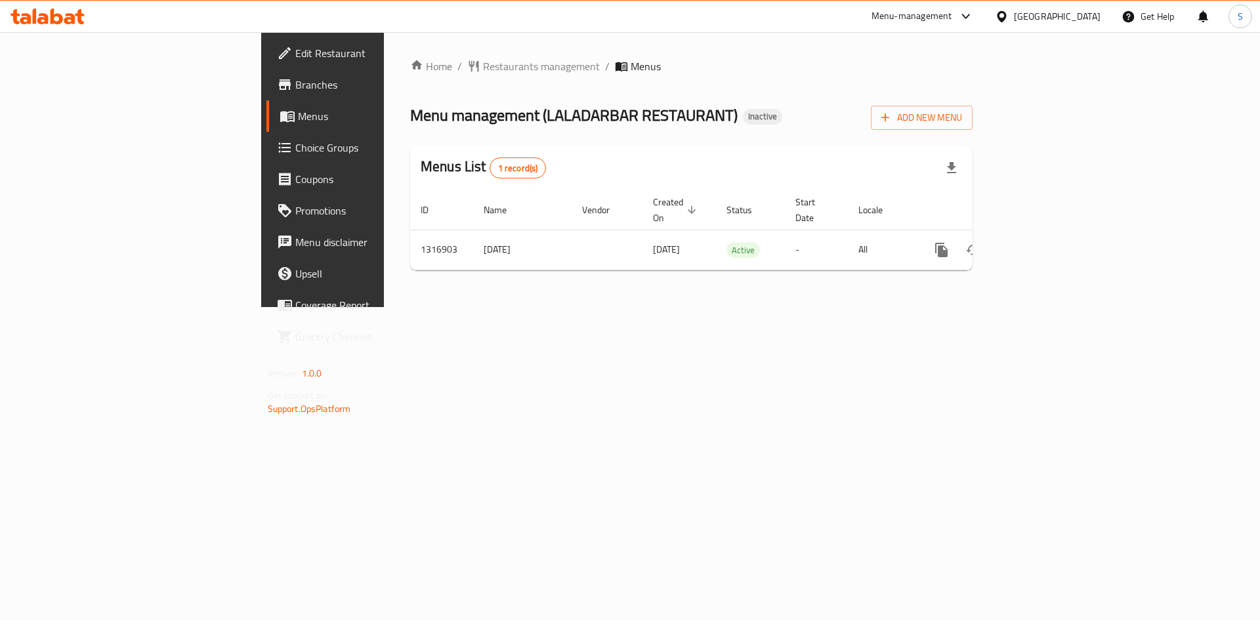
click at [384, 307] on div "Home / Restaurants management / Menus Menu management ( LALADARBAR RESTAURANT )…" at bounding box center [691, 169] width 615 height 275
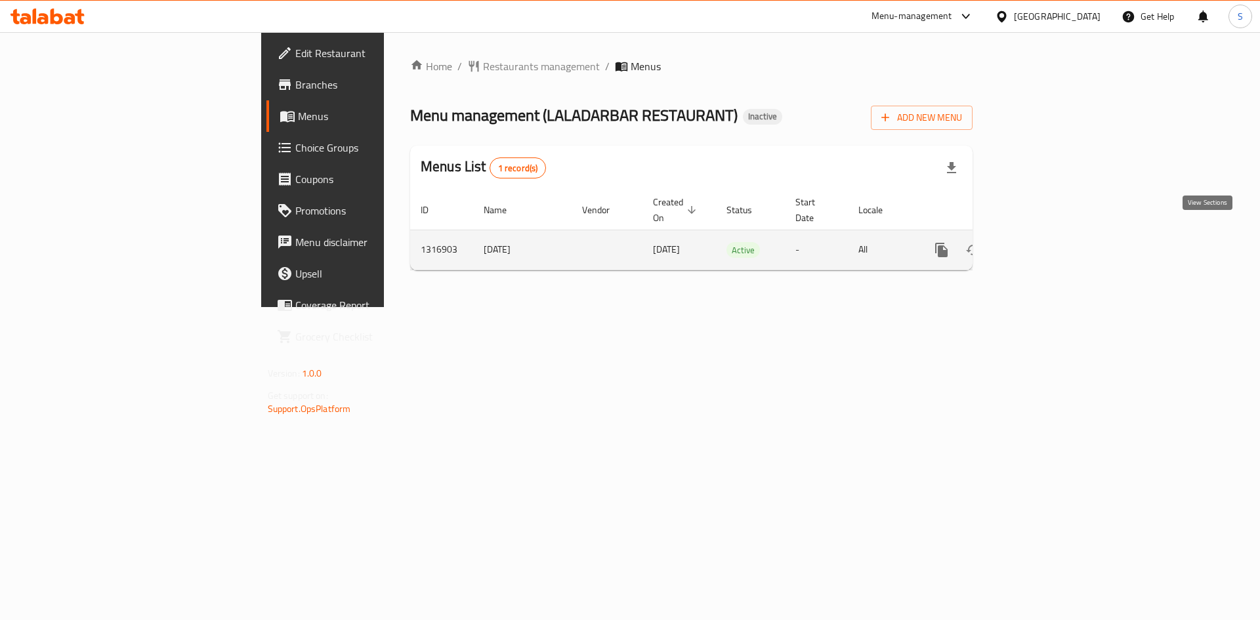
click at [1042, 244] on icon "enhanced table" at bounding box center [1036, 250] width 12 height 12
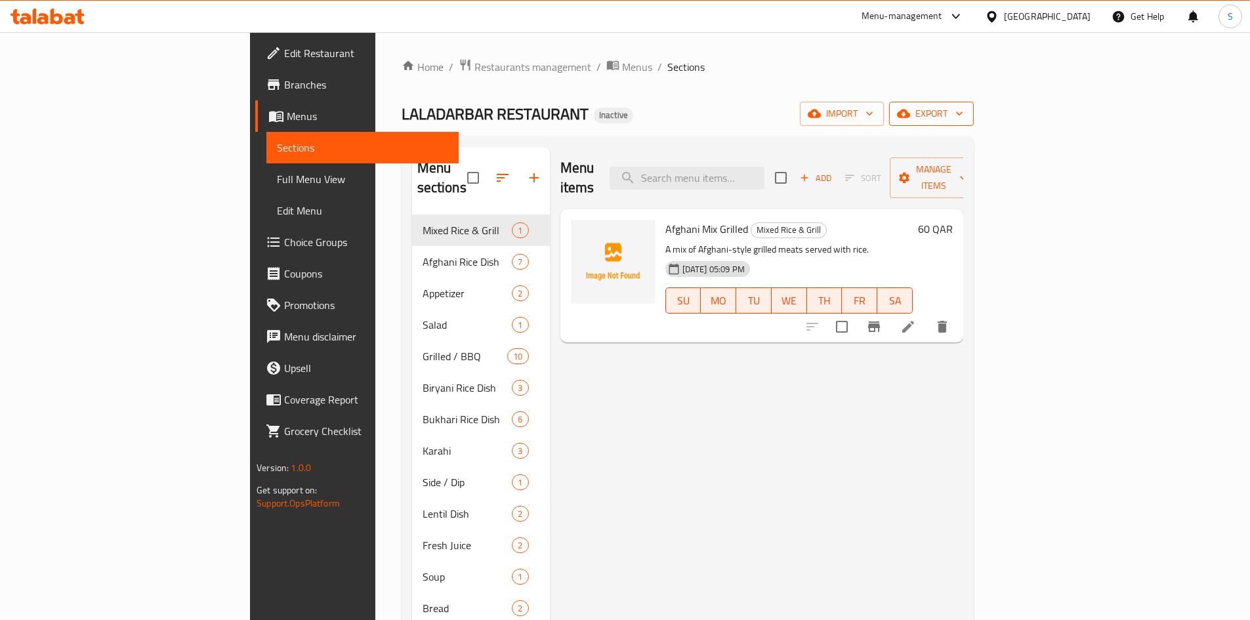
click at [963, 106] on span "export" at bounding box center [932, 114] width 64 height 16
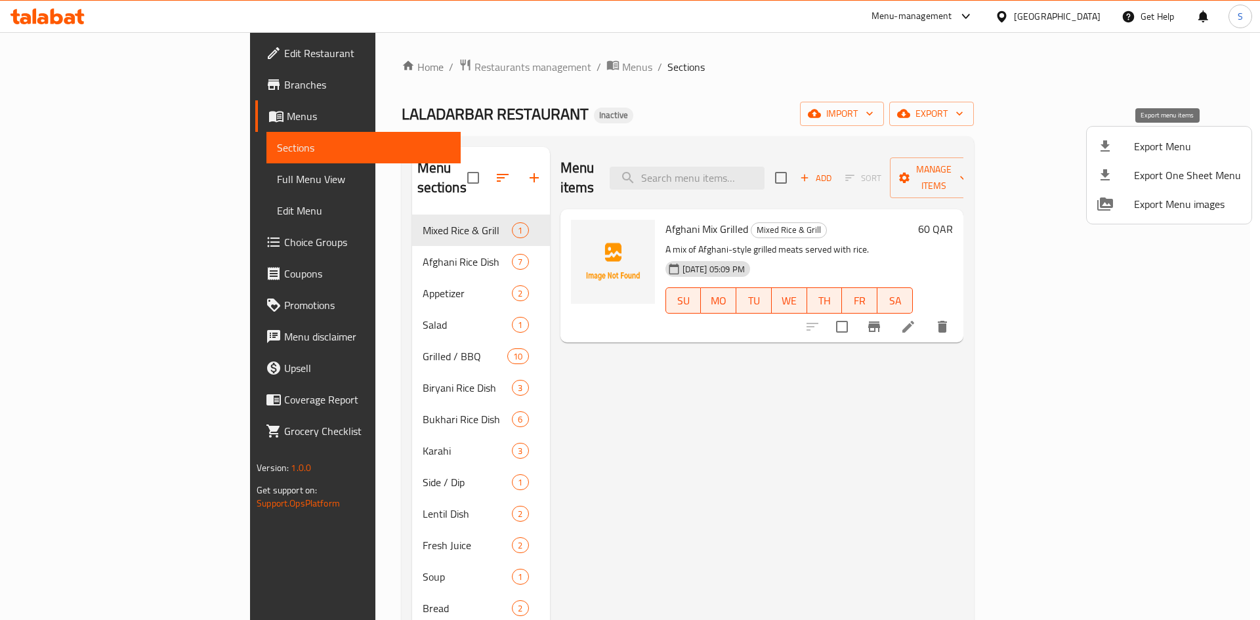
click at [1138, 151] on span "Export Menu" at bounding box center [1187, 146] width 107 height 16
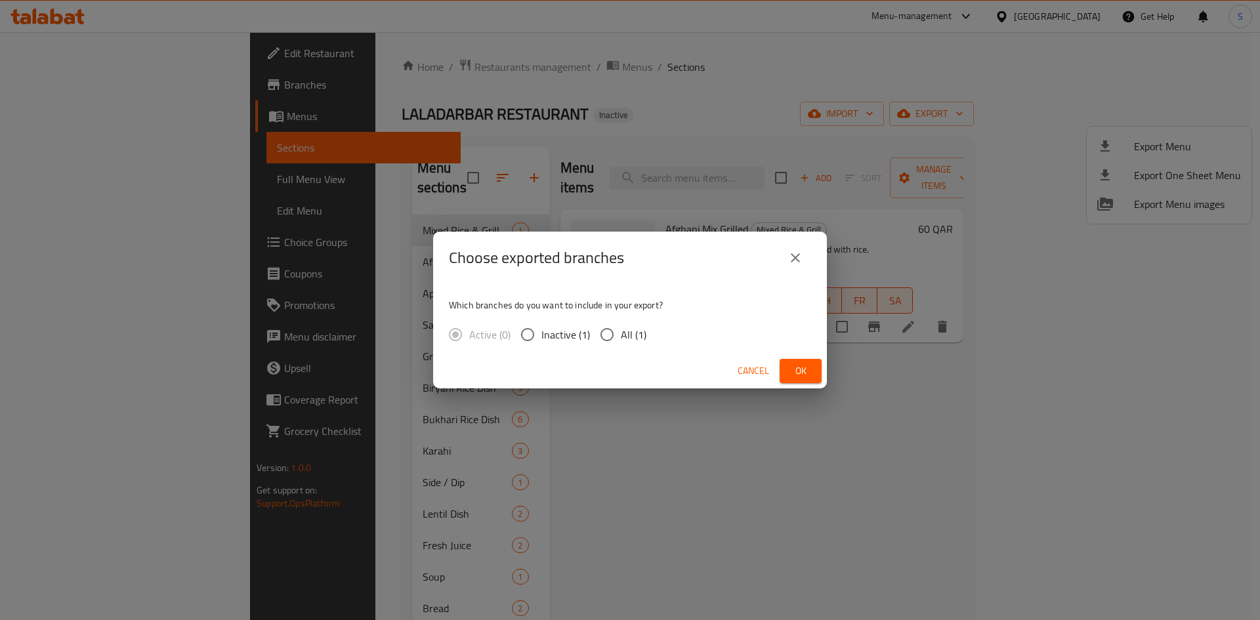
click at [613, 343] on input "All (1)" at bounding box center [607, 335] width 28 height 28
radio input "true"
click at [795, 374] on span "Ok" at bounding box center [800, 371] width 21 height 16
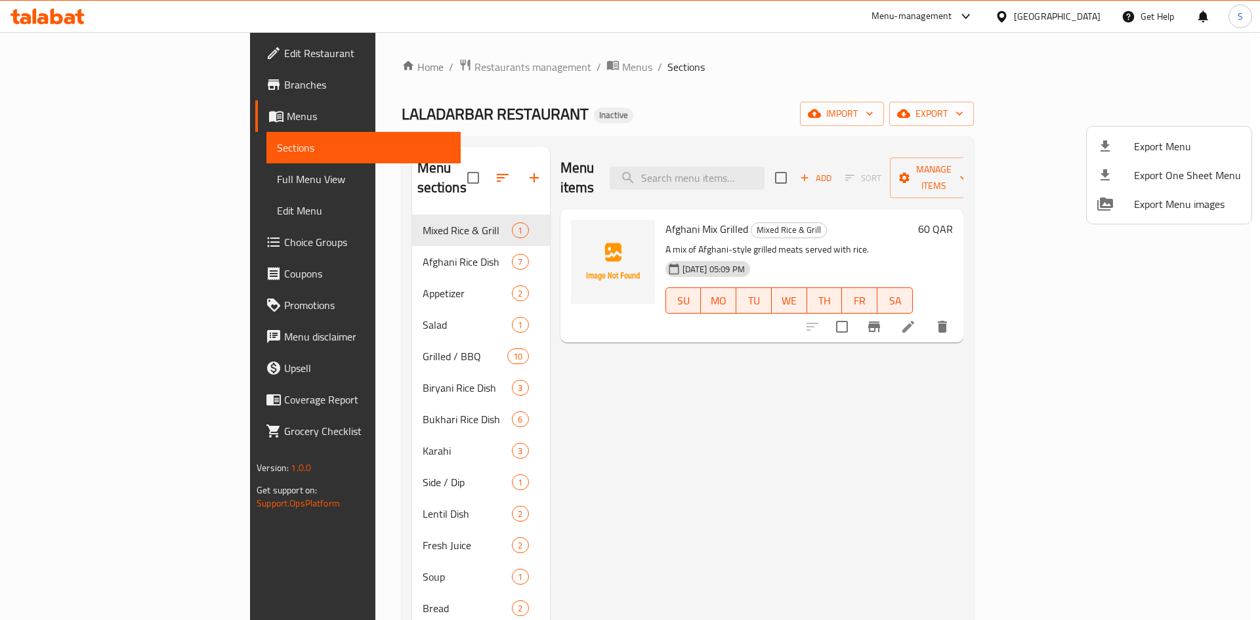
click at [78, 183] on div at bounding box center [630, 310] width 1260 height 620
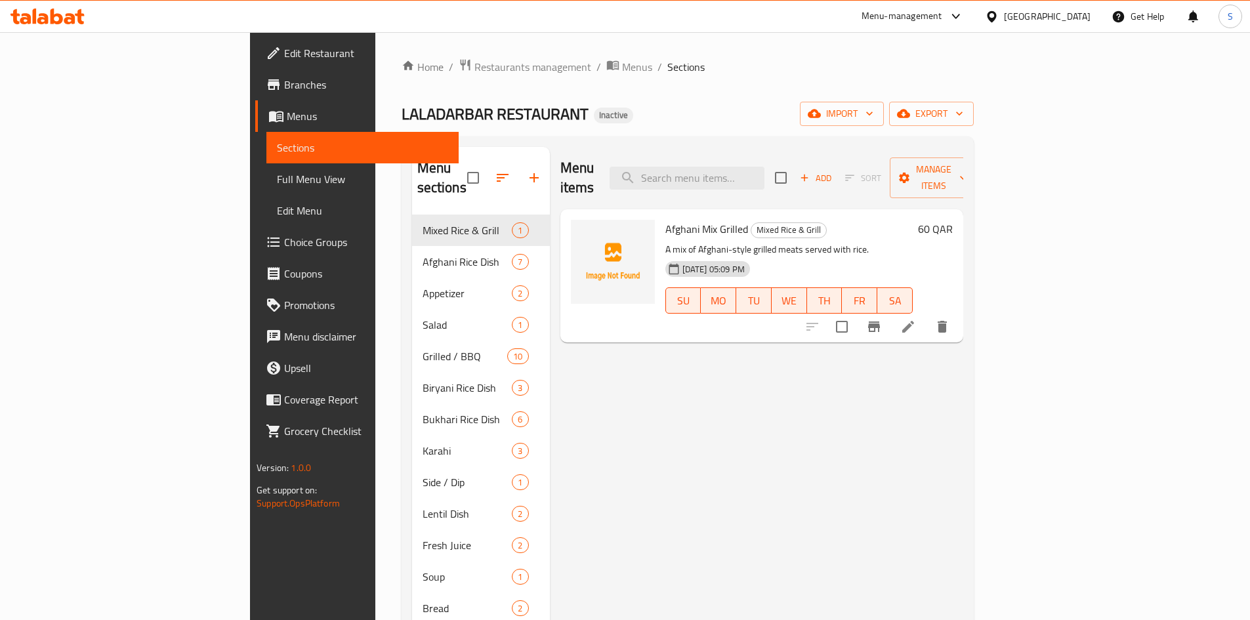
drag, startPoint x: 78, startPoint y: 183, endPoint x: 123, endPoint y: 197, distance: 46.7
click at [277, 183] on span "Full Menu View" at bounding box center [362, 179] width 171 height 16
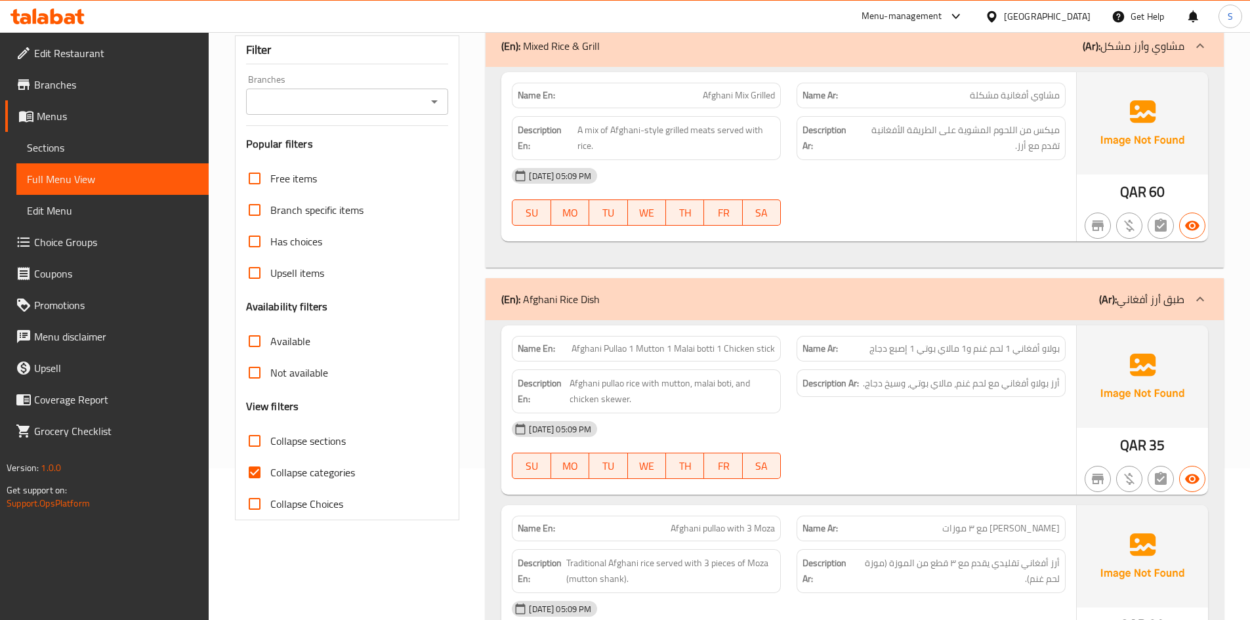
scroll to position [328, 0]
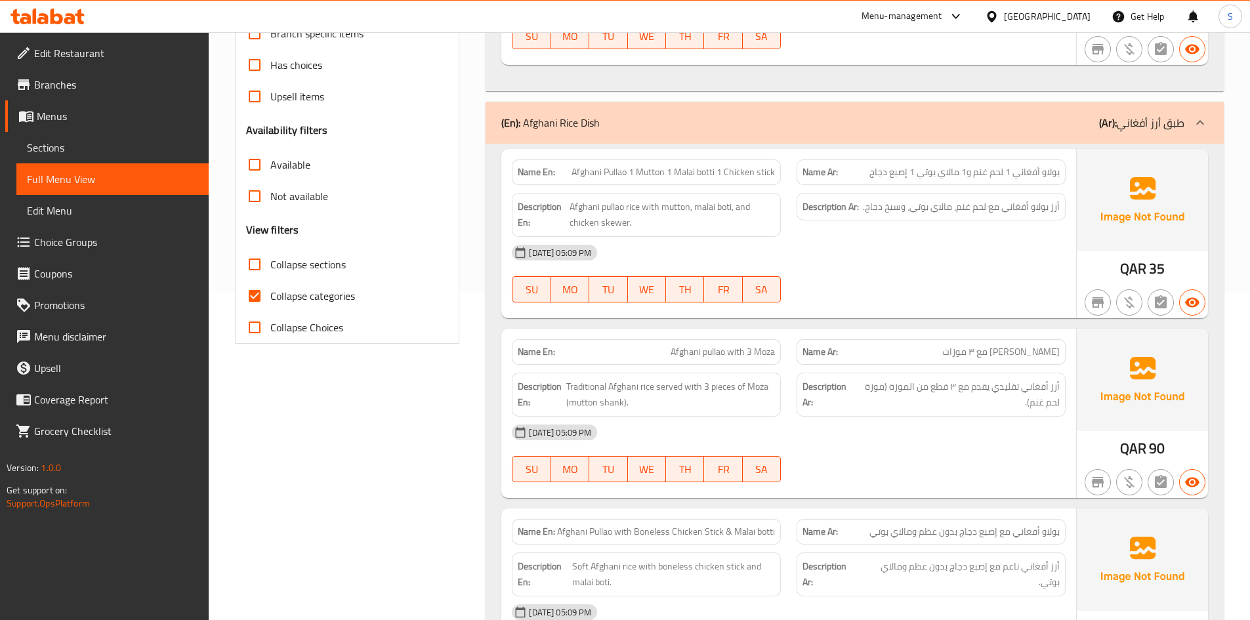
click at [306, 297] on span "Collapse categories" at bounding box center [312, 296] width 85 height 16
click at [270, 297] on input "Collapse categories" at bounding box center [254, 295] width 31 height 31
checkbox input "false"
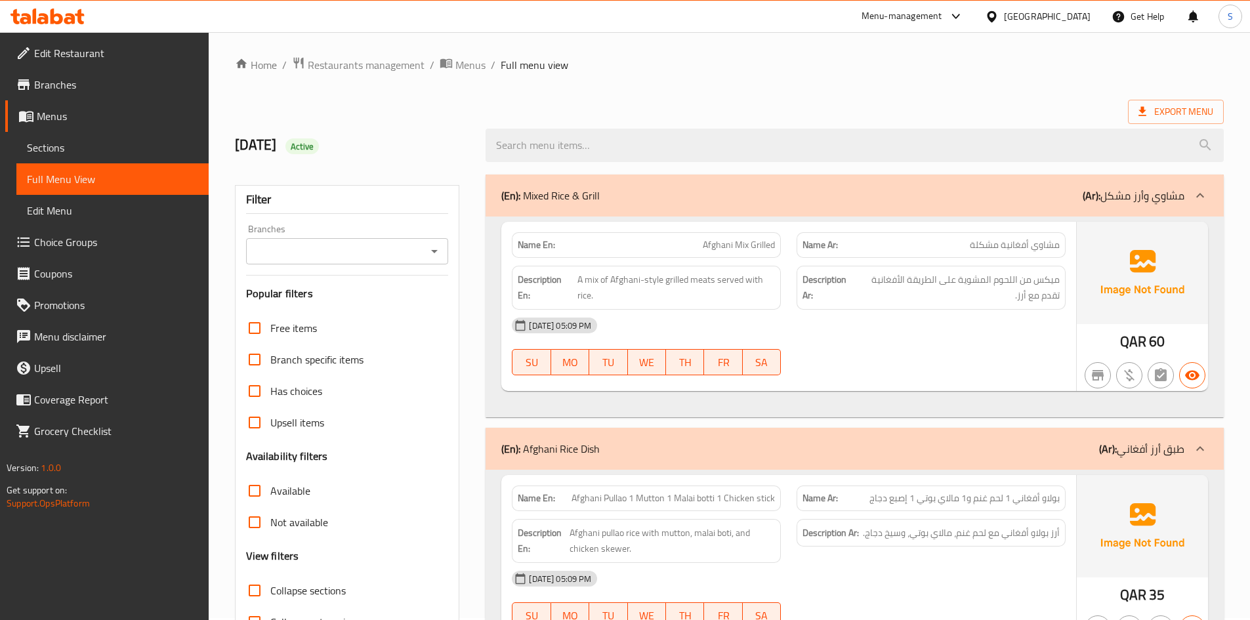
scroll to position [0, 0]
drag, startPoint x: 323, startPoint y: 144, endPoint x: 362, endPoint y: 147, distance: 38.8
click at [362, 147] on h2 "12/10/2025 Active" at bounding box center [353, 147] width 236 height 20
copy span "Active"
click at [1038, 68] on ol "Home / Restaurants management / Menus / Full menu view" at bounding box center [729, 66] width 989 height 17
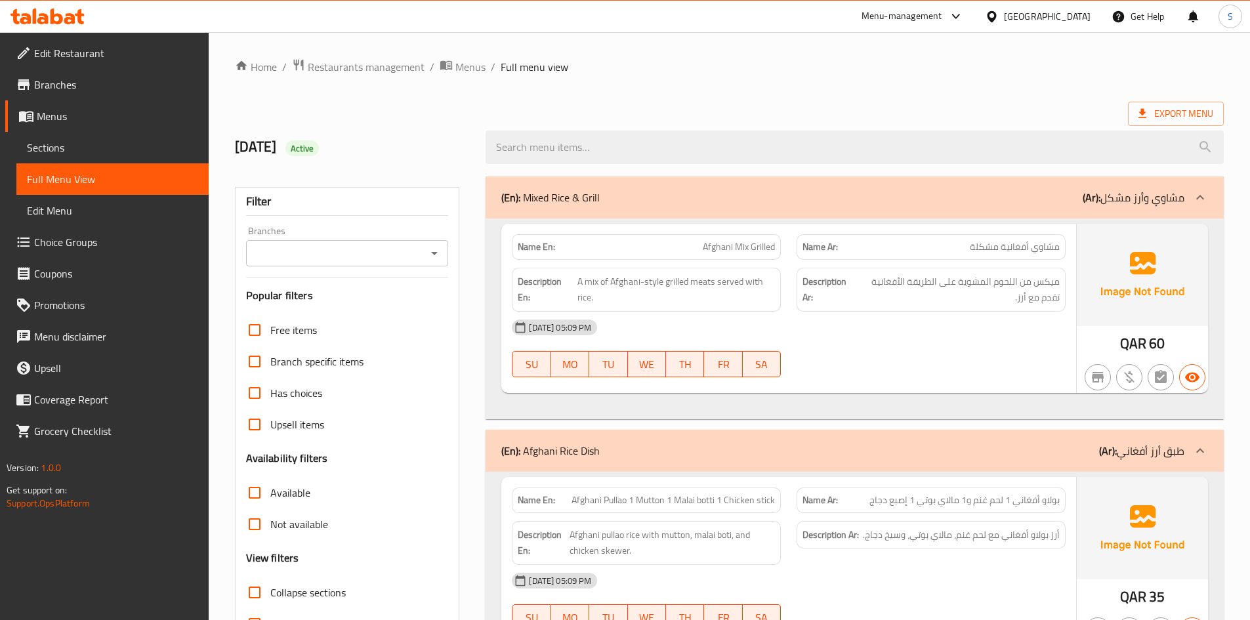
click at [70, 50] on span "Edit Restaurant" at bounding box center [116, 53] width 164 height 16
